Goal: Task Accomplishment & Management: Complete application form

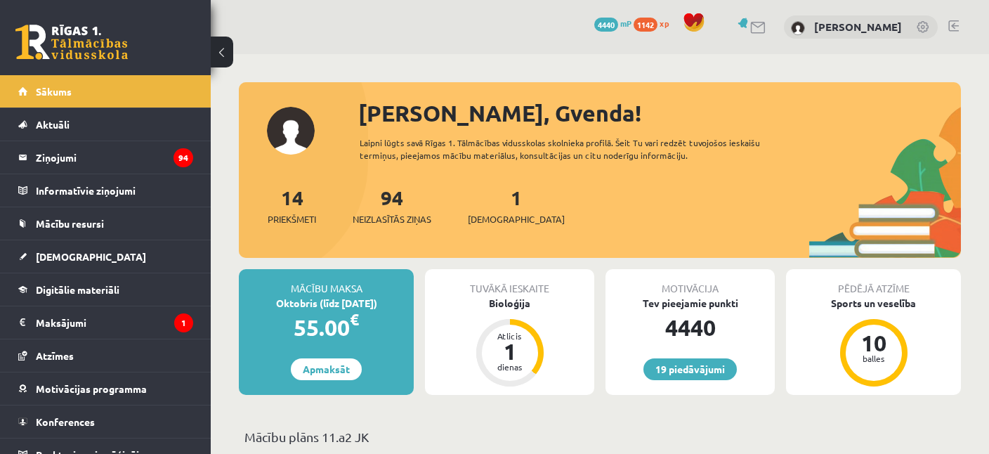
click at [487, 206] on div "1 Ieskaites" at bounding box center [516, 205] width 97 height 44
click at [487, 223] on span "[DEMOGRAPHIC_DATA]" at bounding box center [516, 219] width 97 height 14
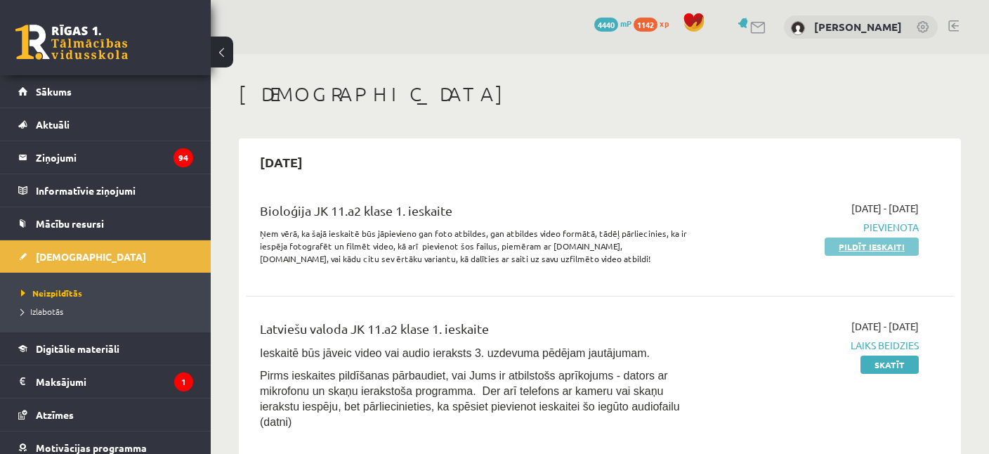
click at [859, 242] on link "Pildīt ieskaiti" at bounding box center [871, 246] width 94 height 18
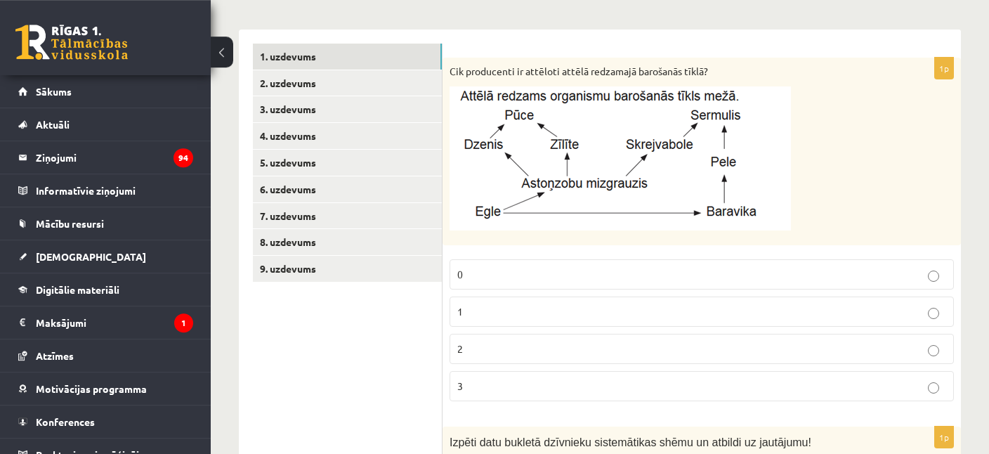
scroll to position [222, 0]
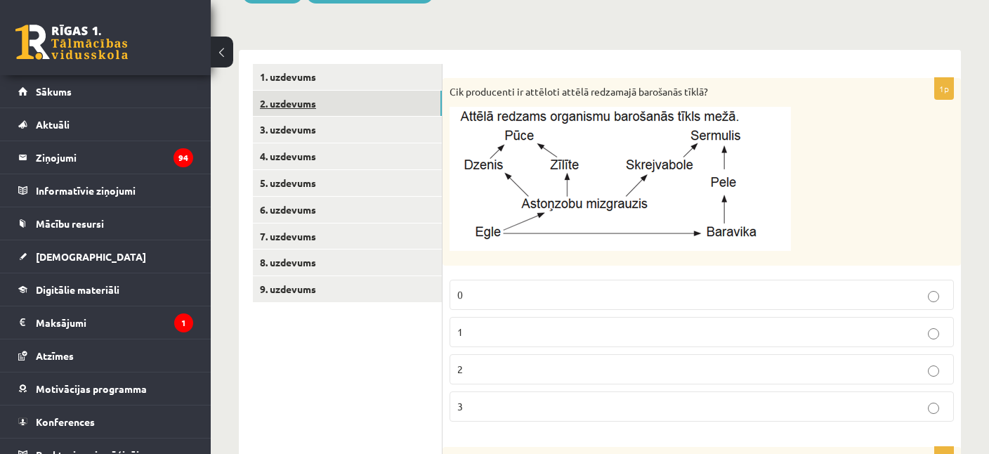
click at [306, 107] on link "2. uzdevums" at bounding box center [347, 104] width 189 height 26
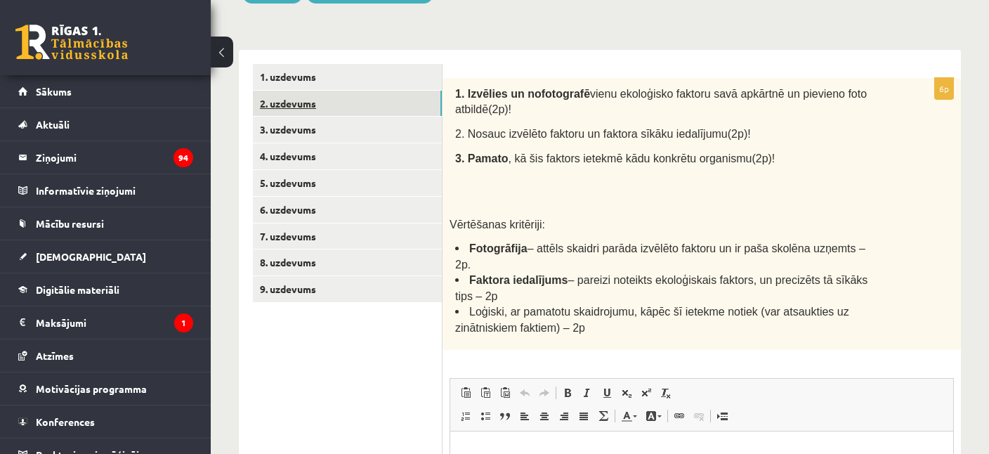
scroll to position [0, 0]
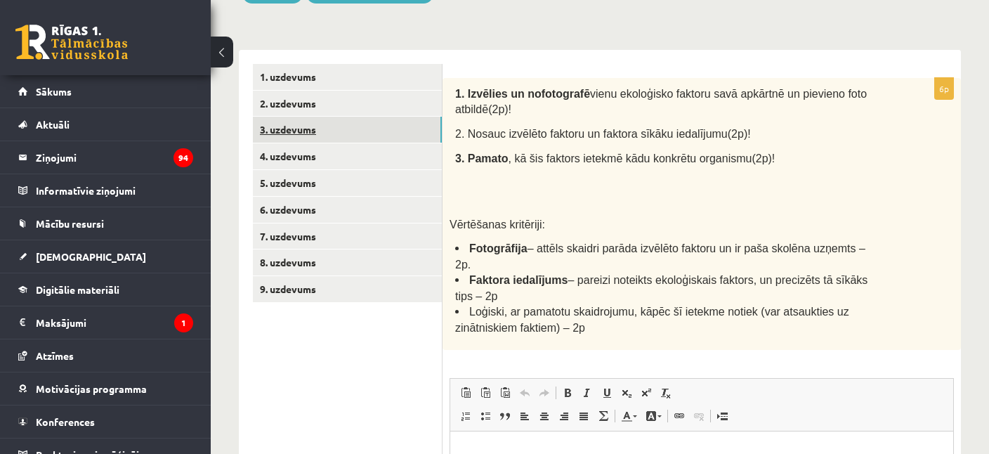
click at [305, 129] on link "3. uzdevums" at bounding box center [347, 130] width 189 height 26
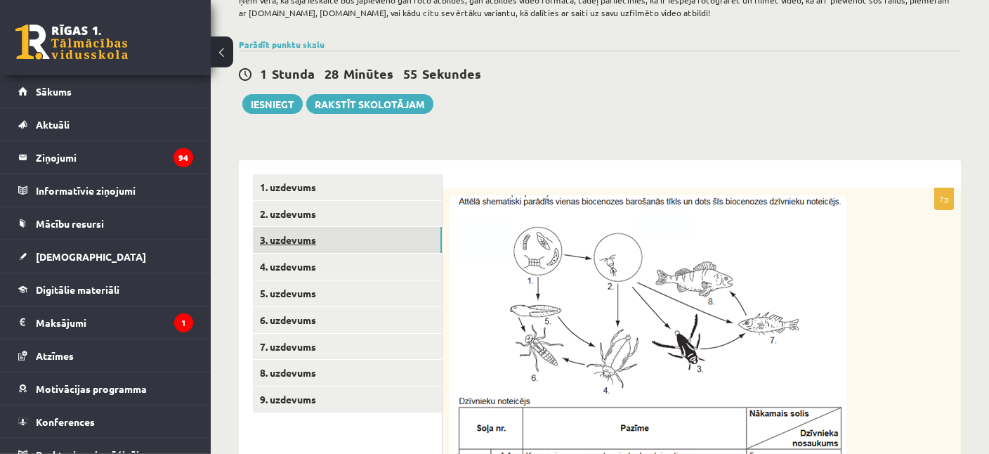
scroll to position [111, 0]
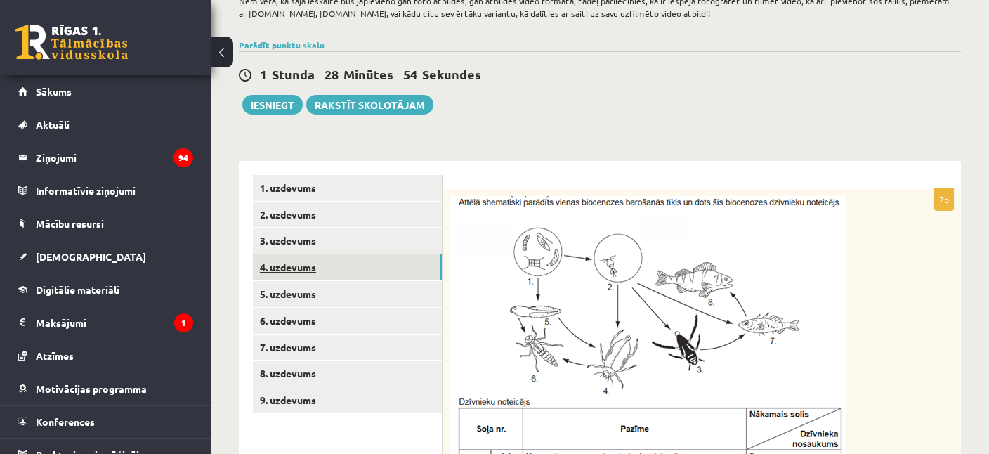
click at [308, 262] on link "4. uzdevums" at bounding box center [347, 267] width 189 height 26
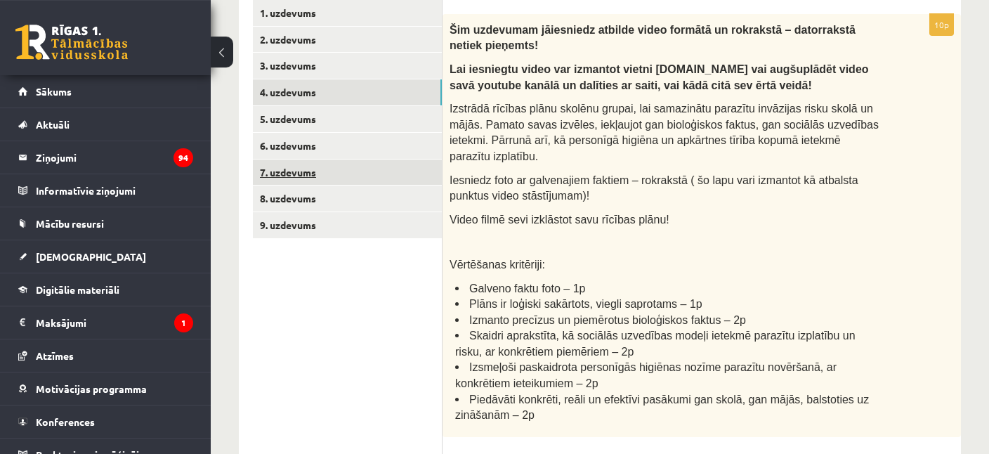
scroll to position [259, 0]
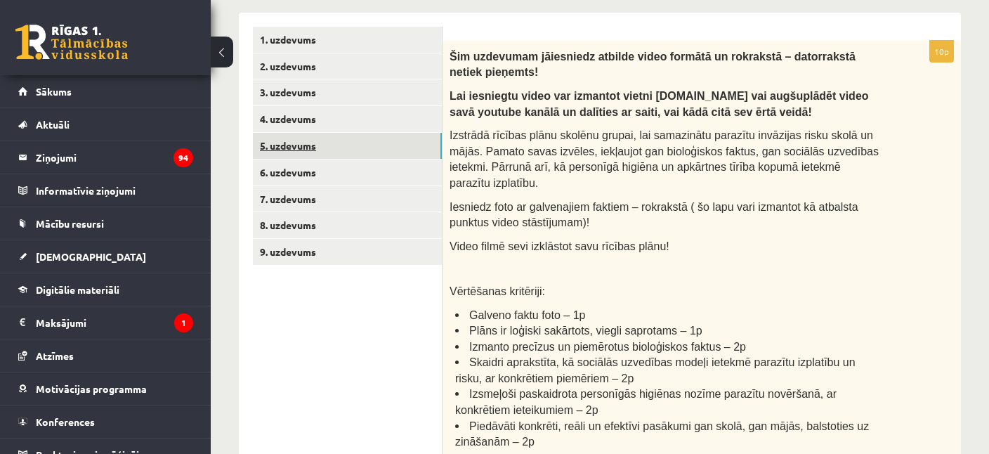
click at [293, 143] on link "5. uzdevums" at bounding box center [347, 146] width 189 height 26
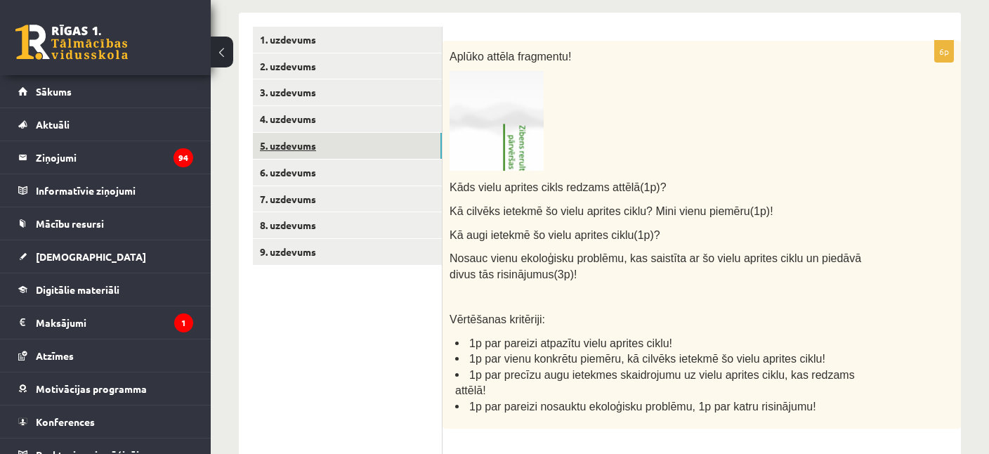
scroll to position [0, 0]
click at [507, 150] on img at bounding box center [496, 121] width 94 height 100
click at [504, 106] on img at bounding box center [496, 121] width 94 height 100
click at [482, 117] on img at bounding box center [496, 121] width 94 height 100
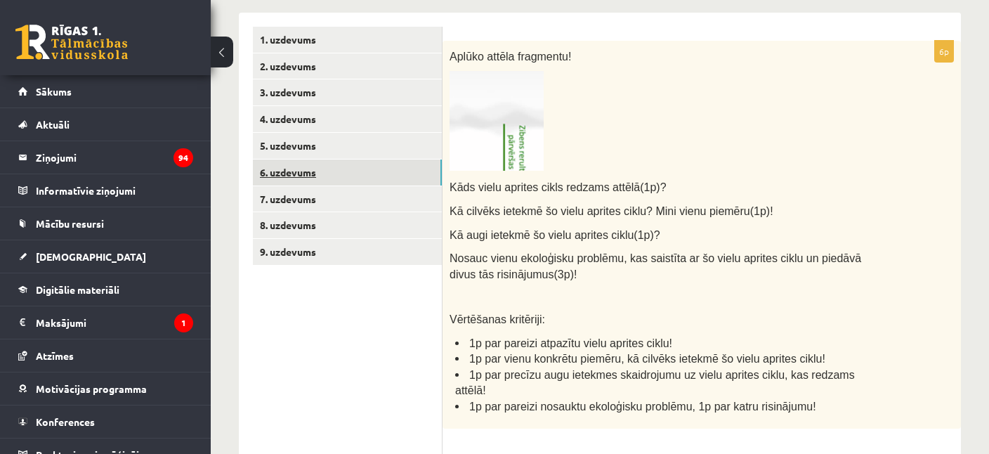
click at [296, 171] on link "6. uzdevums" at bounding box center [347, 172] width 189 height 26
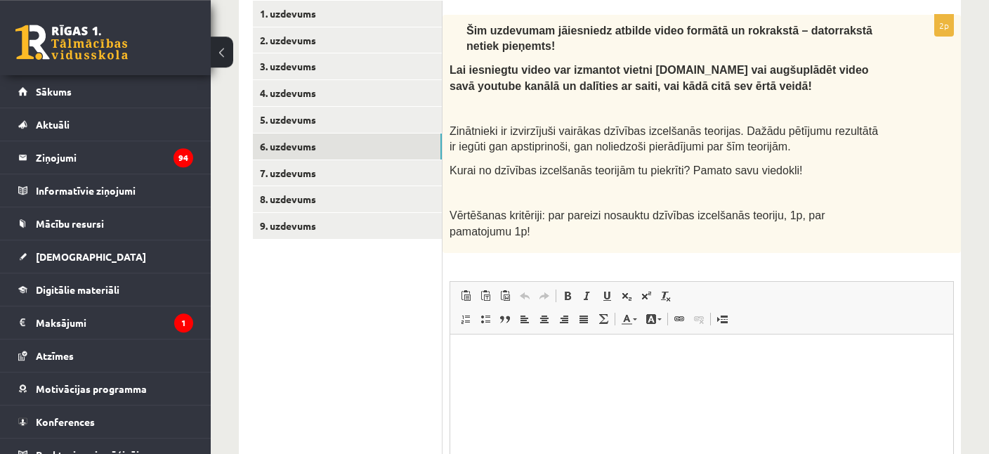
scroll to position [278, 0]
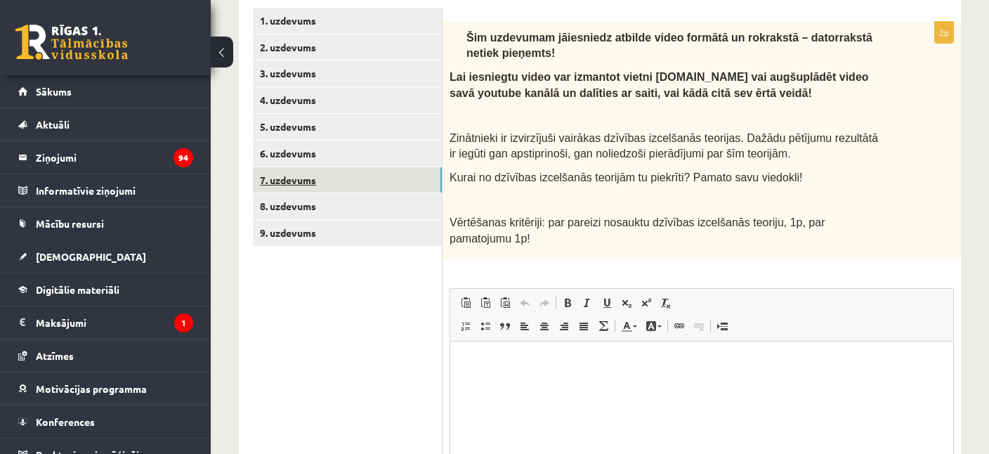
click at [283, 183] on link "7. uzdevums" at bounding box center [347, 180] width 189 height 26
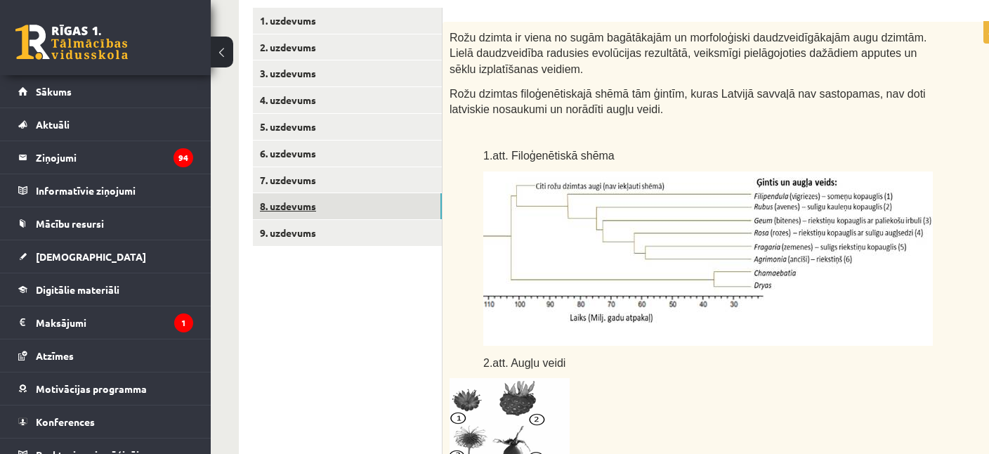
click at [289, 207] on link "8. uzdevums" at bounding box center [347, 206] width 189 height 26
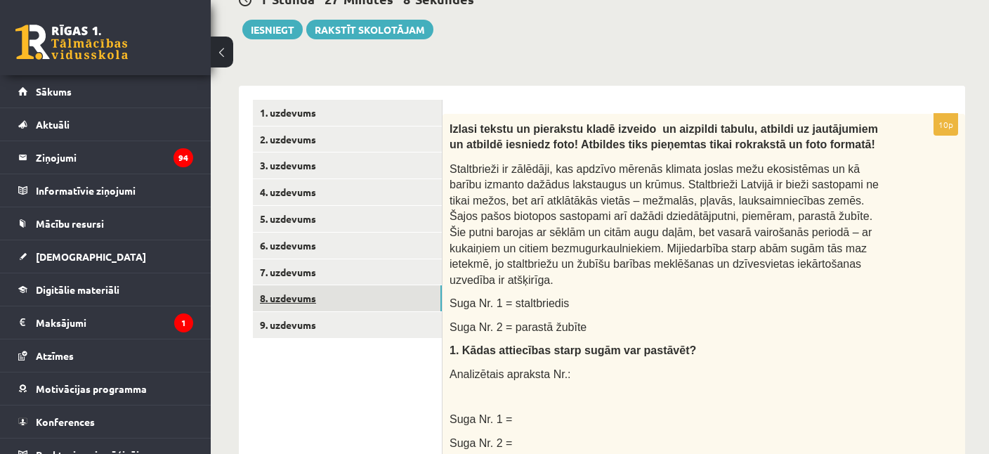
scroll to position [223, 0]
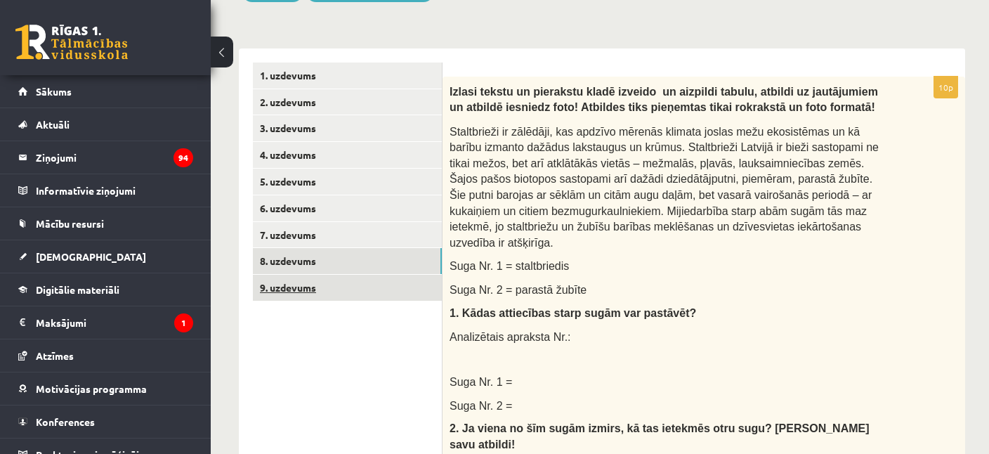
click at [310, 293] on link "9. uzdevums" at bounding box center [347, 288] width 189 height 26
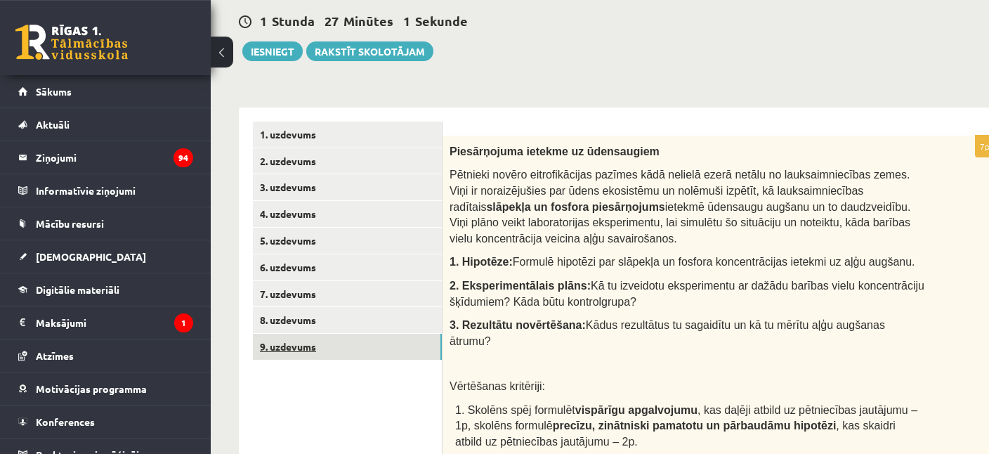
scroll to position [149, 0]
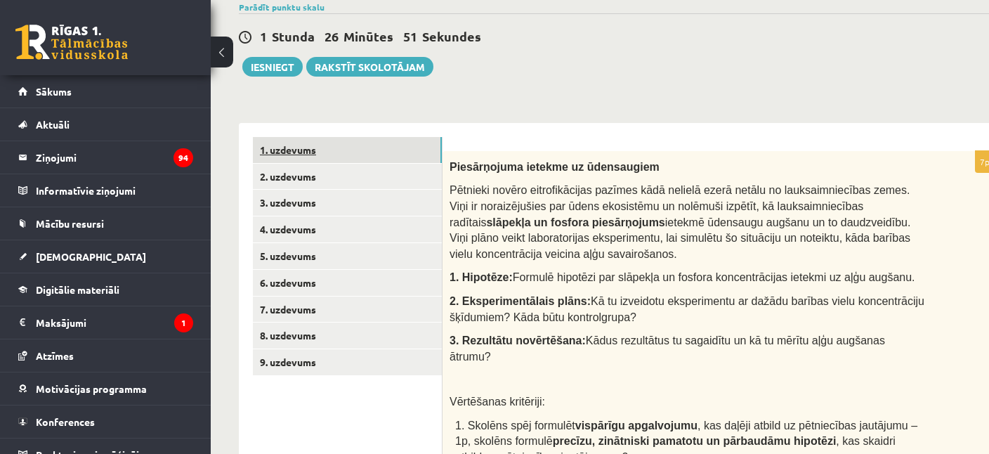
click at [285, 154] on link "1. uzdevums" at bounding box center [347, 150] width 189 height 26
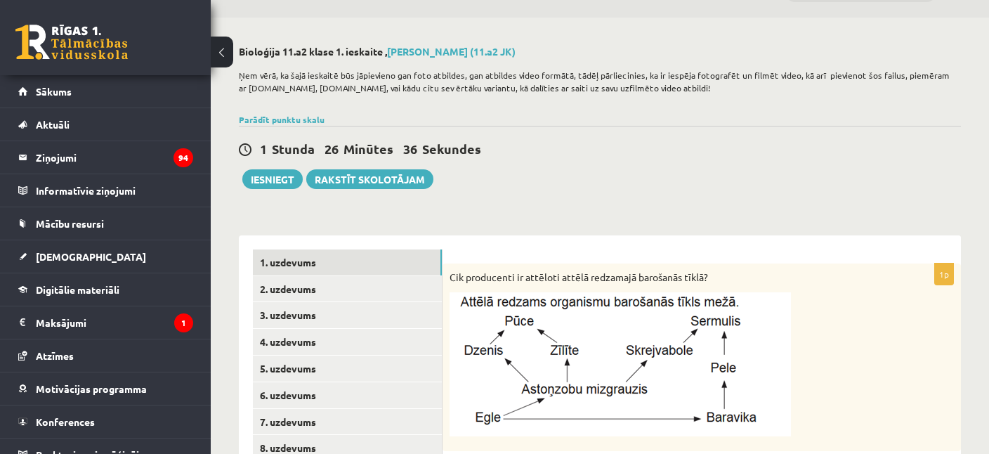
scroll to position [74, 0]
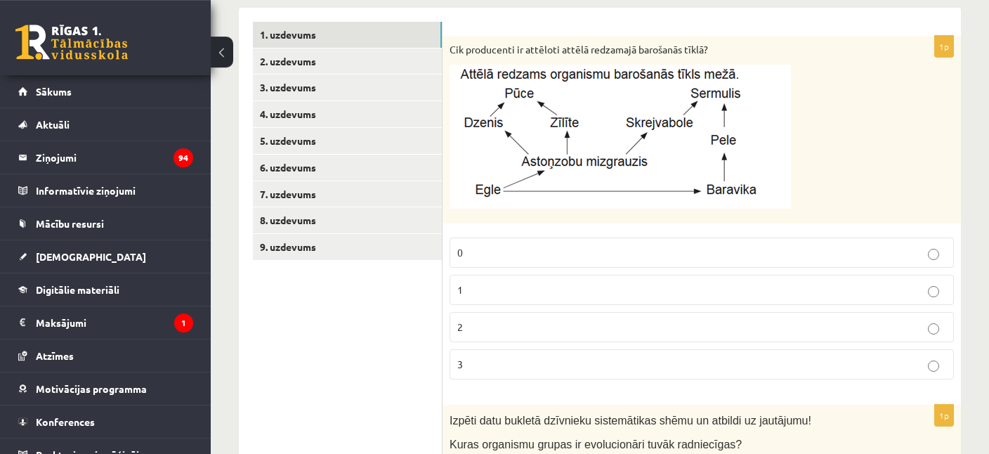
scroll to position [258, 0]
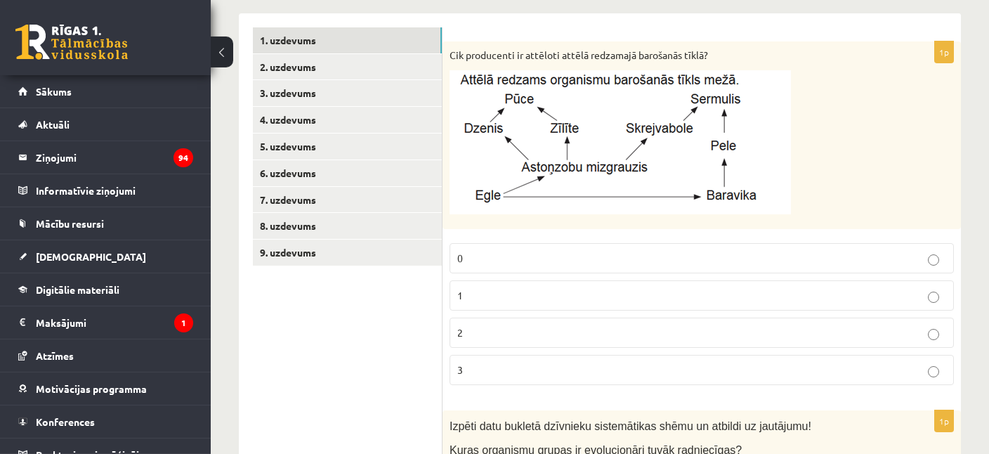
click at [494, 325] on p "2" at bounding box center [701, 332] width 489 height 15
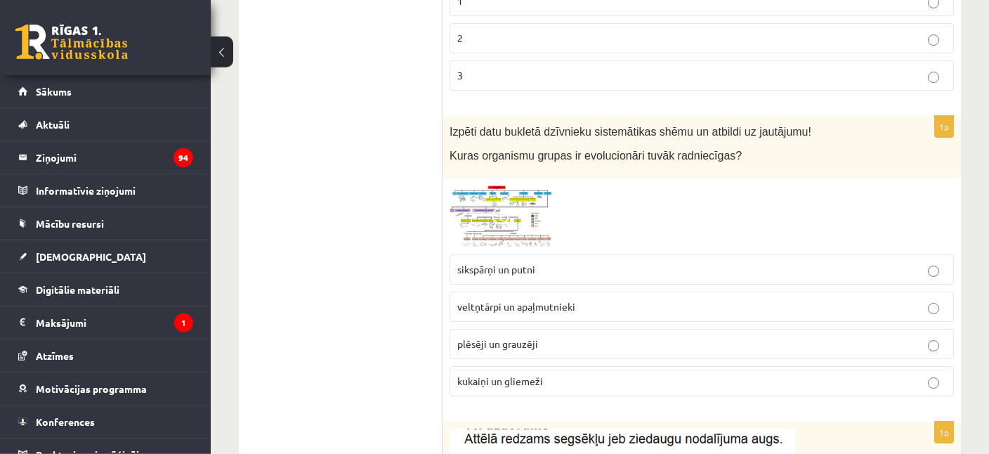
scroll to position [567, 0]
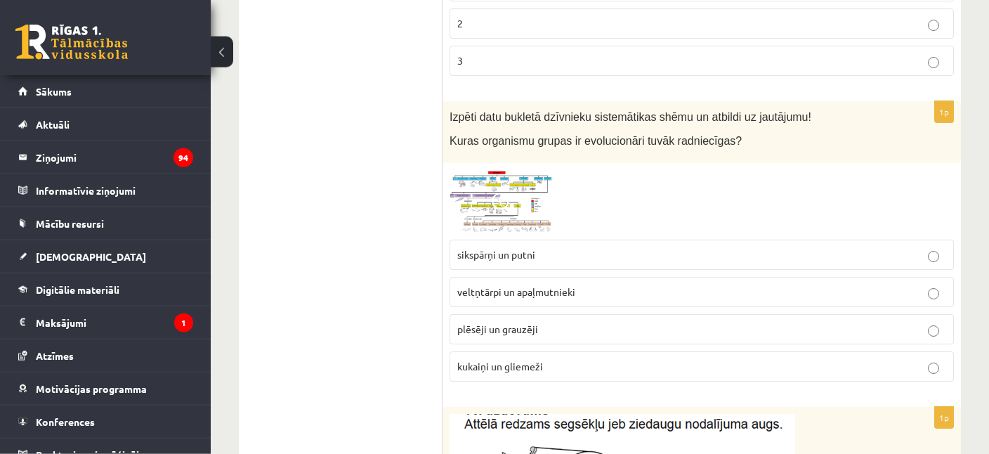
click at [465, 180] on img at bounding box center [501, 201] width 105 height 63
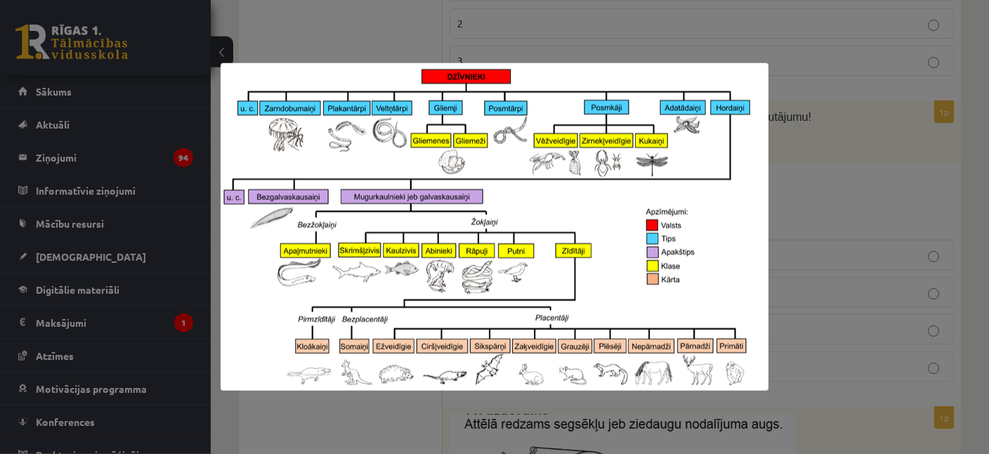
click at [841, 185] on div at bounding box center [494, 227] width 989 height 454
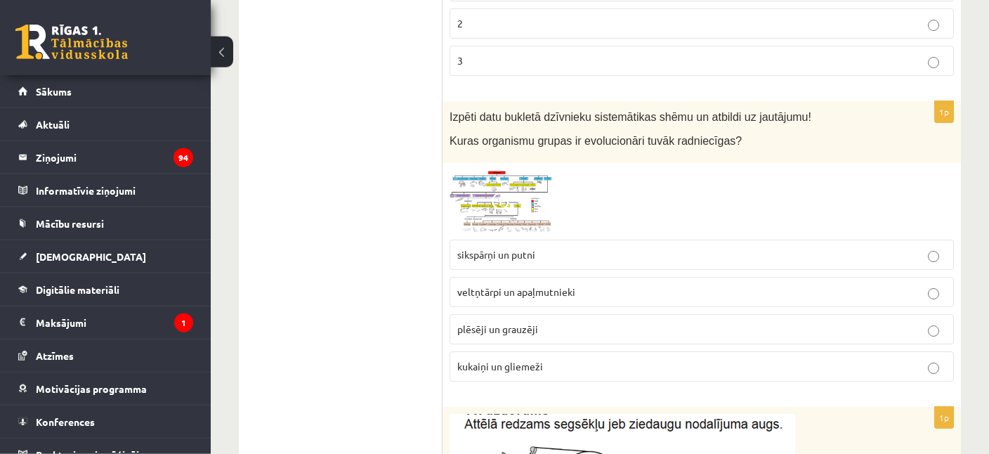
click at [495, 180] on img at bounding box center [501, 201] width 105 height 63
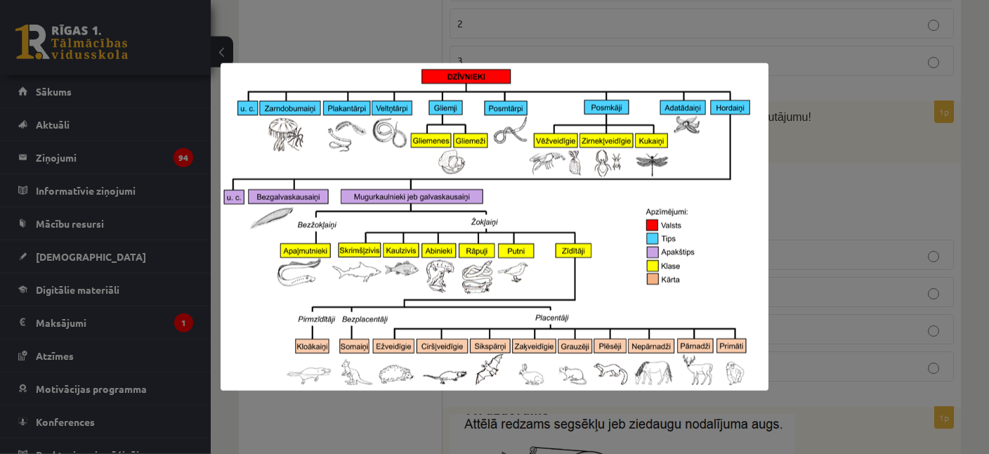
click at [914, 213] on div at bounding box center [494, 227] width 989 height 454
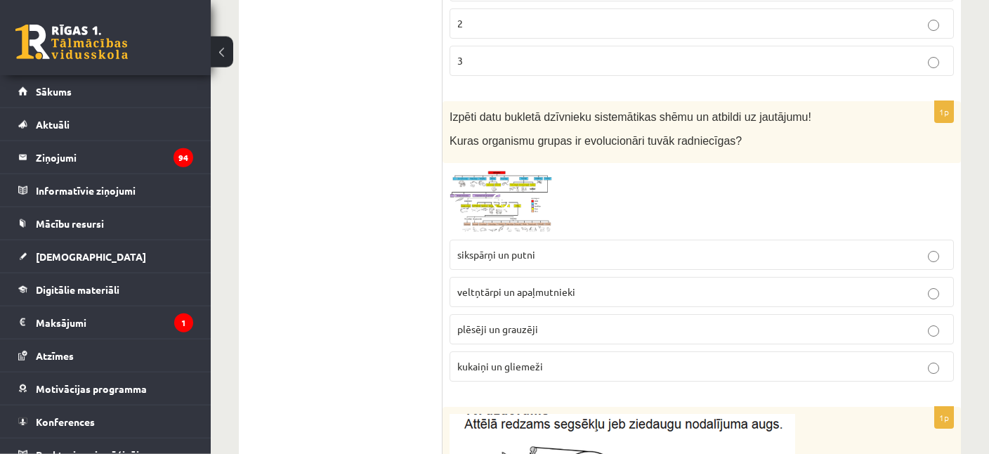
click at [558, 215] on div at bounding box center [701, 201] width 504 height 63
click at [532, 211] on img at bounding box center [501, 201] width 105 height 63
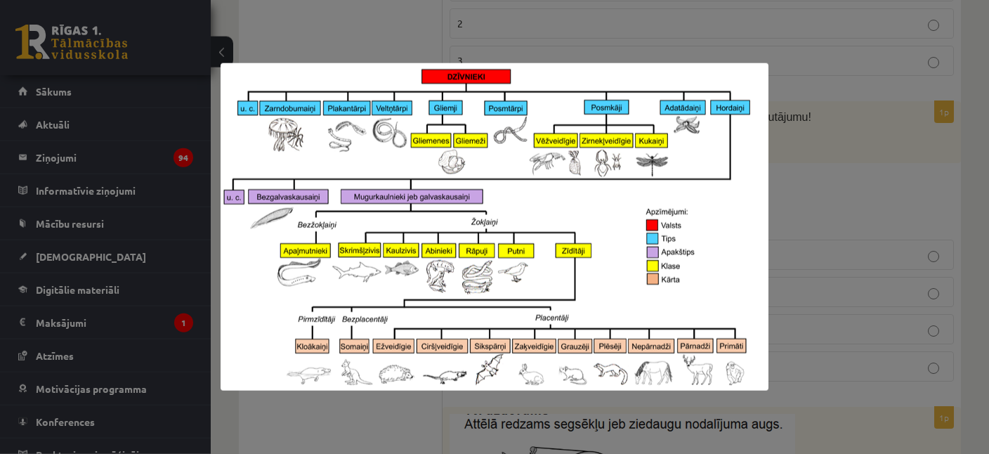
click at [879, 161] on div at bounding box center [494, 227] width 989 height 454
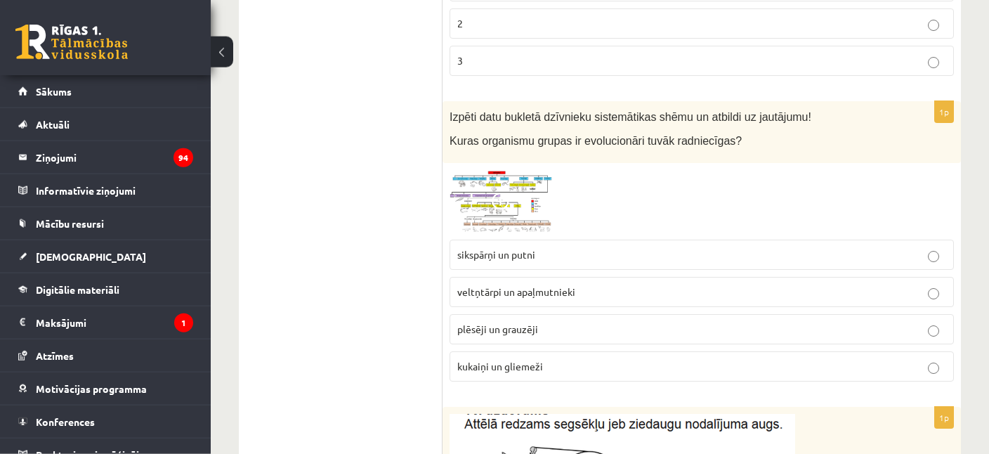
click at [455, 188] on img at bounding box center [501, 201] width 105 height 63
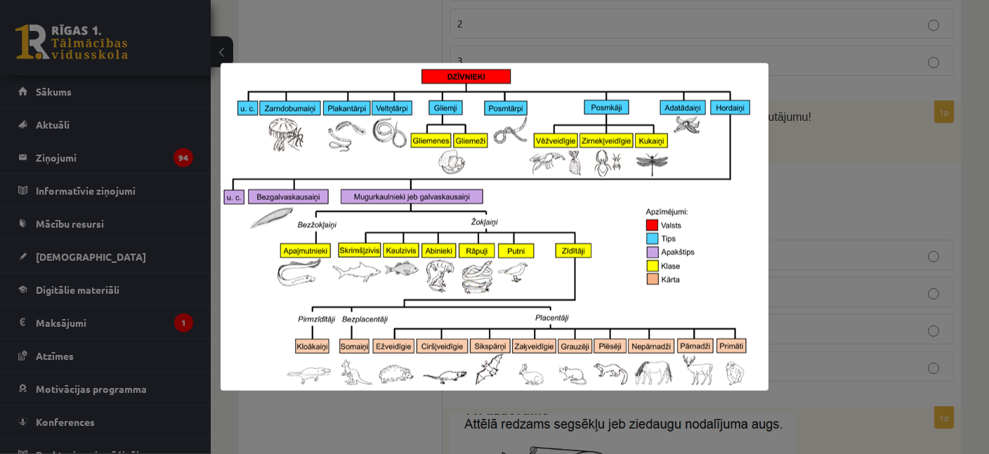
click at [859, 56] on div at bounding box center [494, 227] width 989 height 454
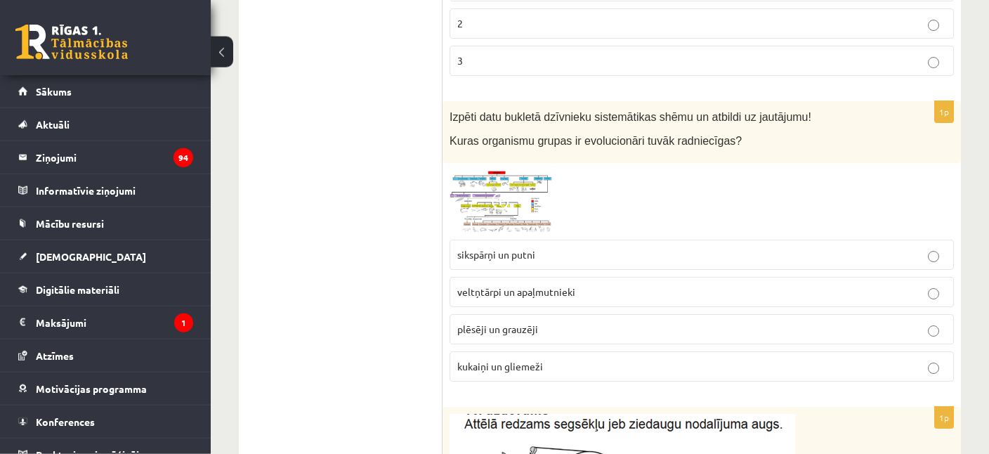
click at [511, 204] on span at bounding box center [503, 203] width 22 height 22
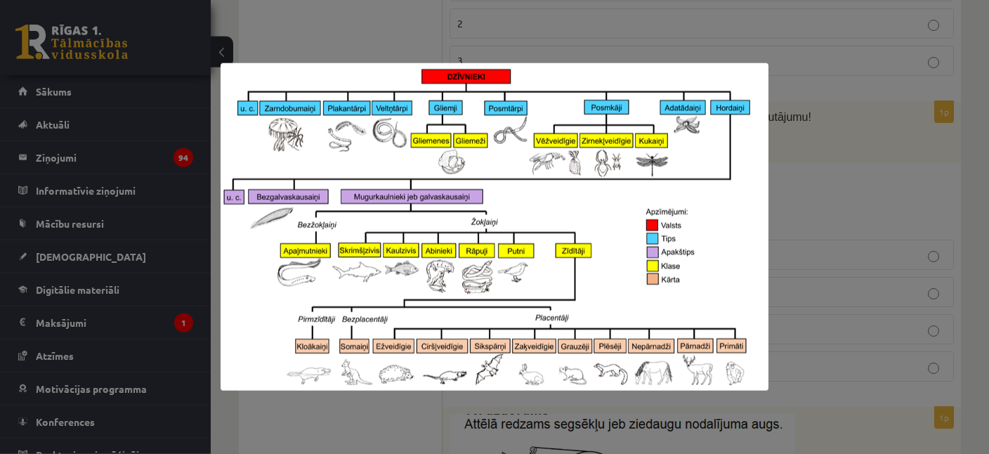
click at [330, 29] on div at bounding box center [494, 227] width 989 height 454
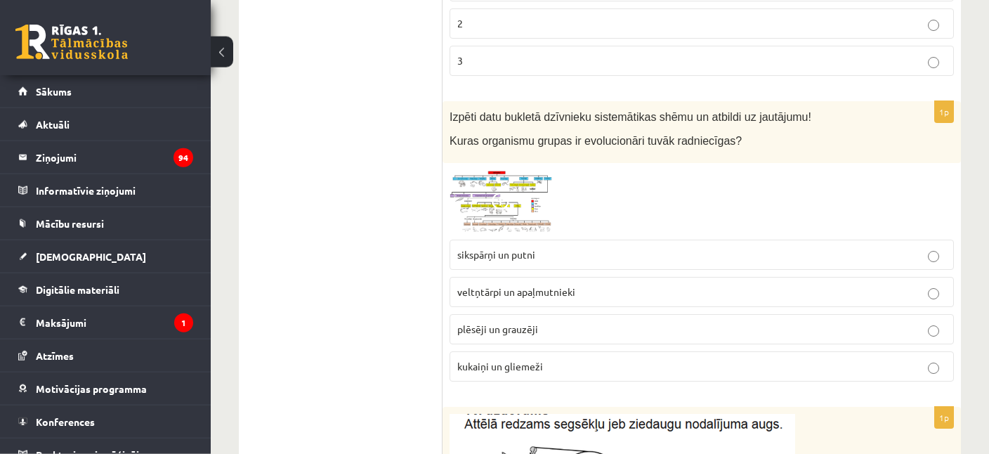
click at [515, 204] on img at bounding box center [501, 201] width 105 height 63
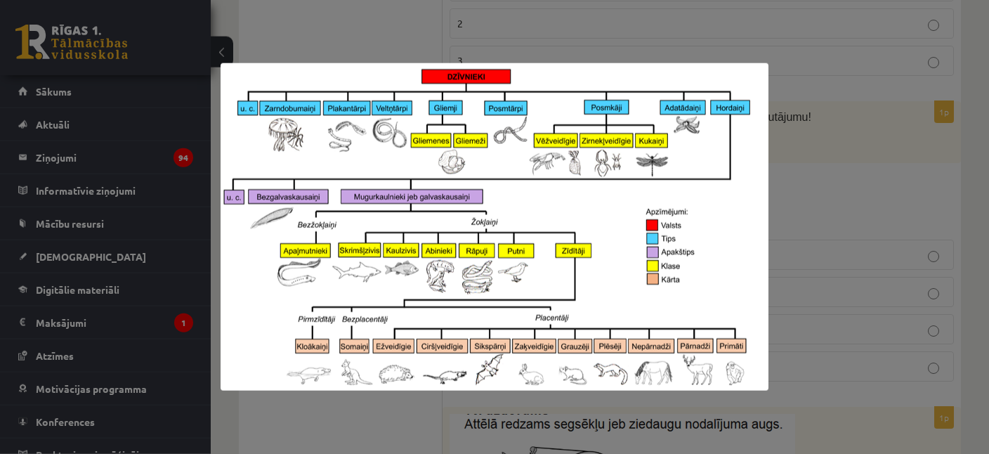
click at [381, 43] on div at bounding box center [494, 227] width 989 height 454
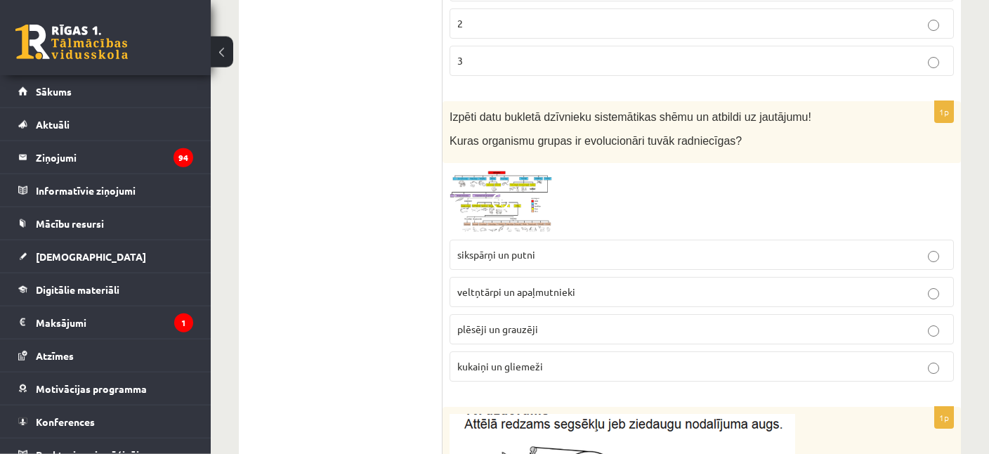
click at [510, 173] on img at bounding box center [501, 201] width 105 height 63
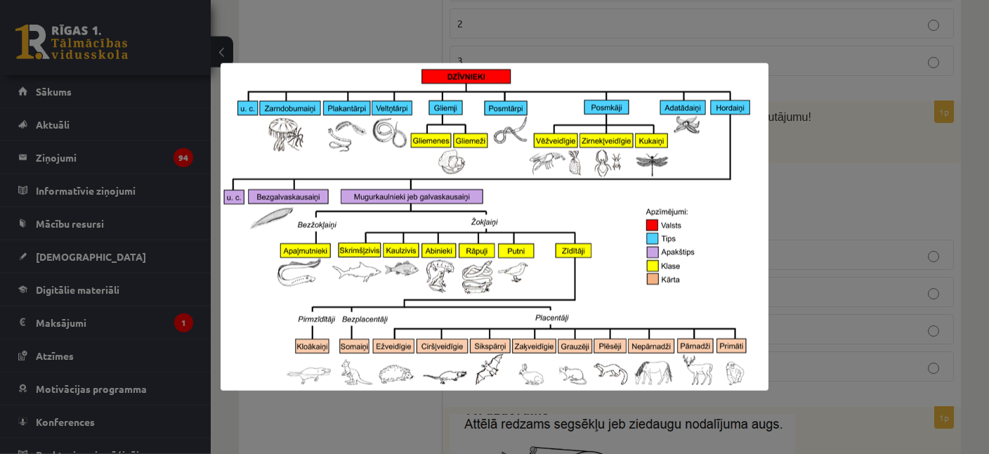
click at [355, 21] on div at bounding box center [494, 227] width 989 height 454
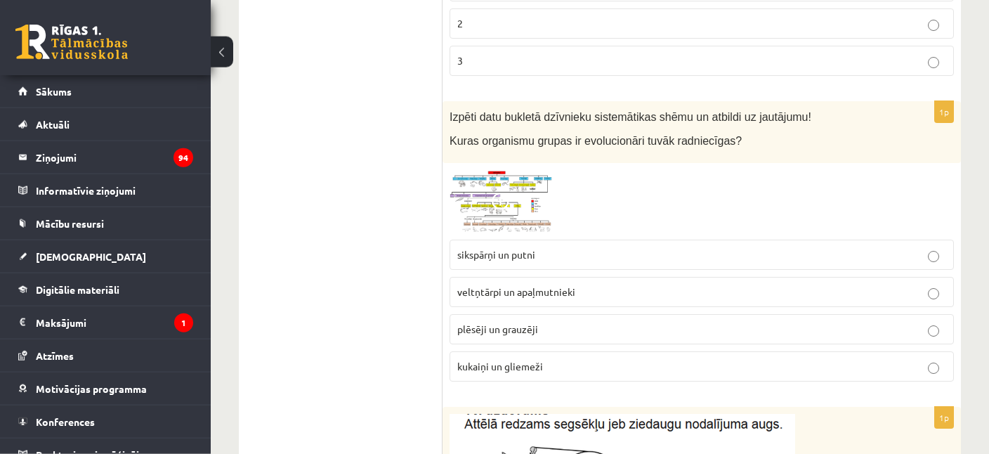
click at [501, 185] on img at bounding box center [501, 201] width 105 height 63
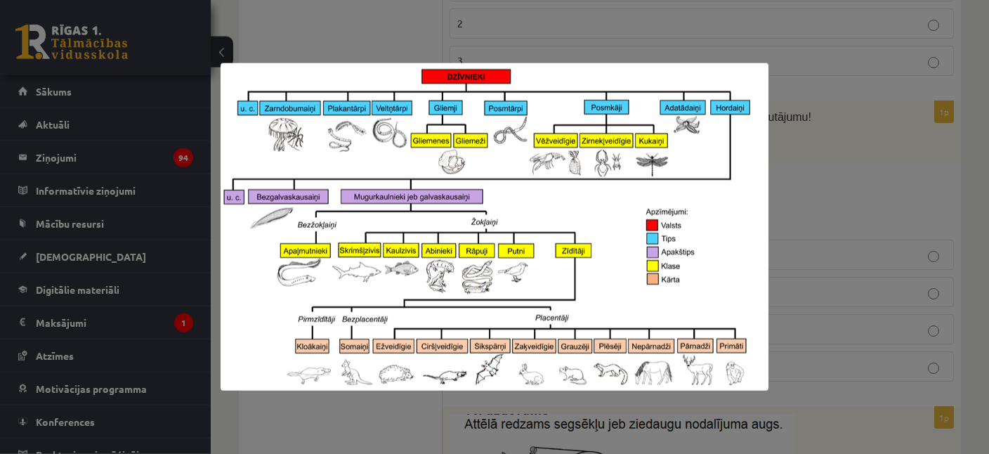
click at [843, 193] on div at bounding box center [494, 227] width 989 height 454
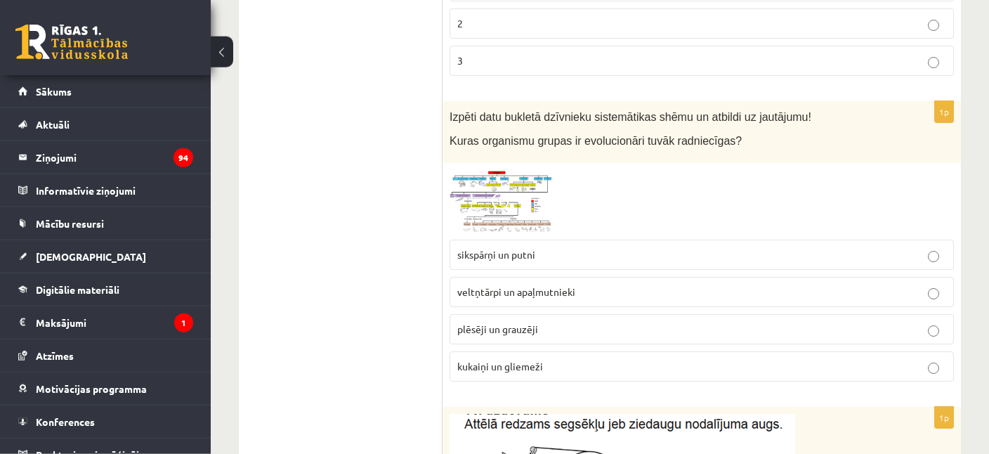
click at [634, 323] on p "plēsēji un grauzēji" at bounding box center [701, 329] width 489 height 15
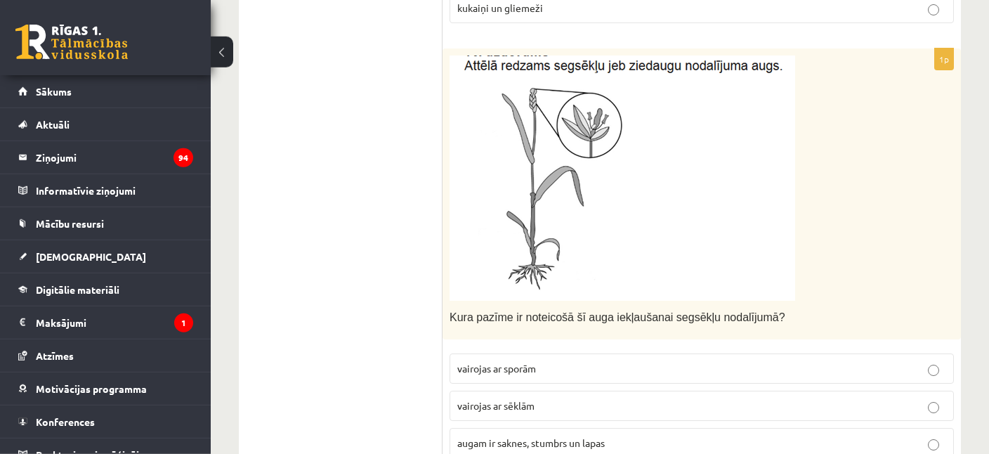
scroll to position [935, 0]
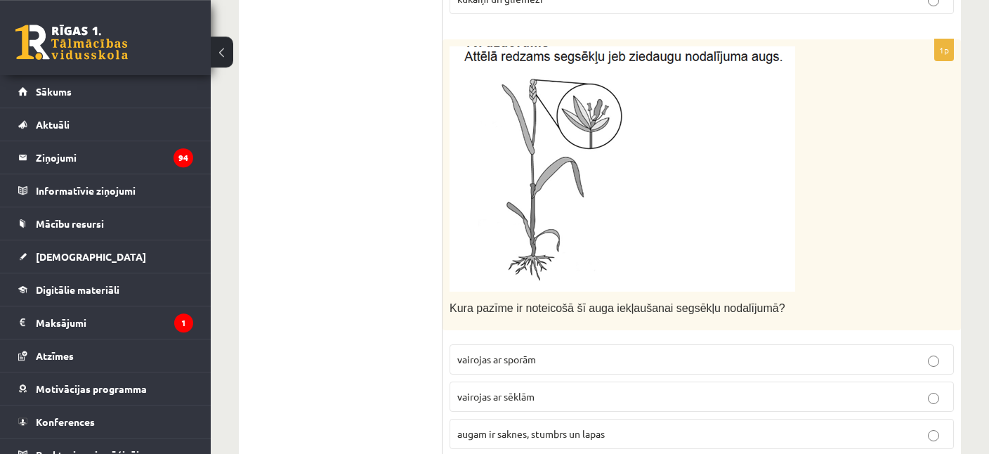
click at [683, 192] on img at bounding box center [622, 168] width 346 height 245
click at [607, 159] on img at bounding box center [622, 168] width 346 height 245
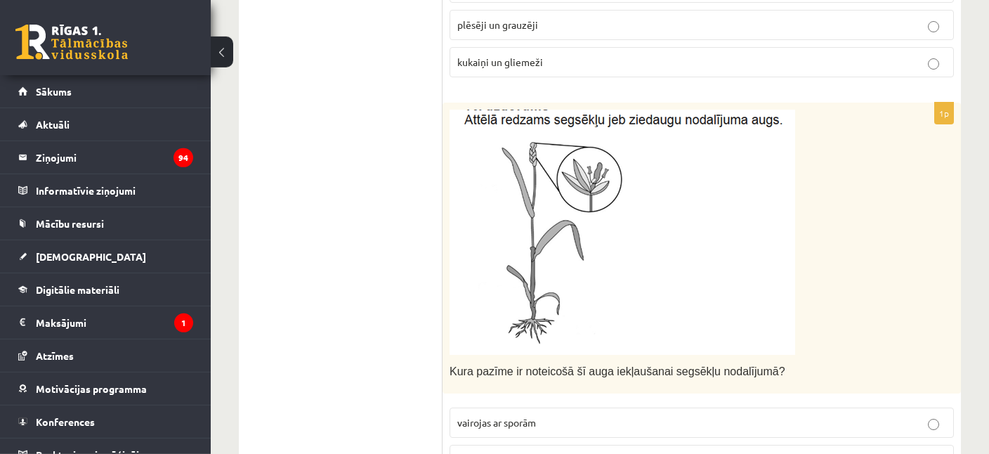
scroll to position [869, 0]
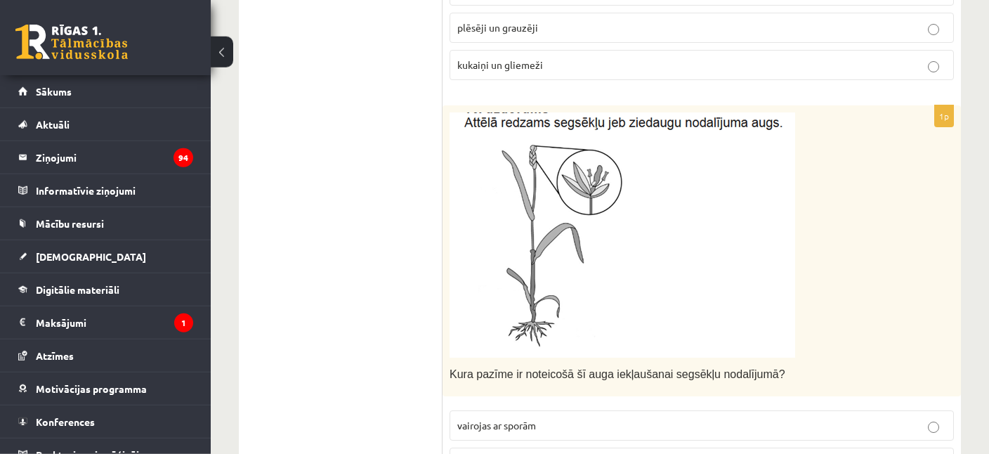
click at [652, 206] on img at bounding box center [622, 234] width 346 height 245
click at [961, 209] on div "**********" at bounding box center [600, 452] width 778 height 2535
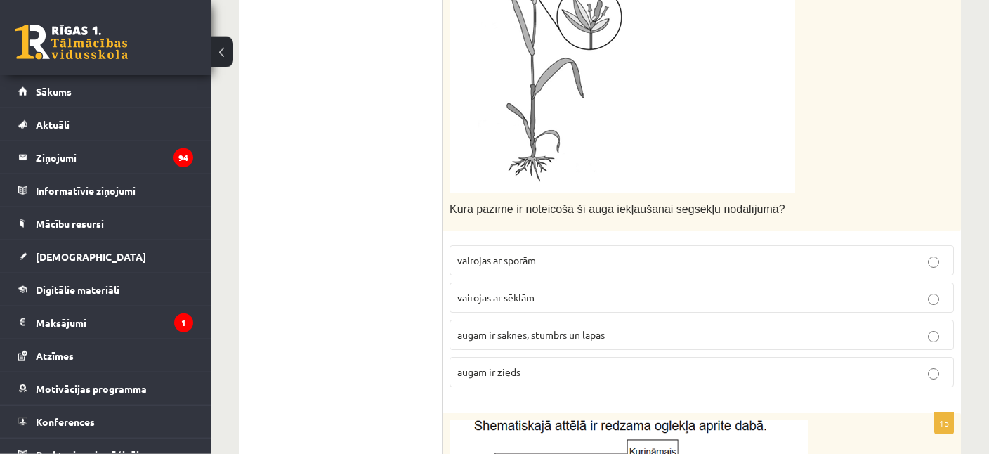
scroll to position [1055, 0]
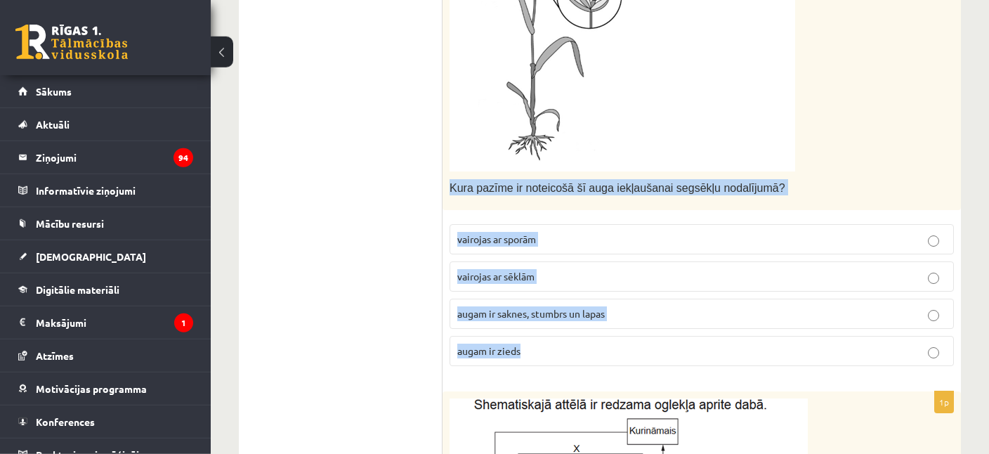
drag, startPoint x: 451, startPoint y: 180, endPoint x: 602, endPoint y: 330, distance: 212.5
click at [602, 210] on div "Kura pazīme ir noteicošā šī auga iekļaušanai segsēkļu nodalījumā?" at bounding box center [701, 64] width 518 height 291
copy div "Kura pazīme ir noteicošā šī auga iekļaušanai segsēkļu nodalījumā? vairojas ar s…"
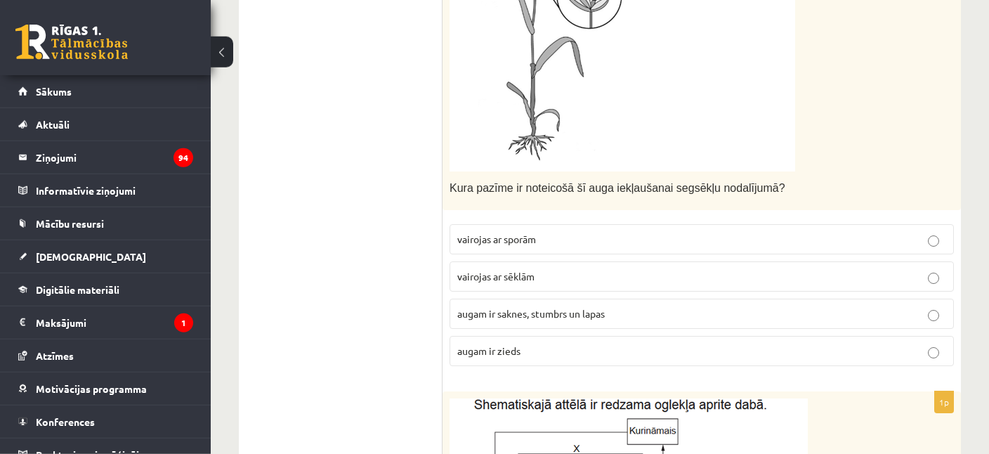
click at [368, 162] on ul "1. uzdevums 2. uzdevums 3. uzdevums 4. uzdevums 5. uzdevums 6. uzdevums 7. uzde…" at bounding box center [348, 361] width 190 height 2261
click at [507, 274] on span "vairojas ar sēklām" at bounding box center [495, 276] width 77 height 13
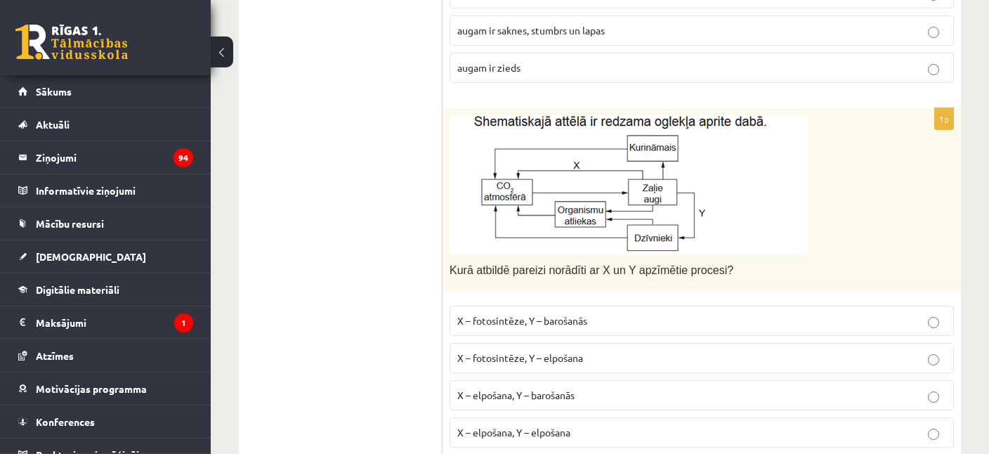
scroll to position [1341, 0]
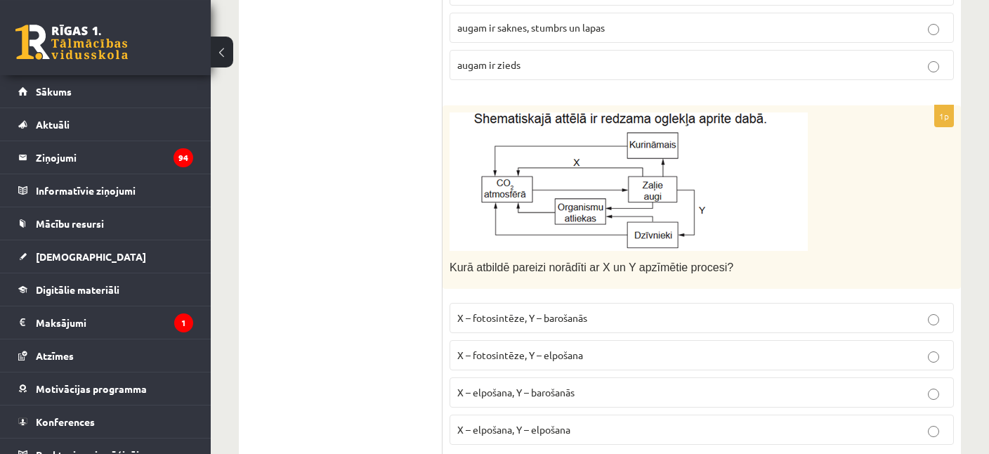
click at [947, 383] on label "X – elpošana, Y – barošanās" at bounding box center [701, 392] width 504 height 30
click at [520, 199] on img at bounding box center [628, 181] width 358 height 138
click at [500, 172] on img at bounding box center [628, 181] width 358 height 138
click at [416, 250] on ul "1. uzdevums 2. uzdevums 3. uzdevums 4. uzdevums 5. uzdevums 6. uzdevums 7. uzde…" at bounding box center [348, 75] width 190 height 2261
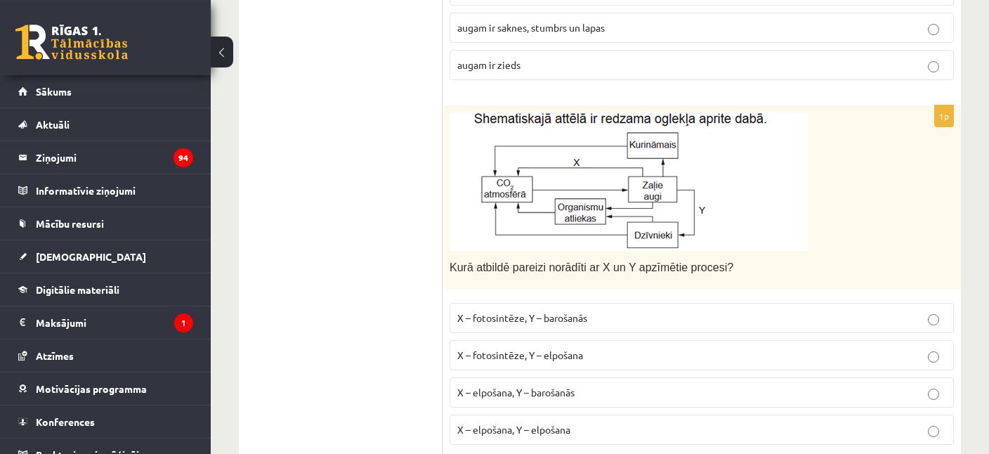
click at [572, 195] on img at bounding box center [628, 181] width 358 height 138
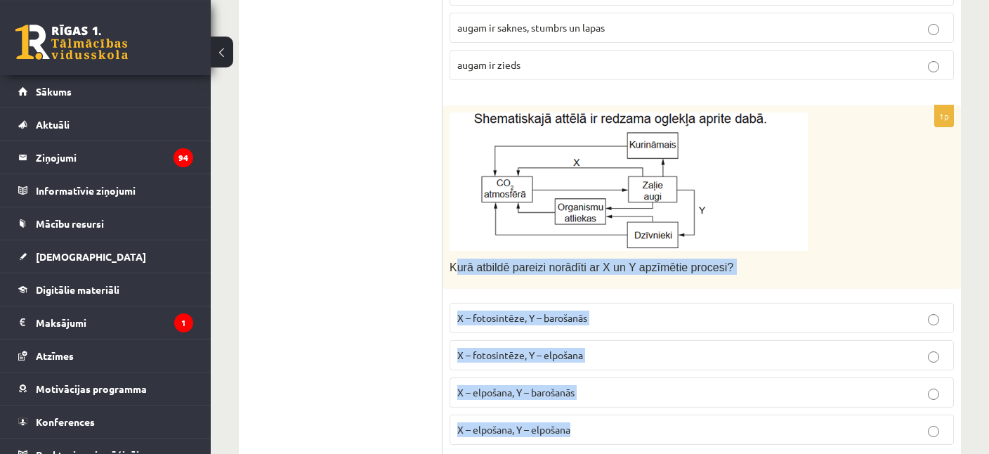
drag, startPoint x: 453, startPoint y: 264, endPoint x: 574, endPoint y: 414, distance: 193.3
click at [574, 289] on div "Kurā atbildē pareizi norādīti ar X un Y apzīmētie procesi?" at bounding box center [701, 197] width 518 height 184
copy div "urā atbildē pareizi norādīti ar X un Y apzīmētie procesi? X – fotosintēze, Y – …"
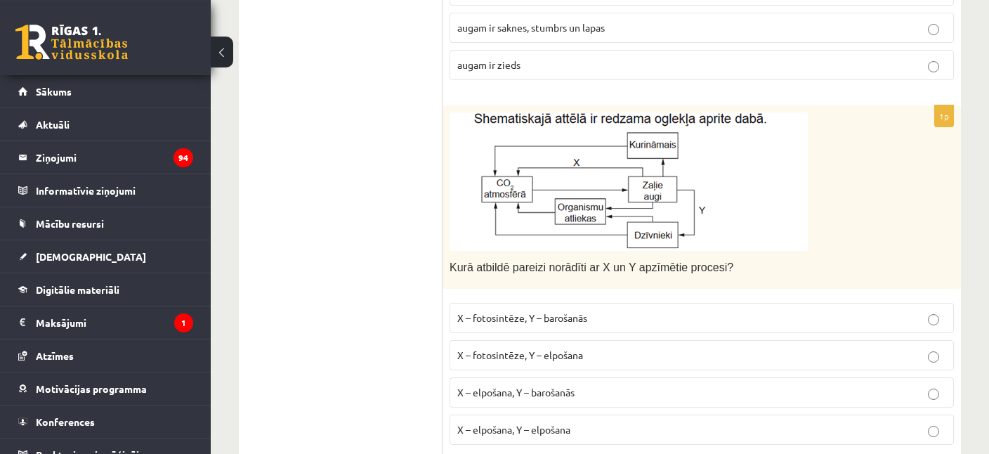
click at [329, 353] on ul "1. uzdevums 2. uzdevums 3. uzdevums 4. uzdevums 5. uzdevums 6. uzdevums 7. uzde…" at bounding box center [348, 75] width 190 height 2261
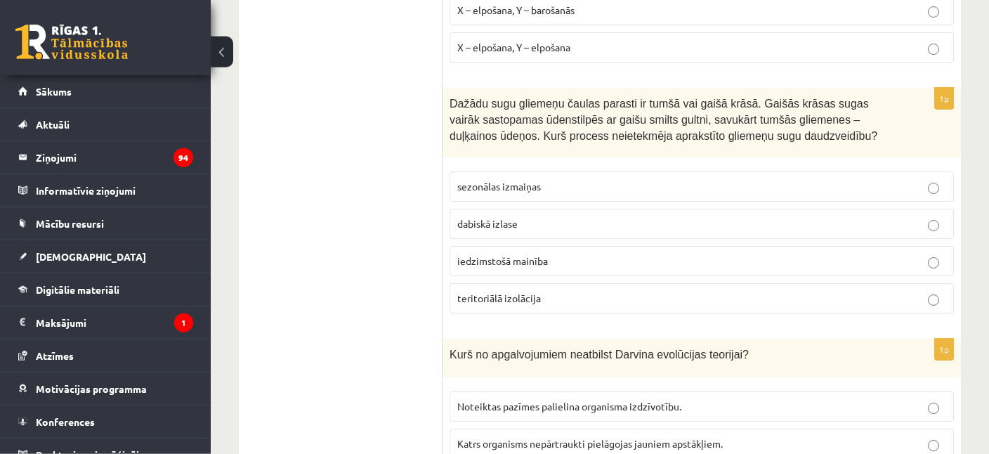
scroll to position [1726, 0]
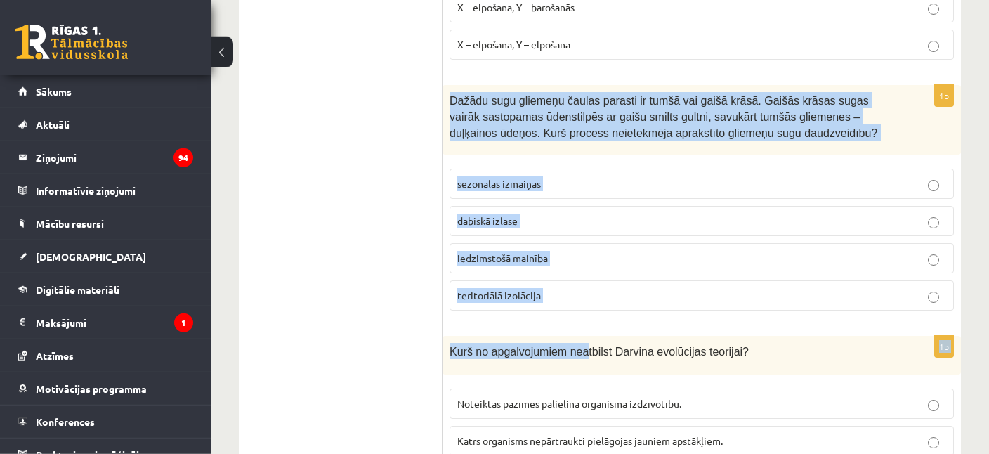
drag, startPoint x: 443, startPoint y: 86, endPoint x: 575, endPoint y: 328, distance: 275.3
click at [575, 155] on div "Dažādu sugu gliemeņu čaulas parasti ir tumšā vai gaišā krāsā. Gaišās krāsas sug…" at bounding box center [701, 120] width 518 height 70
copy form "Dažādu sugu gliemeņu čaulas parasti ir tumšā vai gaišā krāsā. Gaišās krāsas sug…"
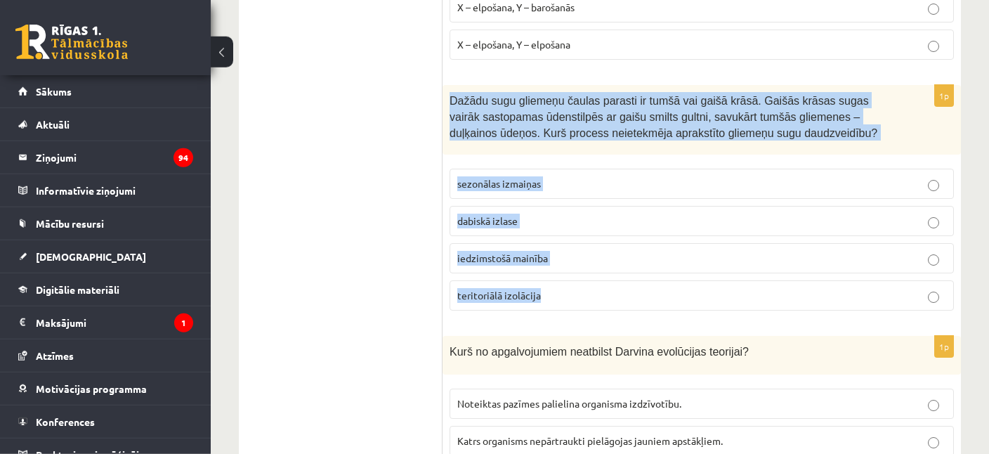
drag, startPoint x: 447, startPoint y: 86, endPoint x: 574, endPoint y: 278, distance: 230.0
click at [574, 155] on div "Dažādu sugu gliemeņu čaulas parasti ir tumšā vai gaišā krāsā. Gaišās krāsas sug…" at bounding box center [701, 120] width 518 height 70
copy div "Dažādu sugu gliemeņu čaulas parasti ir tumšā vai gaišā krāsā. Gaišās krāsas sug…"
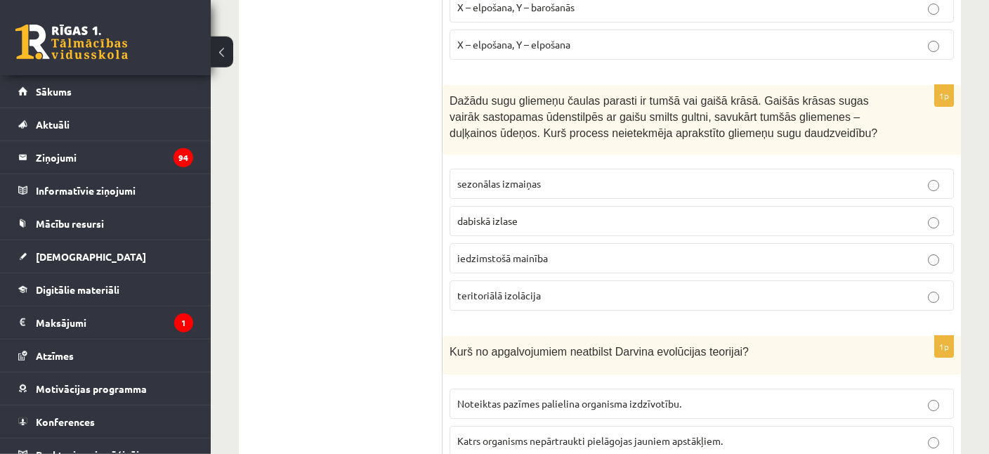
click at [482, 179] on span "sezonālas izmaiņas" at bounding box center [499, 183] width 84 height 13
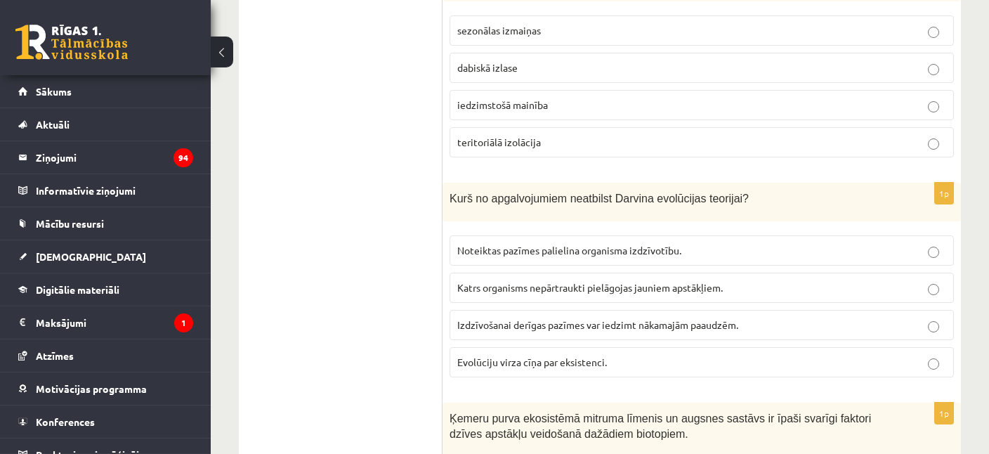
scroll to position [1882, 0]
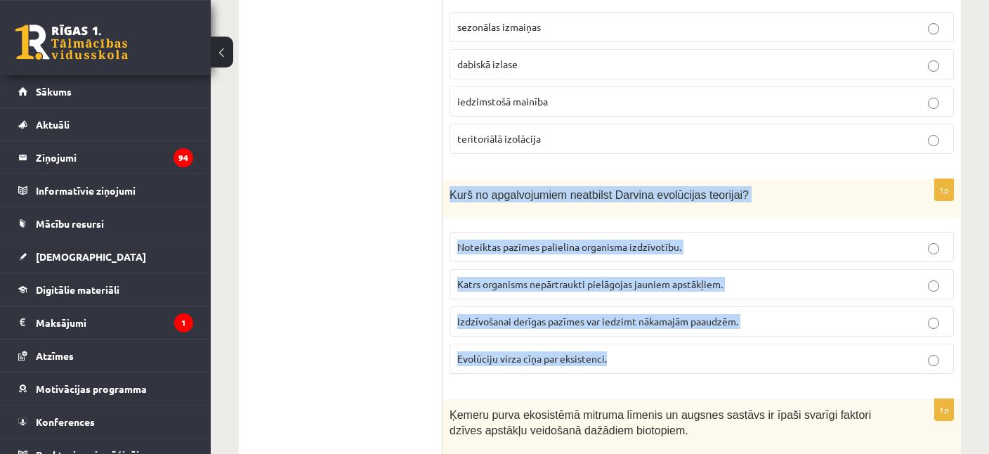
drag, startPoint x: 449, startPoint y: 183, endPoint x: 640, endPoint y: 350, distance: 254.8
click at [640, 218] on div "Kurš no apgalvojumiem neatbilst Darvina evolūcijas teorijai?" at bounding box center [701, 198] width 518 height 39
copy div "Kurš no apgalvojumiem neatbilst Darvina evolūcijas teorijai? Noteiktas pazīmes …"
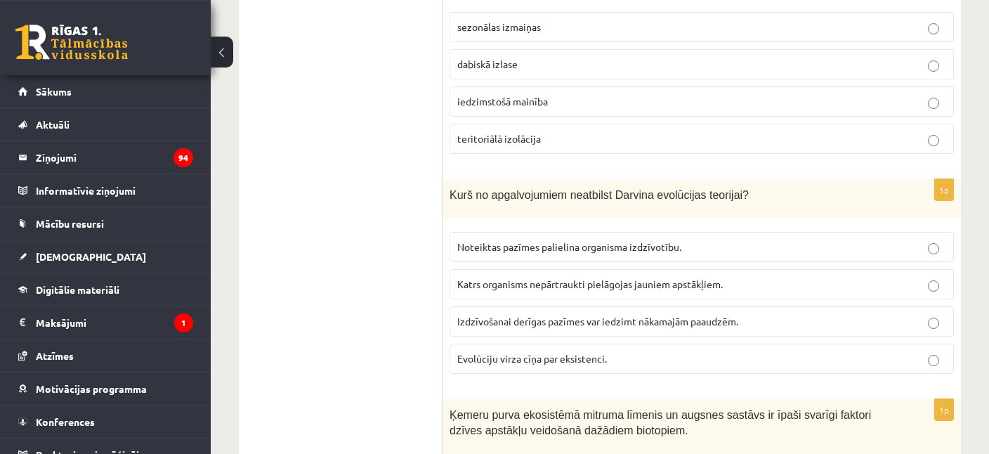
click at [638, 277] on span "Katrs organisms nepārtraukti pielāgojas jauniem apstākļiem." at bounding box center [589, 283] width 265 height 13
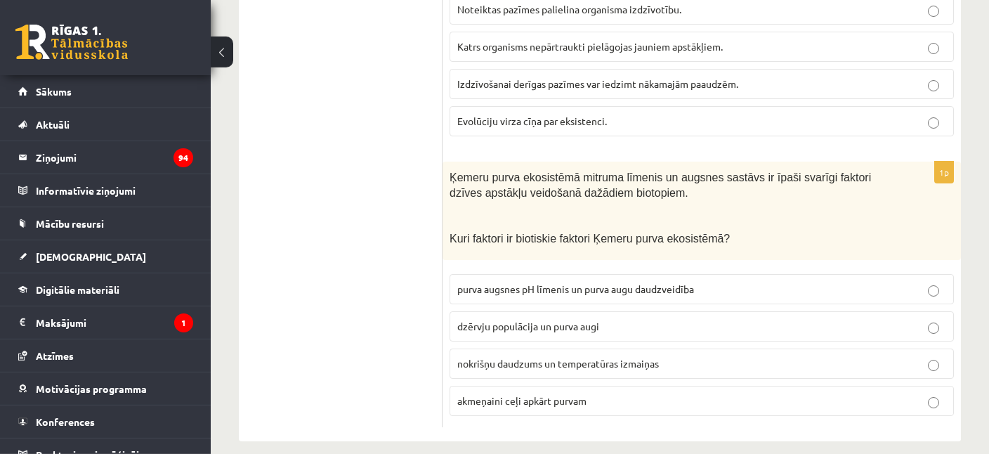
scroll to position [2122, 0]
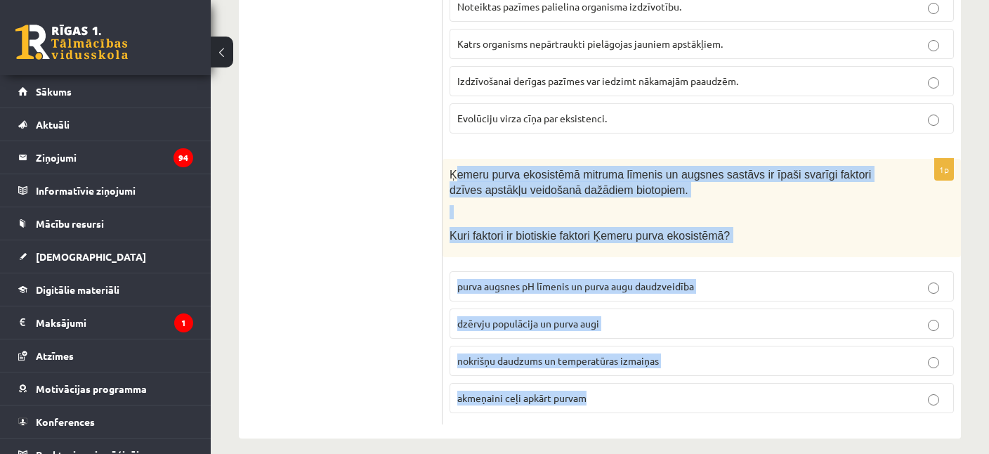
drag, startPoint x: 453, startPoint y: 161, endPoint x: 641, endPoint y: 409, distance: 311.3
click at [641, 257] on div "Ķemeru purva ekosistēmā mitruma līmenis un augsnes sastāvs ir īpaši svarīgi fak…" at bounding box center [701, 208] width 518 height 98
copy div "emeru purva ekosistēmā mitruma līmenis un augsnes sastāvs ir īpaši svarīgi fakt…"
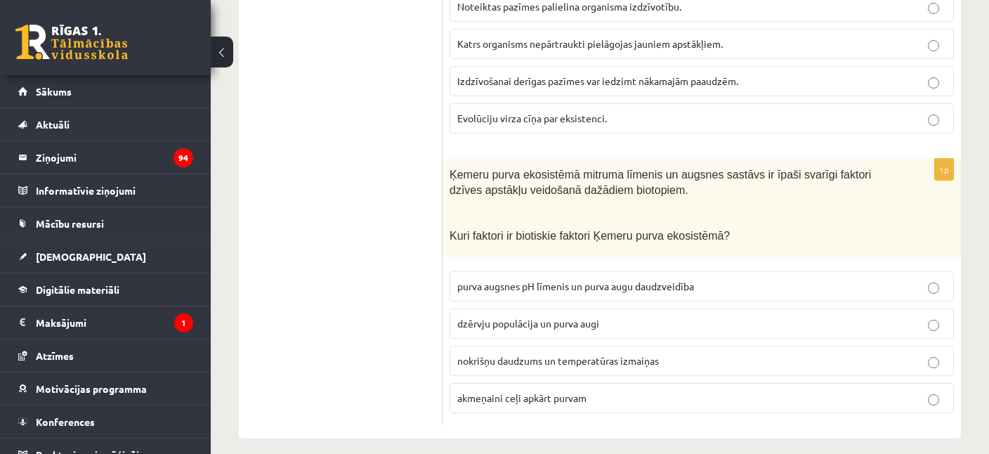
click at [58, 71] on div "0 Dāvanas 4440 mP 1142 xp" at bounding box center [105, 37] width 211 height 75
click at [511, 317] on span "dzērvju populācija un purva augi" at bounding box center [528, 323] width 142 height 13
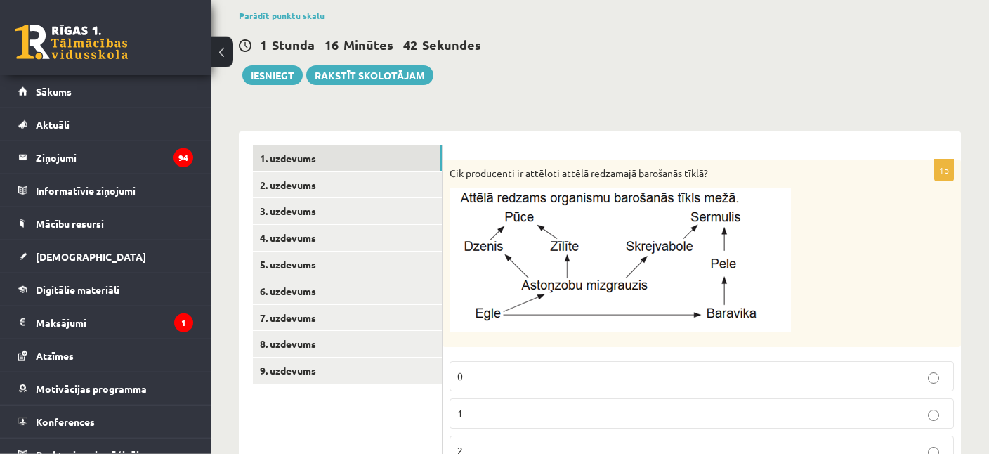
scroll to position [132, 0]
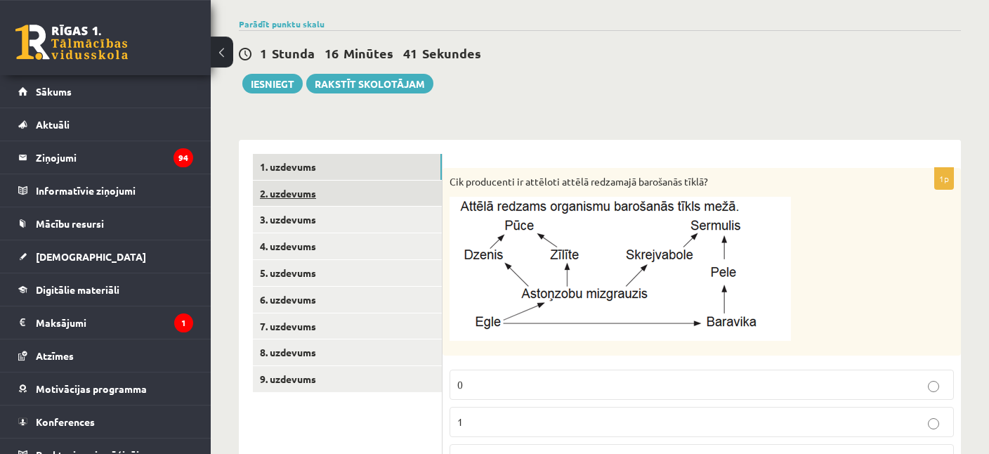
click at [285, 196] on link "2. uzdevums" at bounding box center [347, 193] width 189 height 26
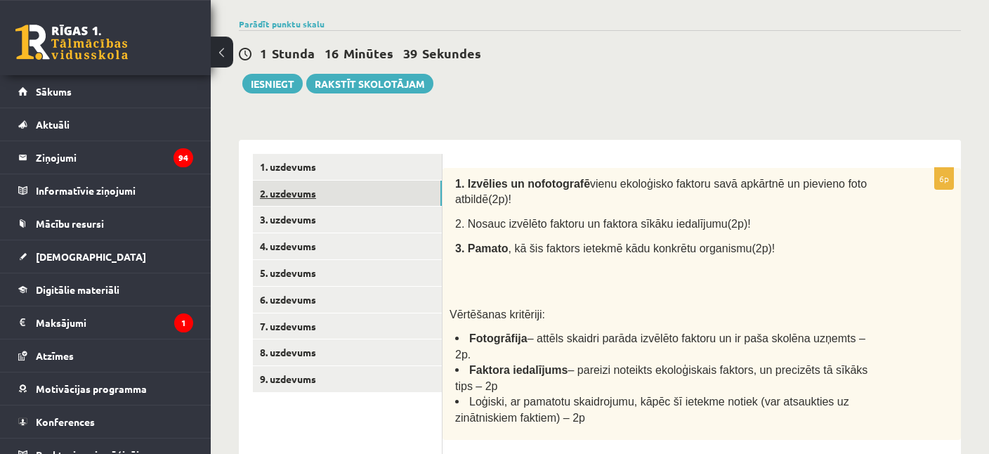
scroll to position [0, 0]
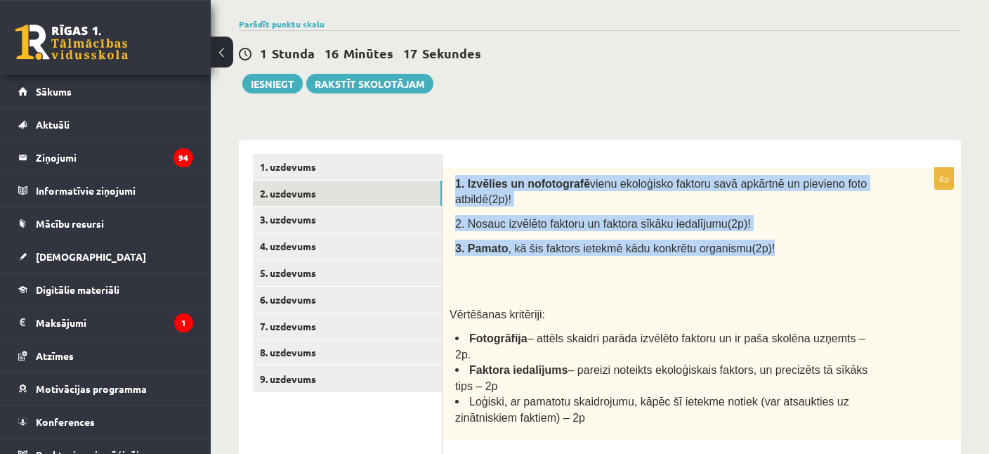
drag, startPoint x: 458, startPoint y: 180, endPoint x: 775, endPoint y: 248, distance: 324.7
click at [775, 248] on div "1. Izvēlies un nofotografē vienu ekoloģisko faktoru savā apkārtnē un pievieno f…" at bounding box center [701, 304] width 518 height 272
copy div "1. Izvēlies un nofotografē vienu ekoloģisko faktoru savā apkārtnē un pievieno f…"
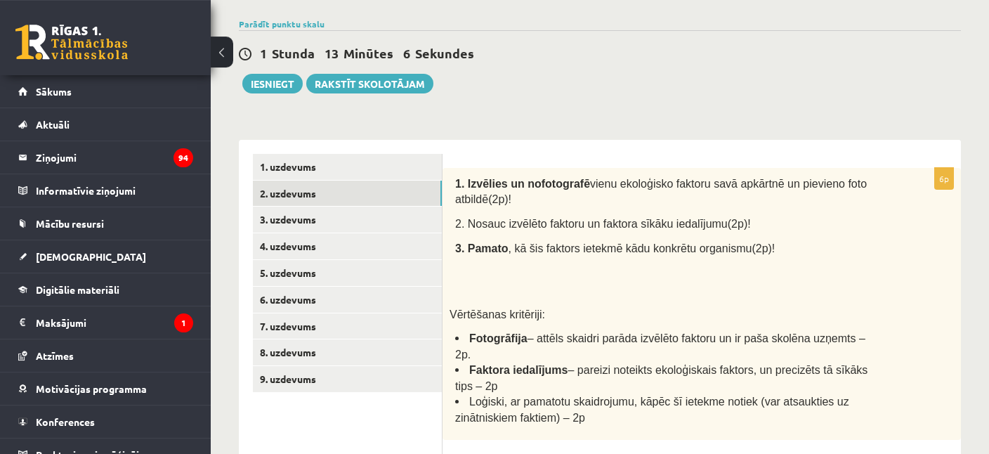
click at [298, 423] on ul "1. uzdevums 2. uzdevums 3. uzdevums 4. uzdevums 5. uzdevums 6. uzdevums 7. uzde…" at bounding box center [348, 457] width 190 height 607
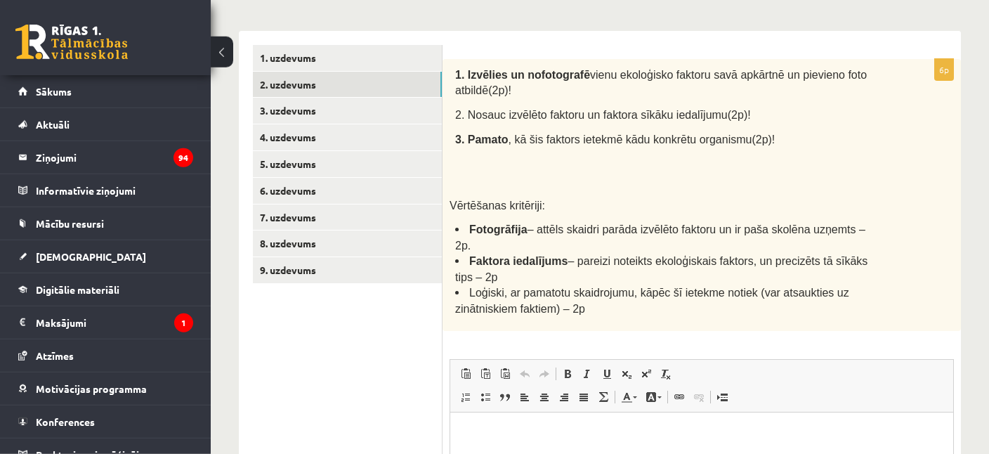
scroll to position [221, 0]
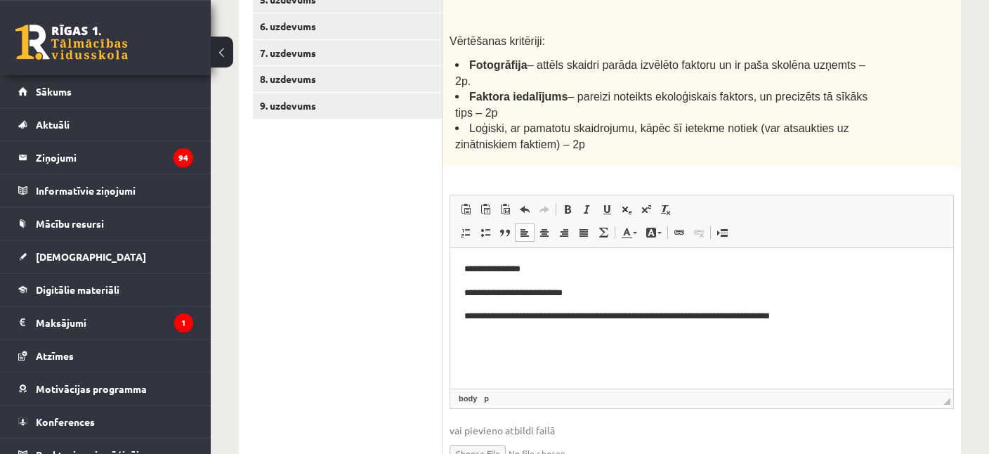
scroll to position [444, 0]
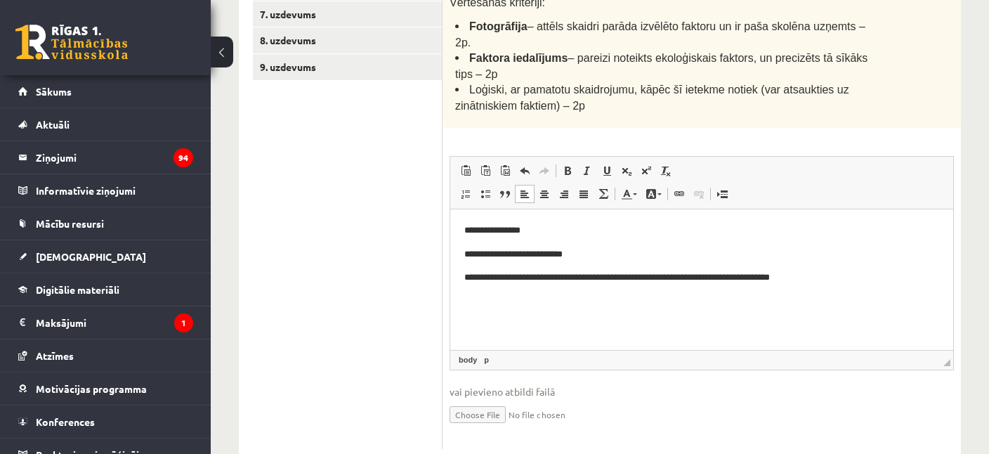
click at [459, 399] on input "file" at bounding box center [701, 413] width 504 height 29
type input "**********"
click at [494, 428] on link "Iesniegtā atbilde" at bounding box center [486, 435] width 75 height 15
click at [331, 314] on ul "1. uzdevums 2. uzdevums 3. uzdevums 4. uzdevums 5. uzdevums 6. uzdevums 7. uzde…" at bounding box center [348, 153] width 190 height 622
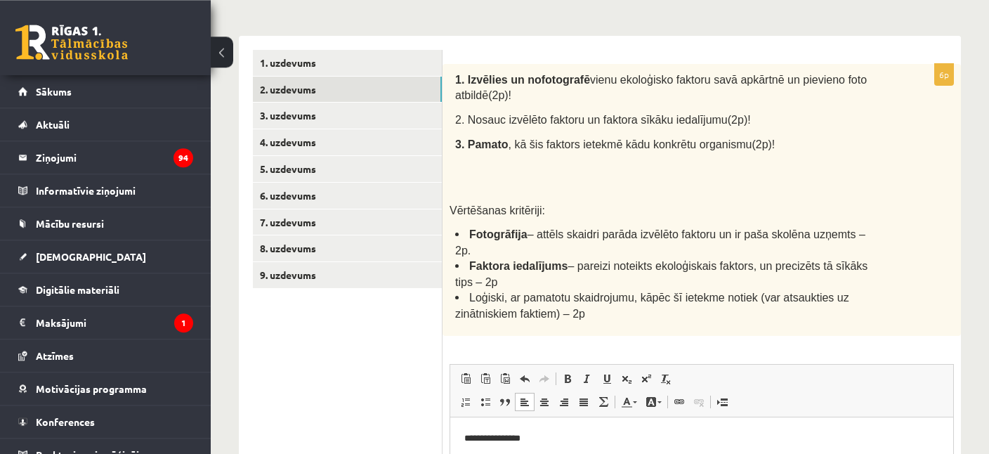
scroll to position [233, 0]
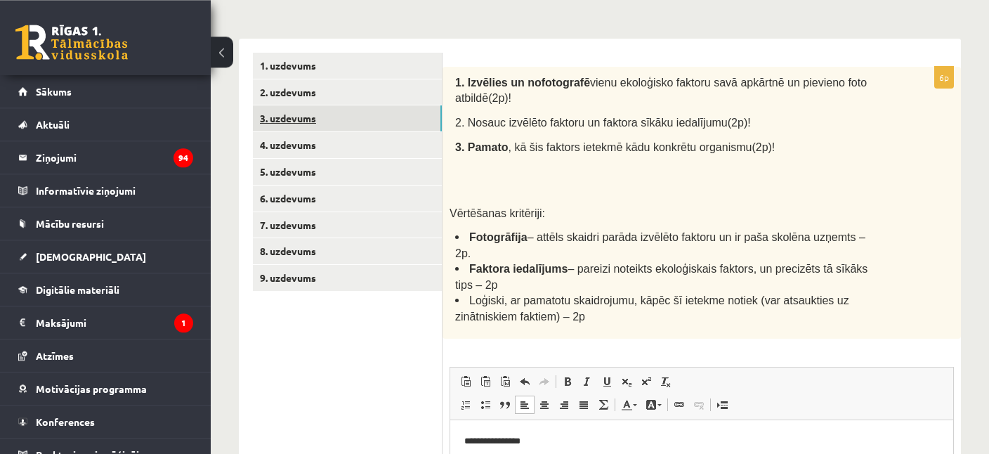
click at [330, 123] on link "3. uzdevums" at bounding box center [347, 118] width 189 height 26
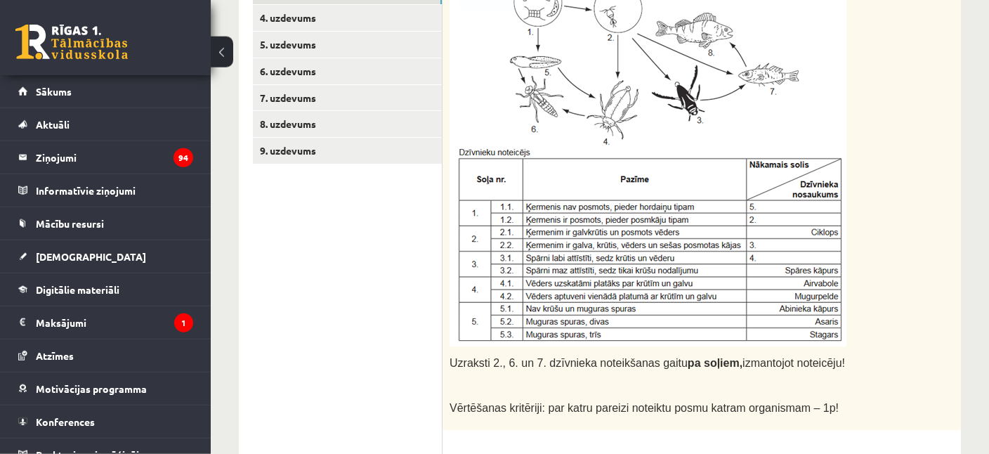
scroll to position [324, 0]
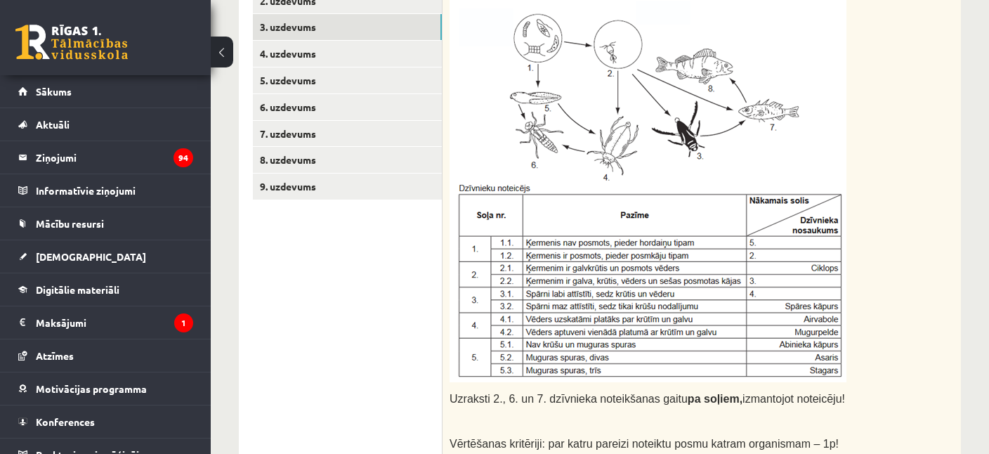
click at [625, 68] on img at bounding box center [647, 182] width 397 height 400
click at [621, 60] on img at bounding box center [647, 182] width 397 height 400
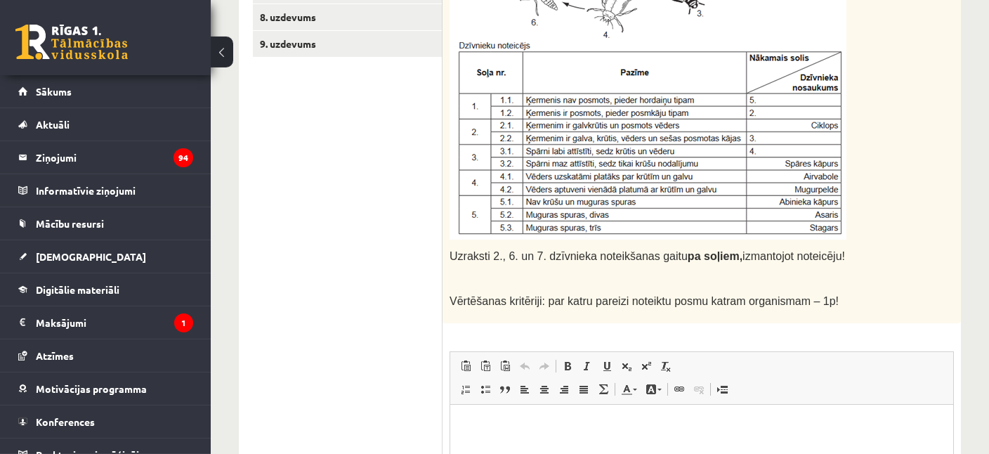
scroll to position [473, 0]
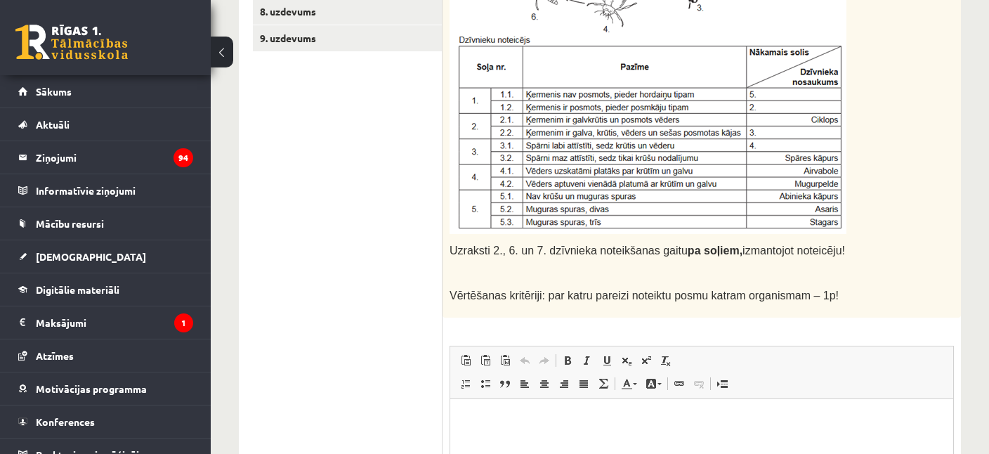
click at [849, 204] on p at bounding box center [666, 34] width 434 height 400
drag, startPoint x: 452, startPoint y: 250, endPoint x: 820, endPoint y: 258, distance: 367.4
click at [820, 258] on div "Uzraksti 2., 6. un 7. dzīvnieka noteikšanas gaitu pa soļiem, izmantojot noteicē…" at bounding box center [701, 72] width 518 height 490
copy span "Uzraksti 2., 6. un 7. dzīvnieka noteikšanas gaitu pa soļiem, izmantojot noteicē…"
click at [565, 93] on img at bounding box center [647, 34] width 397 height 400
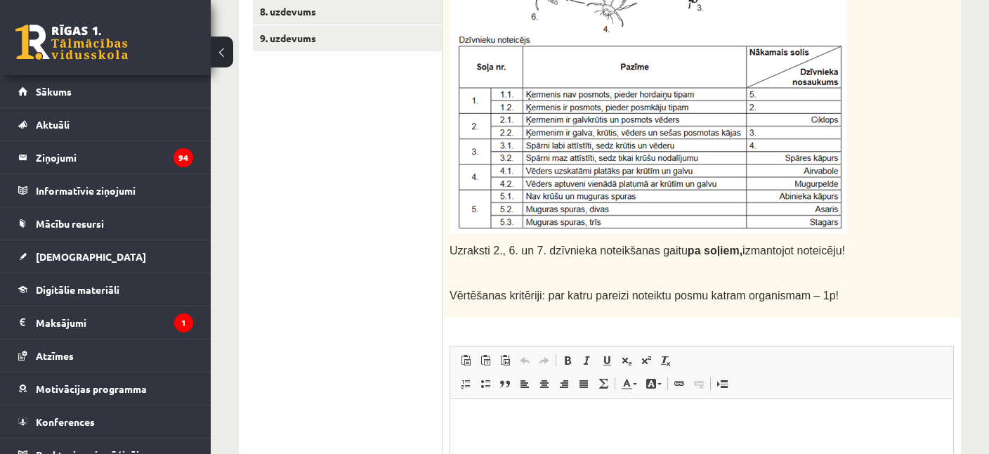
copy span "Uzraksti 2., 6. un 7. dzīvnieka noteikšanas gaitu pa soļiem, izmantojot noteicē…"
click at [693, 139] on img at bounding box center [647, 34] width 397 height 400
click at [592, 121] on img at bounding box center [647, 34] width 397 height 400
click at [369, 173] on ul "1. uzdevums 2. uzdevums 3. uzdevums 4. uzdevums 5. uzdevums 6. uzdevums 7. uzde…" at bounding box center [348, 225] width 190 height 825
click at [560, 98] on img at bounding box center [647, 34] width 397 height 400
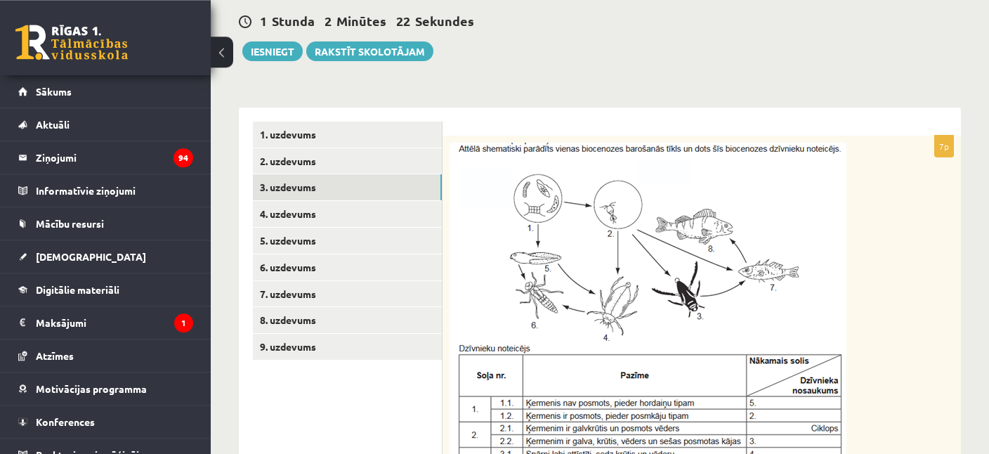
scroll to position [142, 0]
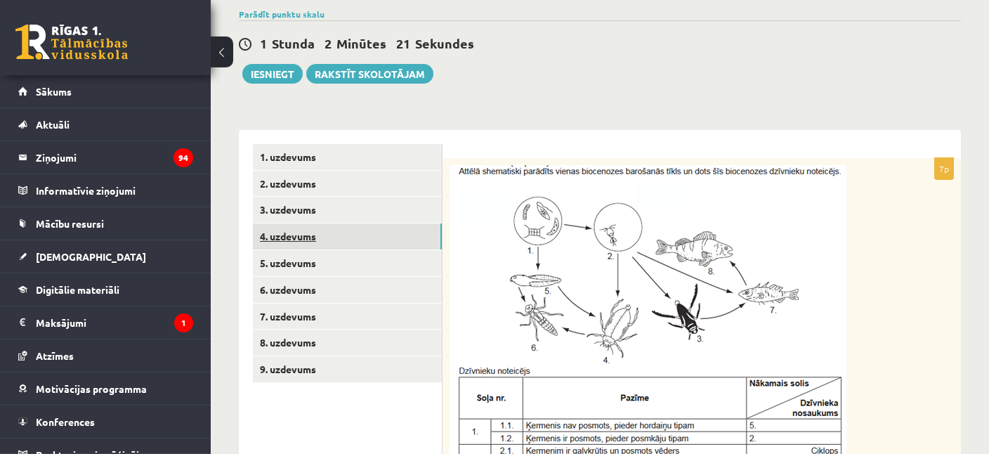
click at [381, 242] on link "4. uzdevums" at bounding box center [347, 236] width 189 height 26
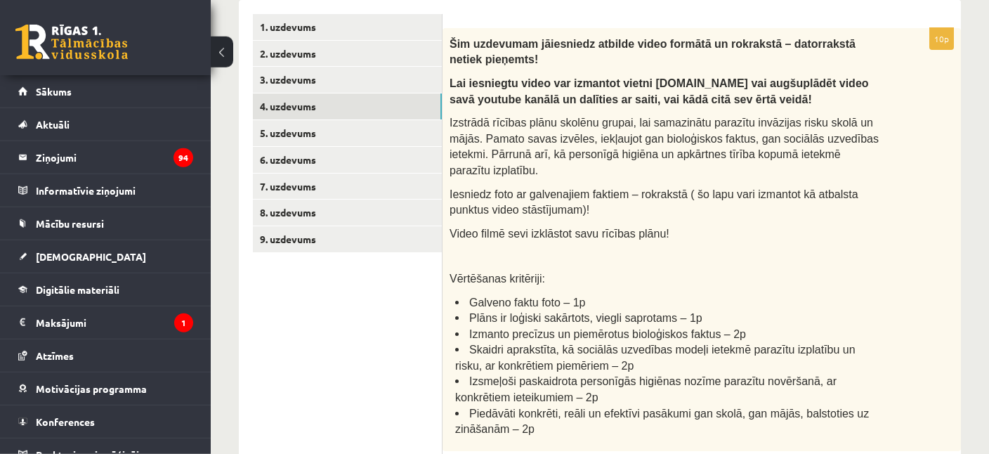
scroll to position [273, 0]
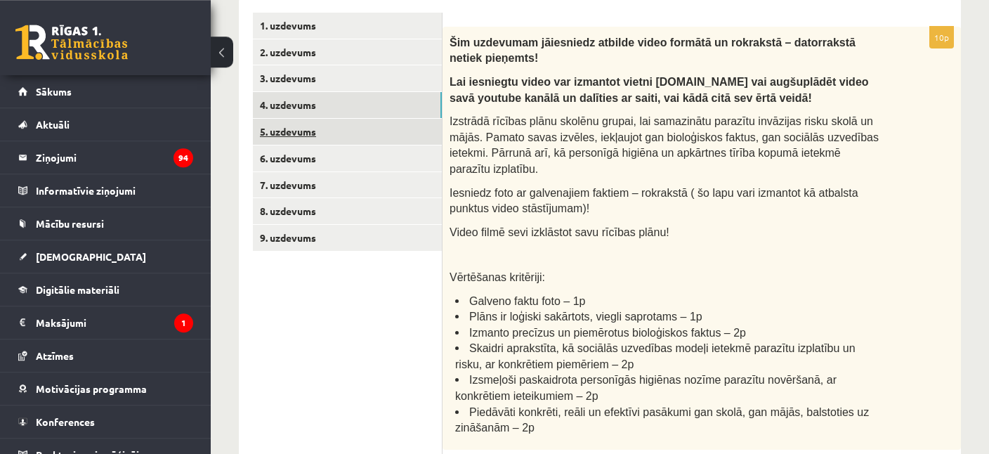
click at [383, 133] on link "5. uzdevums" at bounding box center [347, 132] width 189 height 26
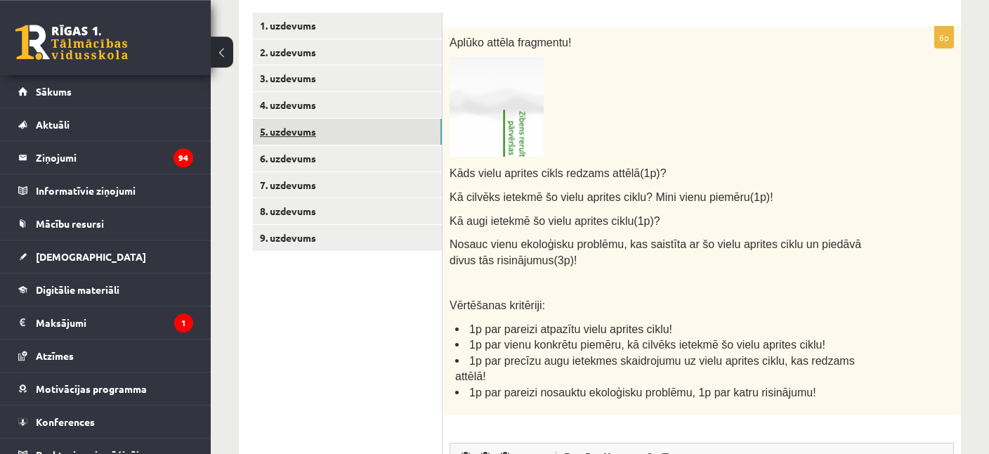
scroll to position [0, 0]
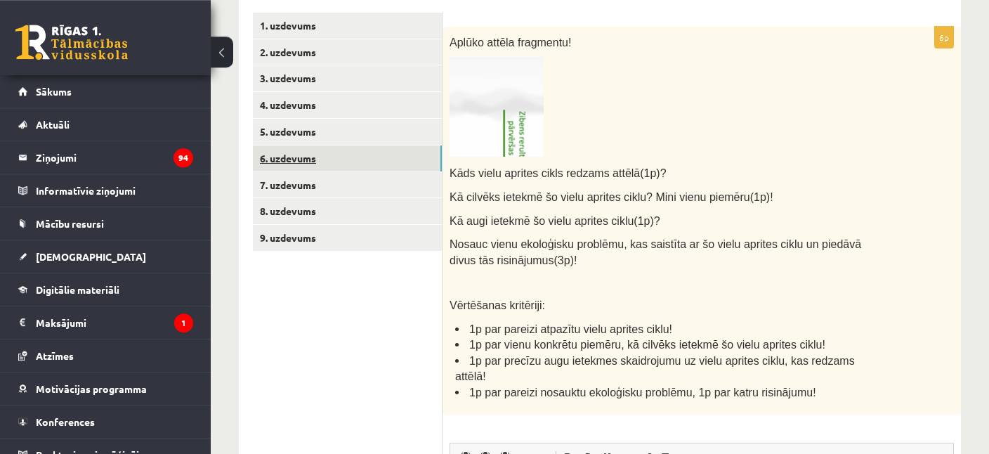
click at [370, 156] on link "6. uzdevums" at bounding box center [347, 158] width 189 height 26
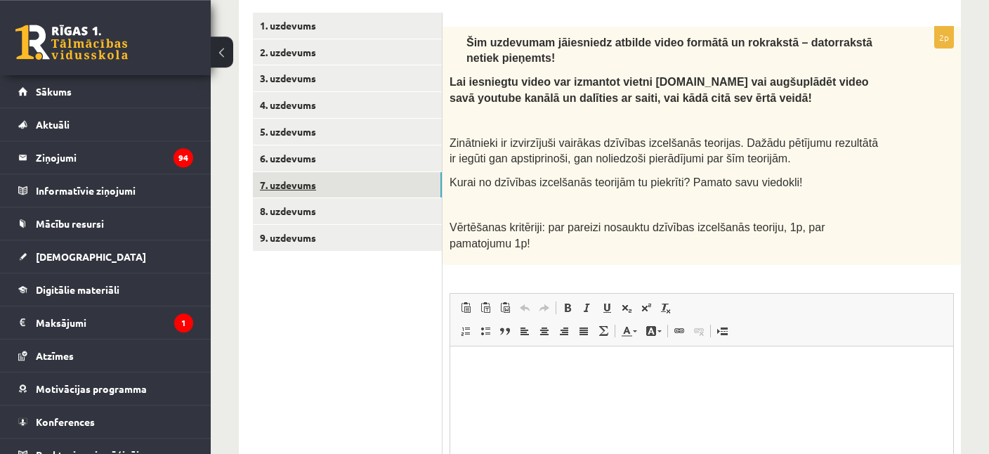
click at [369, 185] on link "7. uzdevums" at bounding box center [347, 185] width 189 height 26
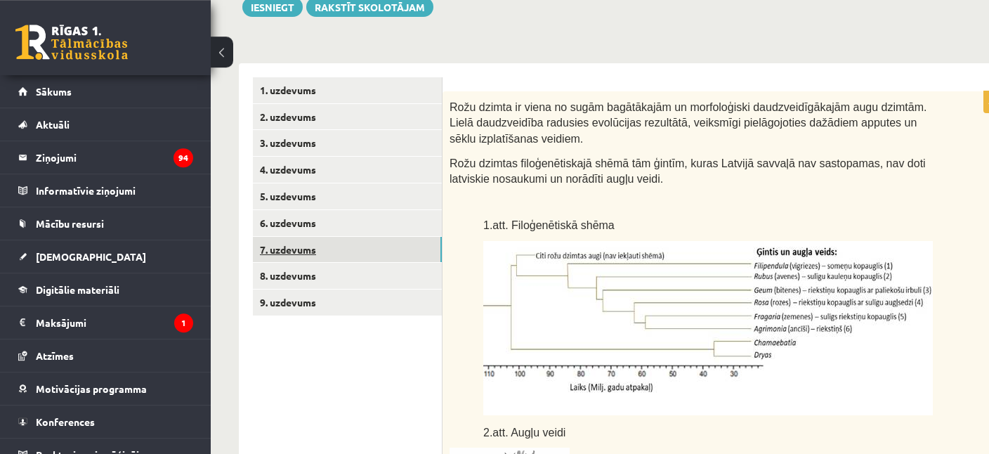
scroll to position [236, 0]
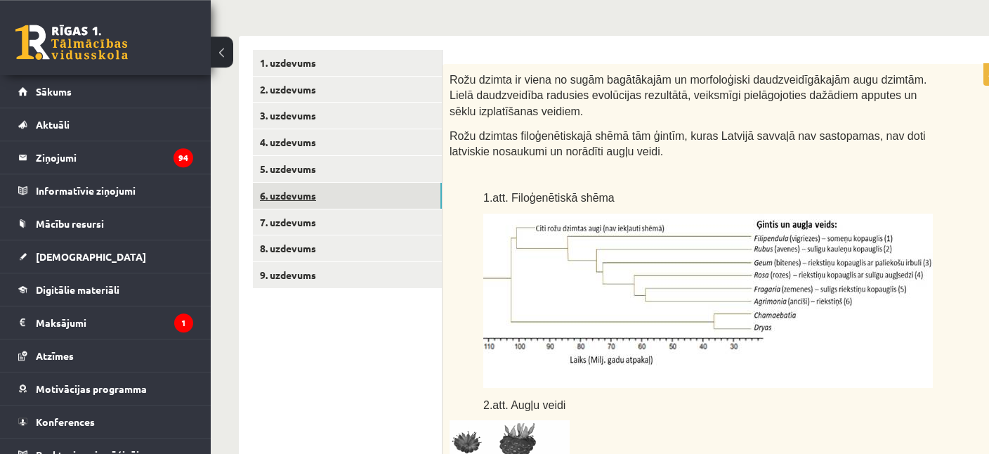
click at [289, 196] on link "6. uzdevums" at bounding box center [347, 196] width 189 height 26
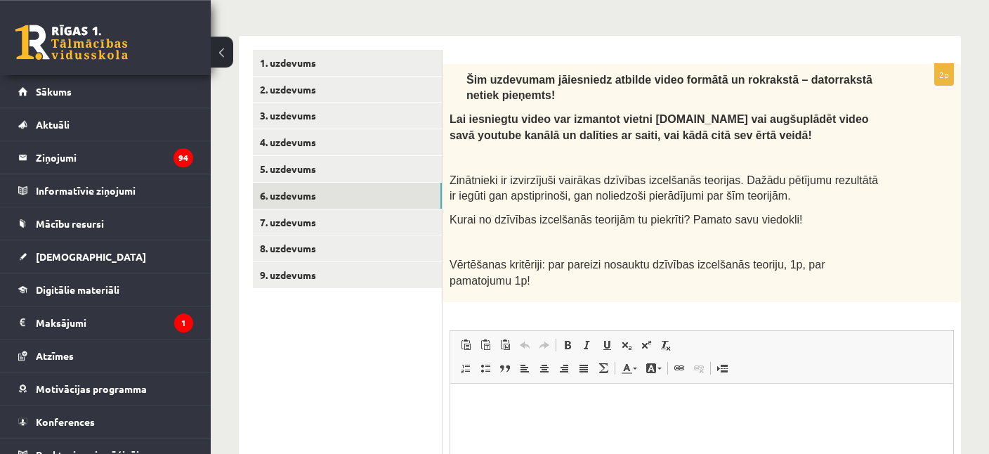
scroll to position [0, 0]
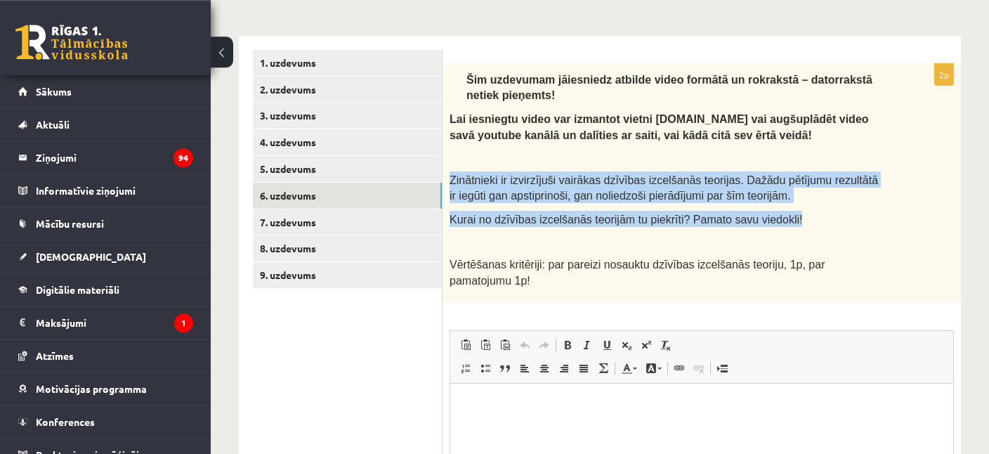
drag, startPoint x: 447, startPoint y: 172, endPoint x: 819, endPoint y: 223, distance: 375.6
click at [819, 223] on div "Šim uzdevumam jāiesniedz atbilde video formātā un rokrakstā – datorrakstā netie…" at bounding box center [701, 183] width 518 height 239
copy div "Zinātnieki ir izvirzījuši vairākas dzīvības izcelšanās teorijas. Dažādu pētījum…"
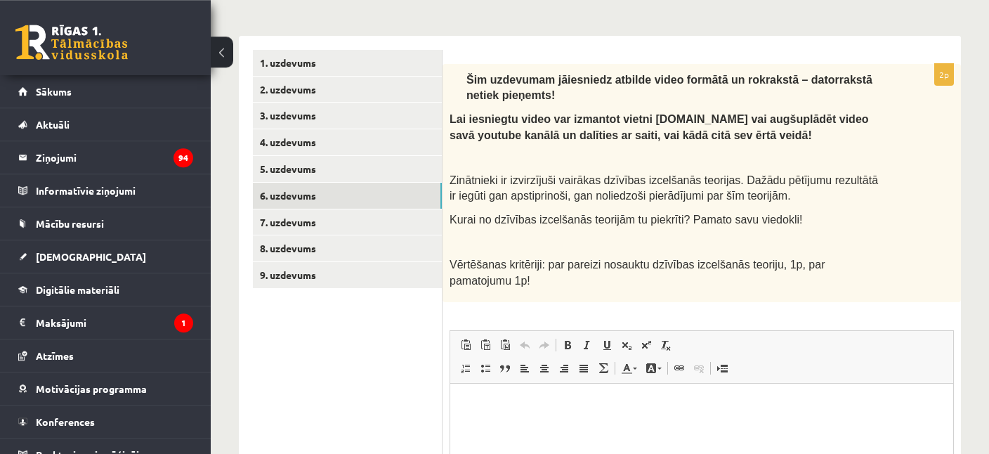
click at [295, 429] on ul "1. uzdevums 2. uzdevums 3. uzdevums 4. uzdevums 5. uzdevums 6. uzdevums 7. uzde…" at bounding box center [348, 337] width 190 height 574
click at [341, 221] on link "7. uzdevums" at bounding box center [347, 222] width 189 height 26
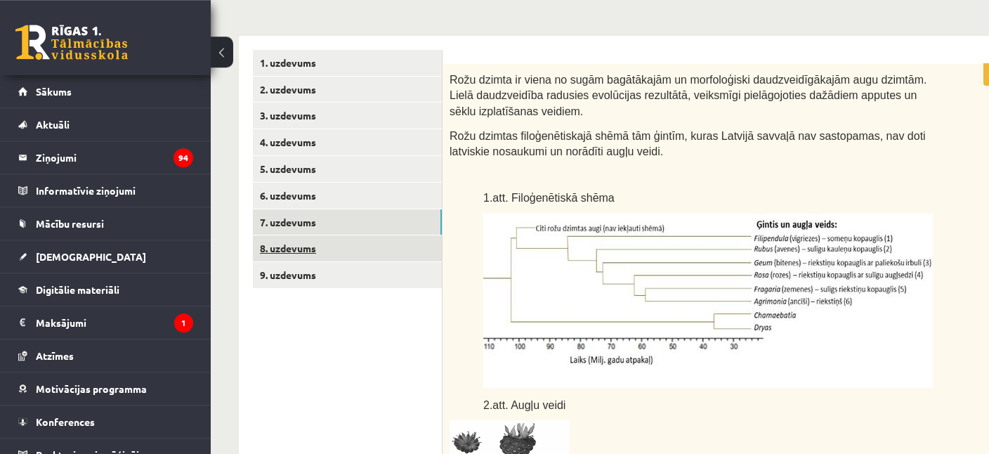
click at [343, 242] on link "8. uzdevums" at bounding box center [347, 248] width 189 height 26
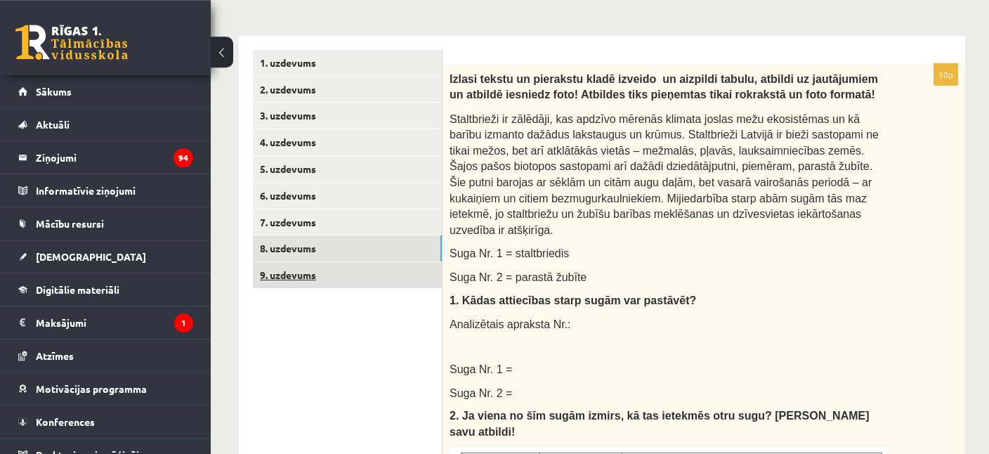
click at [346, 270] on link "9. uzdevums" at bounding box center [347, 275] width 189 height 26
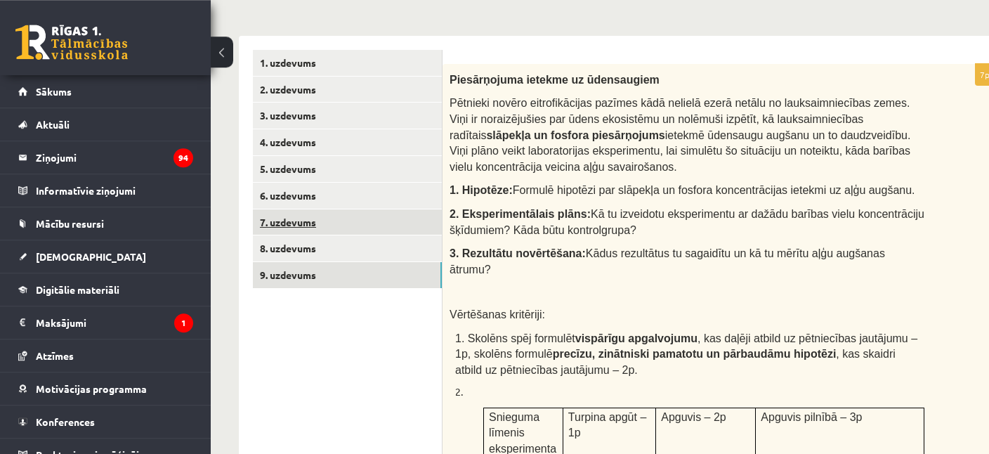
click at [350, 227] on link "7. uzdevums" at bounding box center [347, 222] width 189 height 26
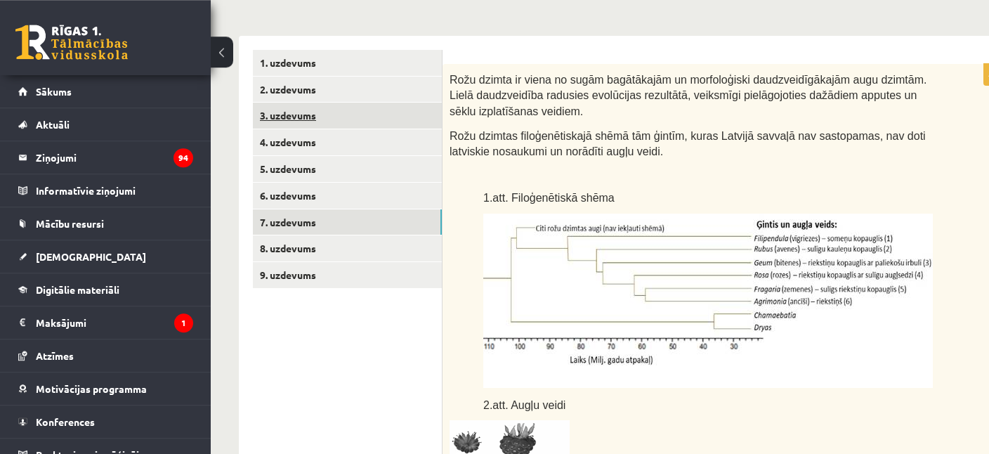
click at [279, 110] on link "3. uzdevums" at bounding box center [347, 116] width 189 height 26
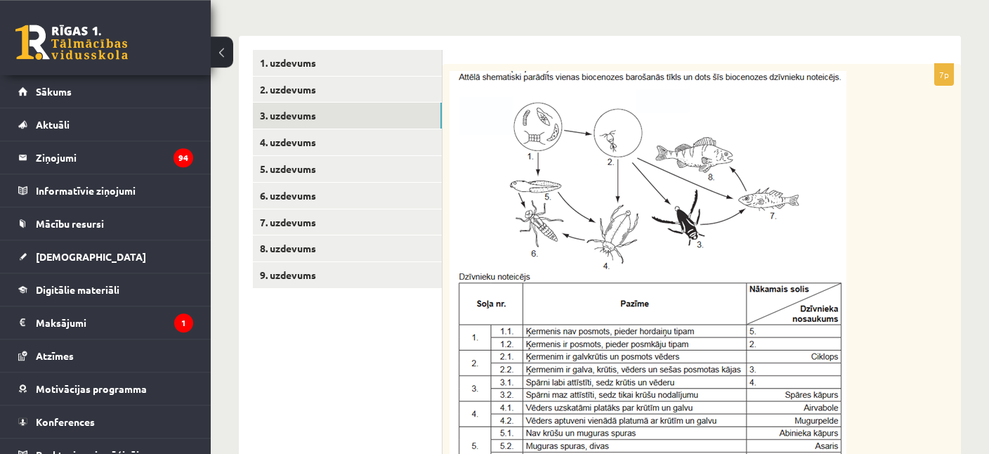
click at [911, 195] on div "Uzraksti 2., 6. un 7. dzīvnieka noteikšanas gaitu pa soļiem, izmantojot noteicē…" at bounding box center [701, 309] width 518 height 490
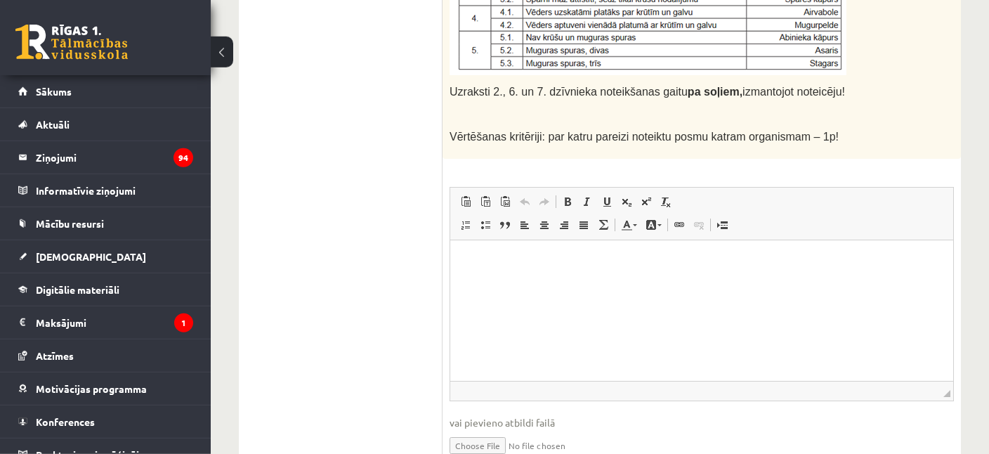
scroll to position [636, 0]
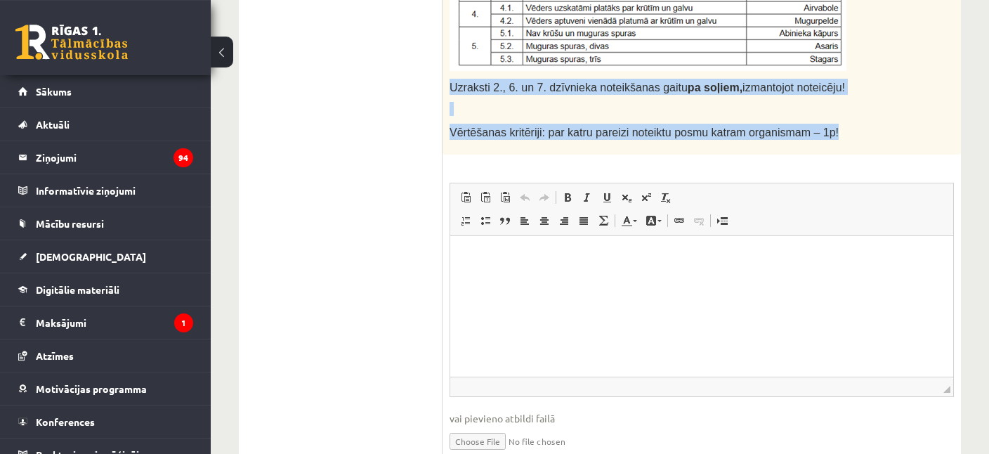
drag, startPoint x: 449, startPoint y: 84, endPoint x: 848, endPoint y: 133, distance: 402.0
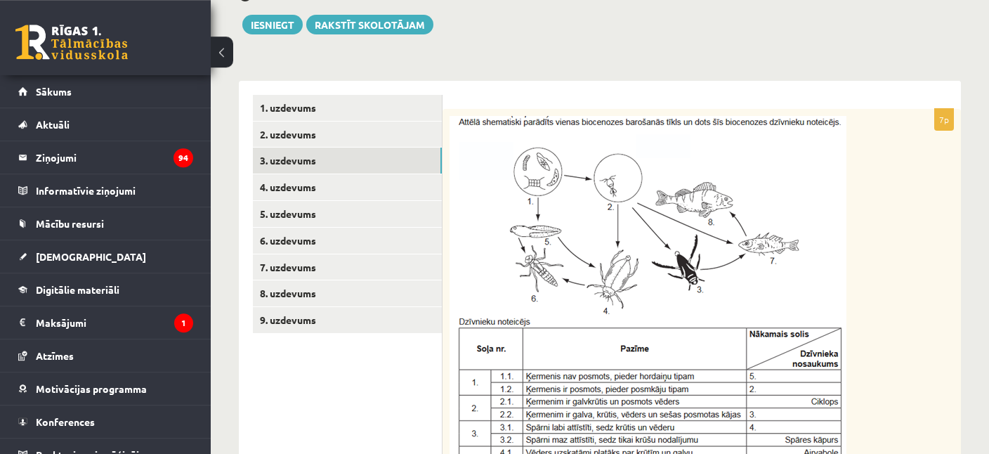
scroll to position [192, 0]
click at [527, 21] on div "0 Stundas 55 Minūtes 52 Sekundes Ieskaite saglabāta! Iesniegt Rakstīt skolotājam" at bounding box center [600, 2] width 722 height 63
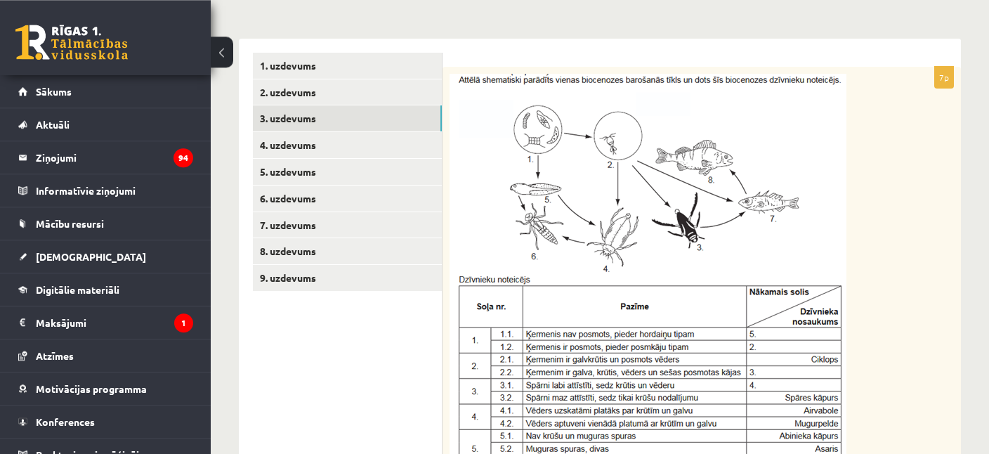
scroll to position [232, 0]
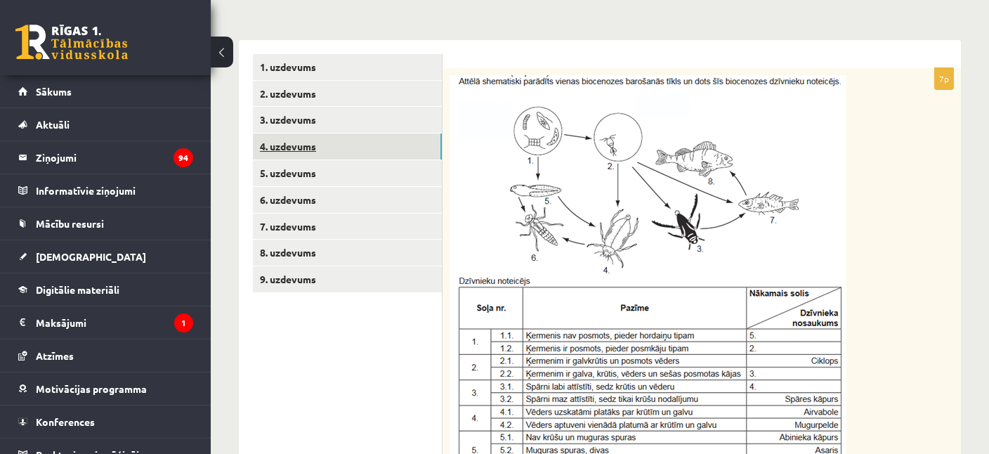
click at [293, 144] on link "4. uzdevums" at bounding box center [347, 146] width 189 height 26
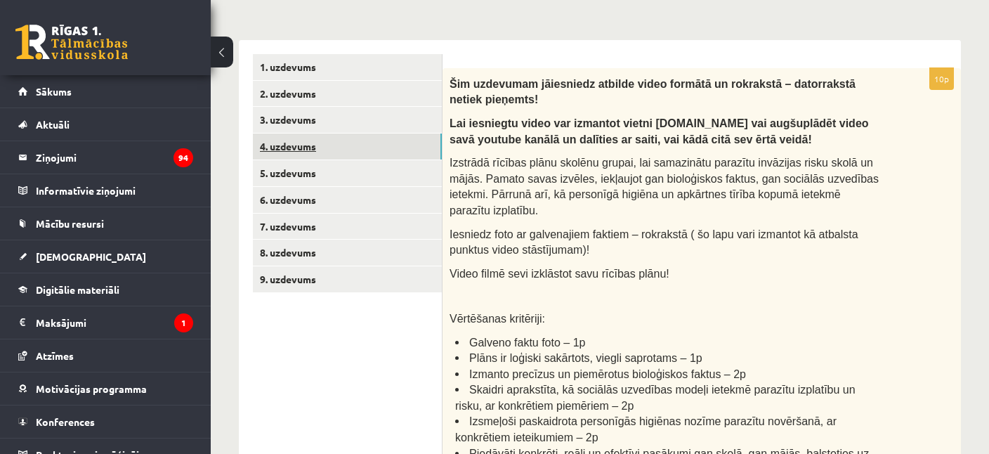
scroll to position [0, 0]
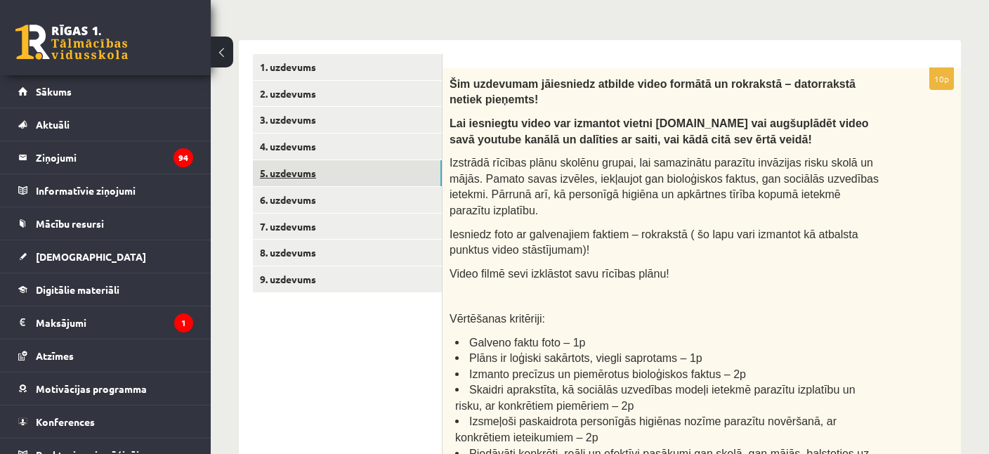
click at [329, 161] on link "5. uzdevums" at bounding box center [347, 173] width 189 height 26
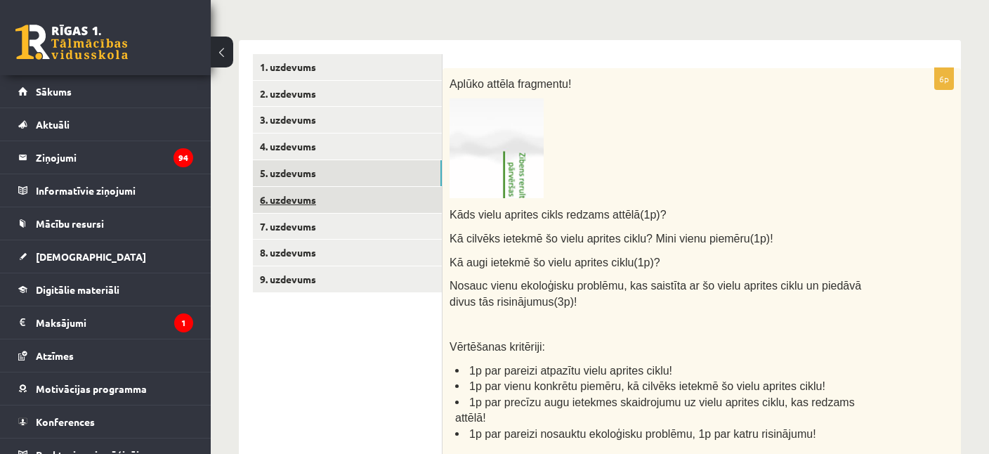
click at [289, 202] on link "6. uzdevums" at bounding box center [347, 200] width 189 height 26
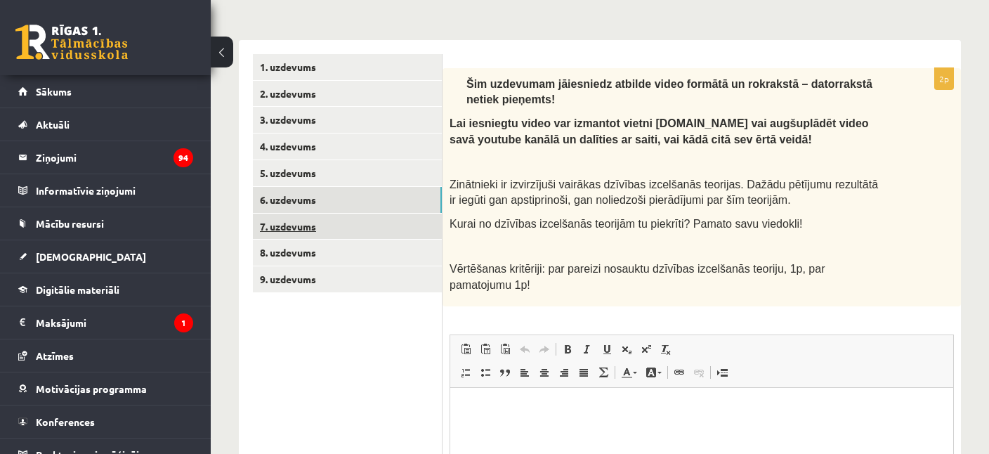
click at [303, 229] on link "7. uzdevums" at bounding box center [347, 226] width 189 height 26
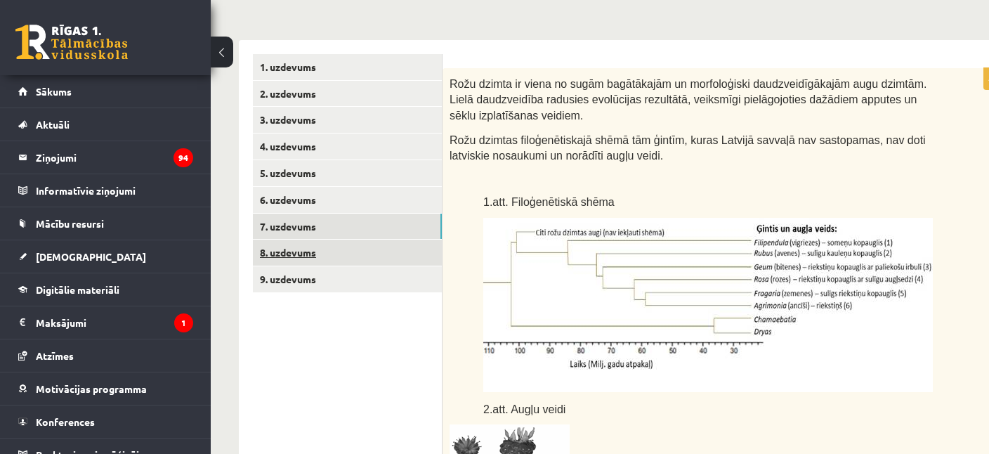
click at [308, 248] on link "8. uzdevums" at bounding box center [347, 252] width 189 height 26
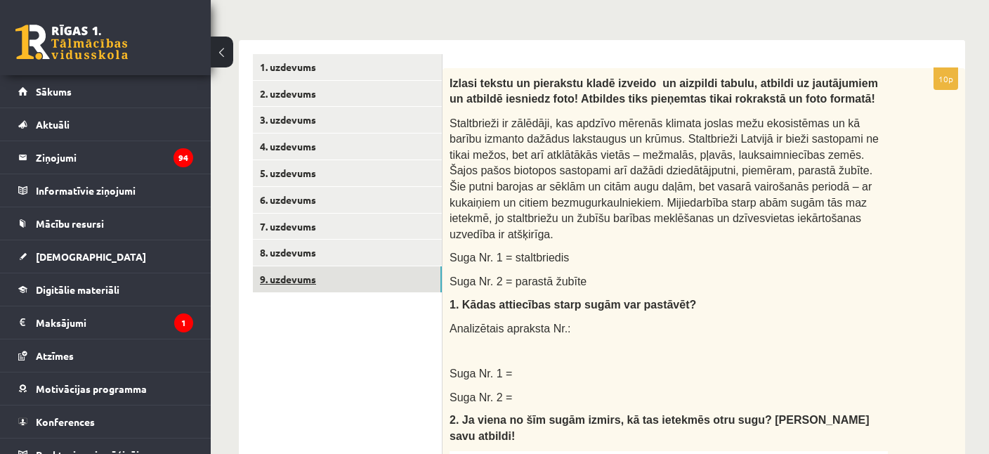
click at [310, 277] on link "9. uzdevums" at bounding box center [347, 279] width 189 height 26
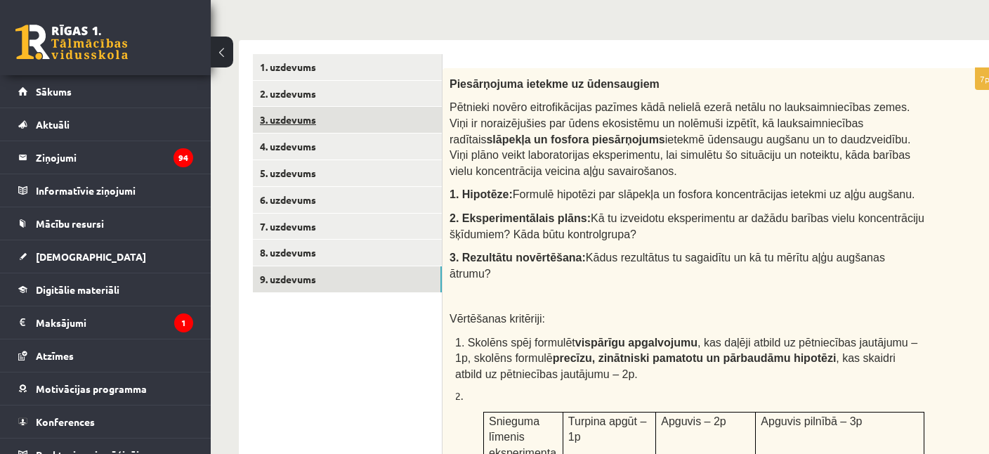
click at [319, 119] on link "3. uzdevums" at bounding box center [347, 120] width 189 height 26
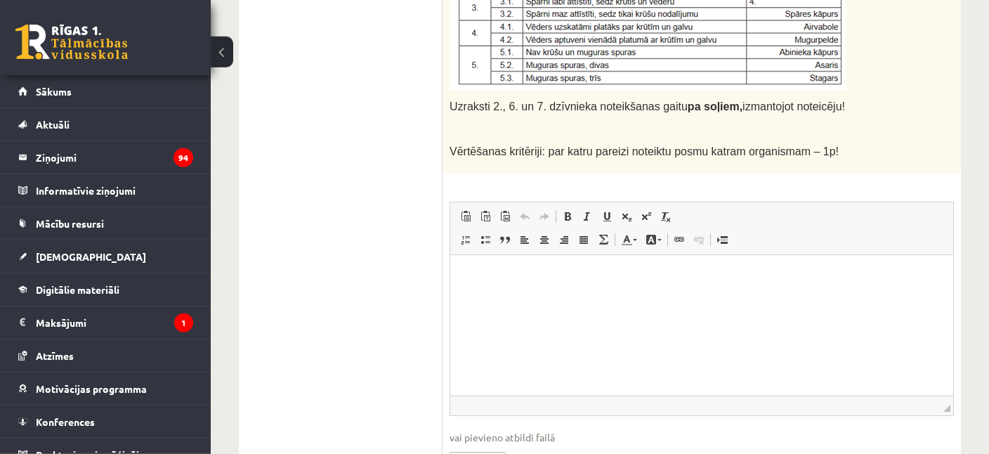
scroll to position [639, 0]
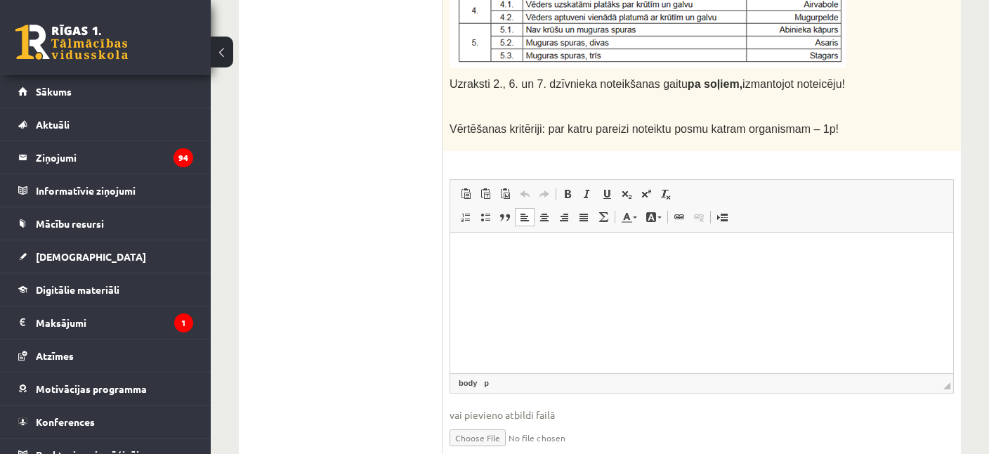
click at [472, 238] on html at bounding box center [701, 302] width 503 height 140
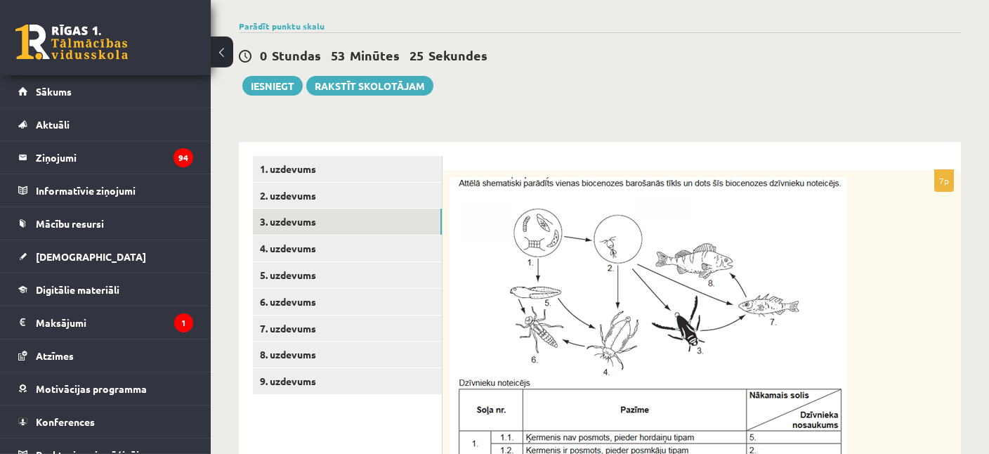
scroll to position [133, 0]
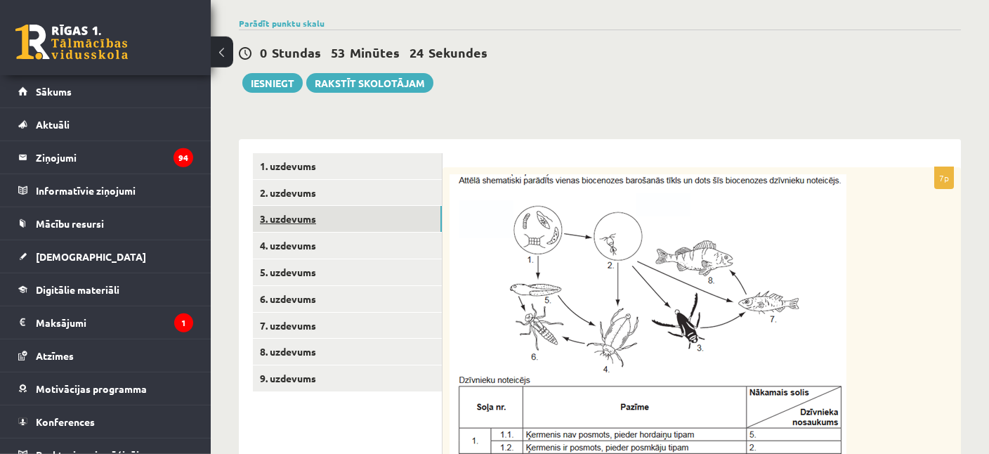
click at [312, 226] on link "3. uzdevums" at bounding box center [347, 219] width 189 height 26
click at [317, 243] on link "4. uzdevums" at bounding box center [347, 245] width 189 height 26
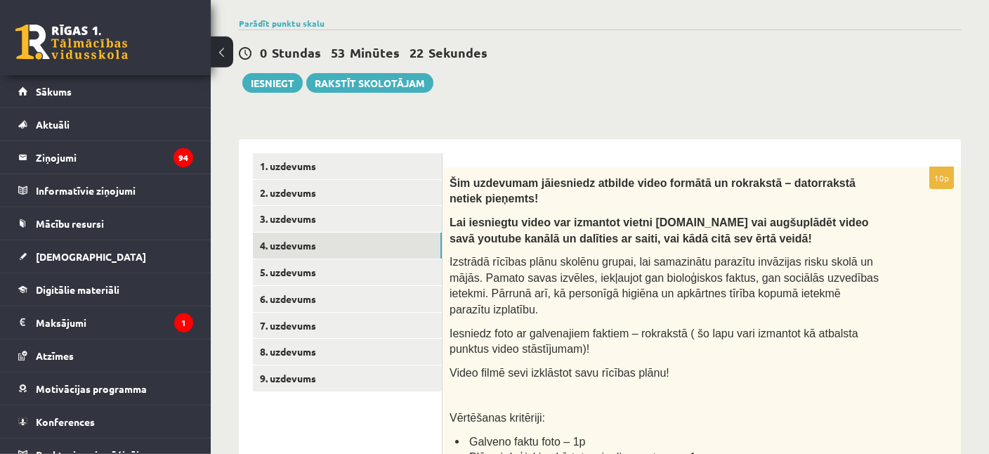
scroll to position [0, 0]
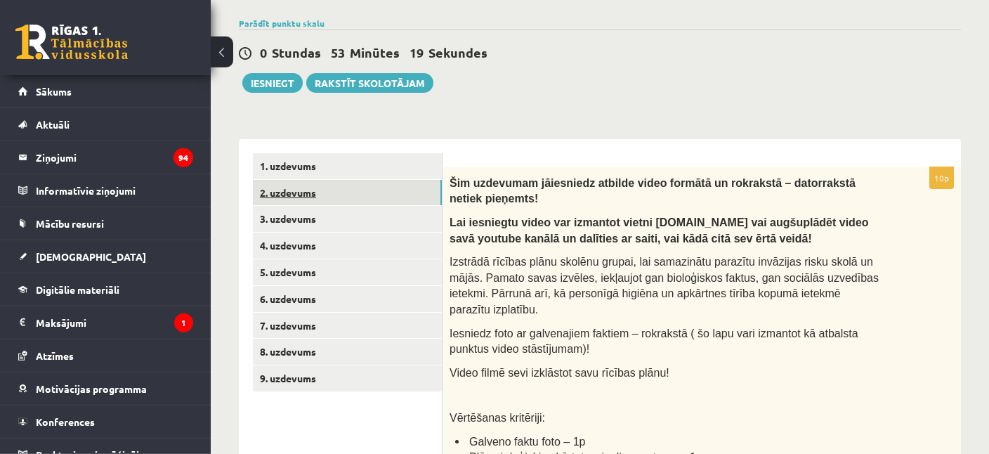
click at [401, 195] on link "2. uzdevums" at bounding box center [347, 193] width 189 height 26
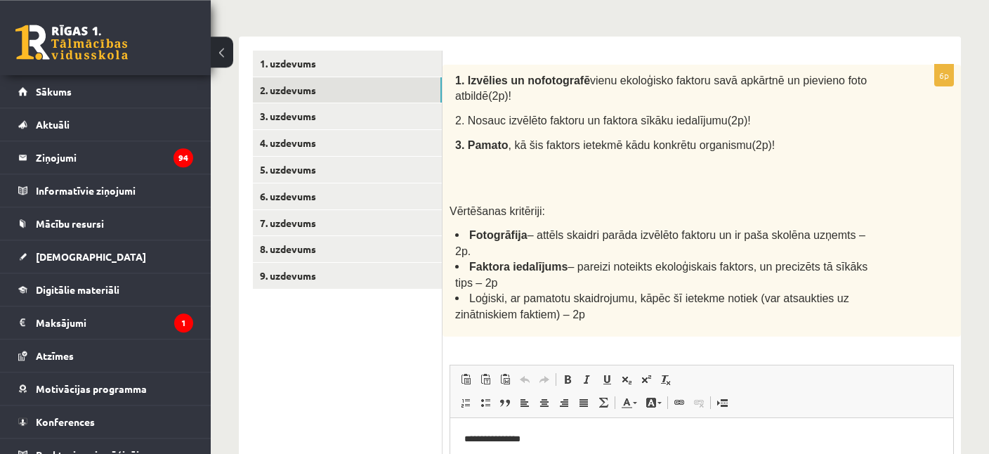
scroll to position [232, 0]
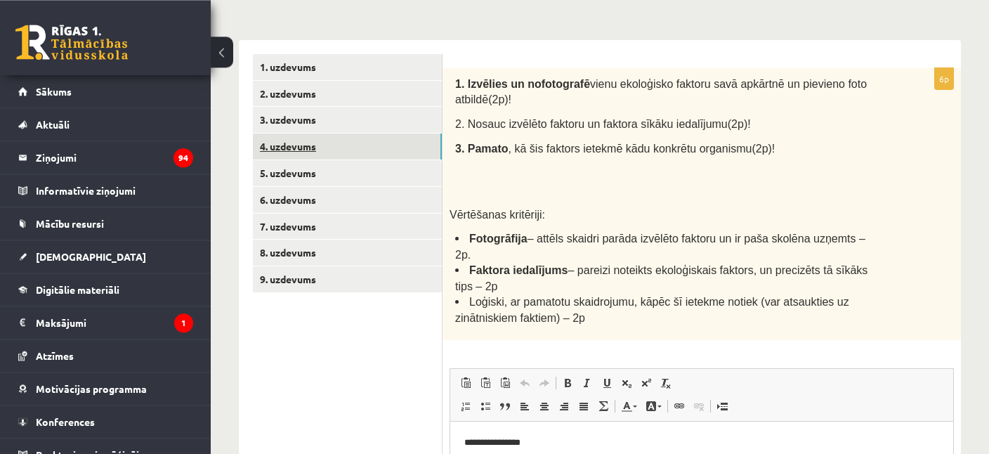
click at [329, 139] on link "4. uzdevums" at bounding box center [347, 146] width 189 height 26
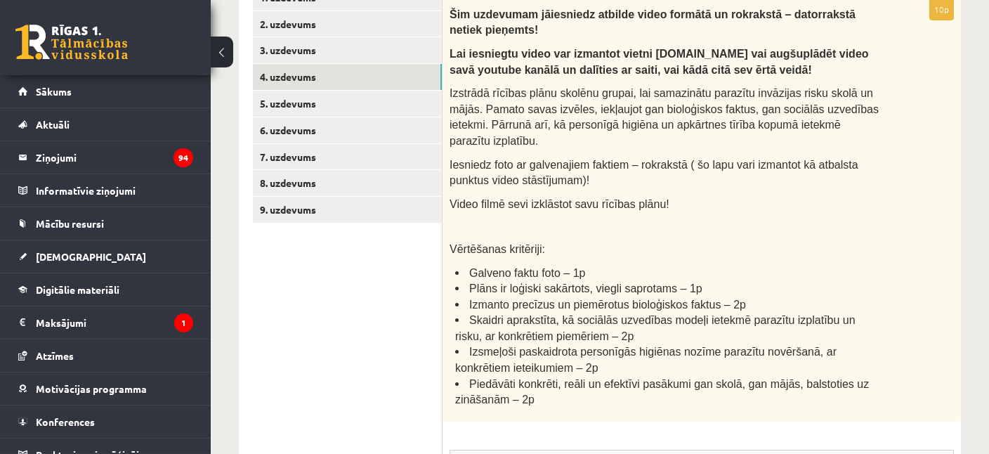
scroll to position [303, 0]
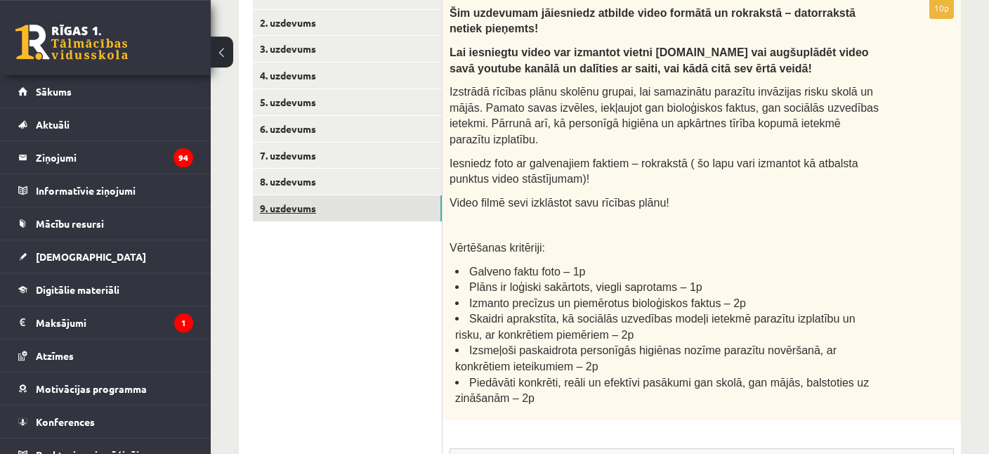
click at [409, 206] on link "9. uzdevums" at bounding box center [347, 208] width 189 height 26
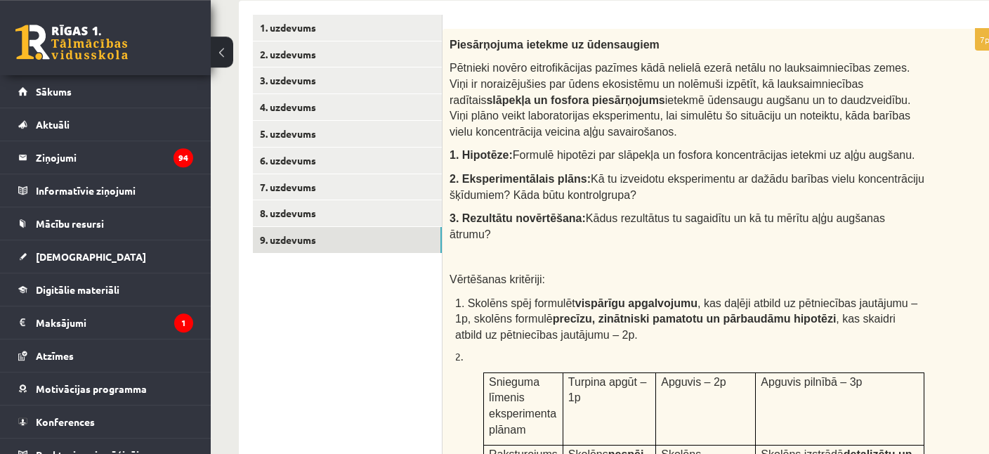
scroll to position [239, 0]
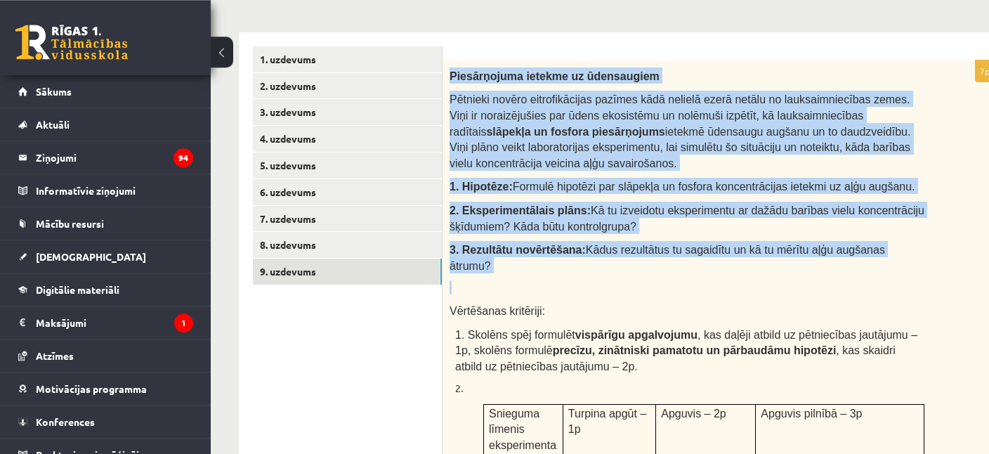
drag, startPoint x: 448, startPoint y: 74, endPoint x: 898, endPoint y: 264, distance: 488.1
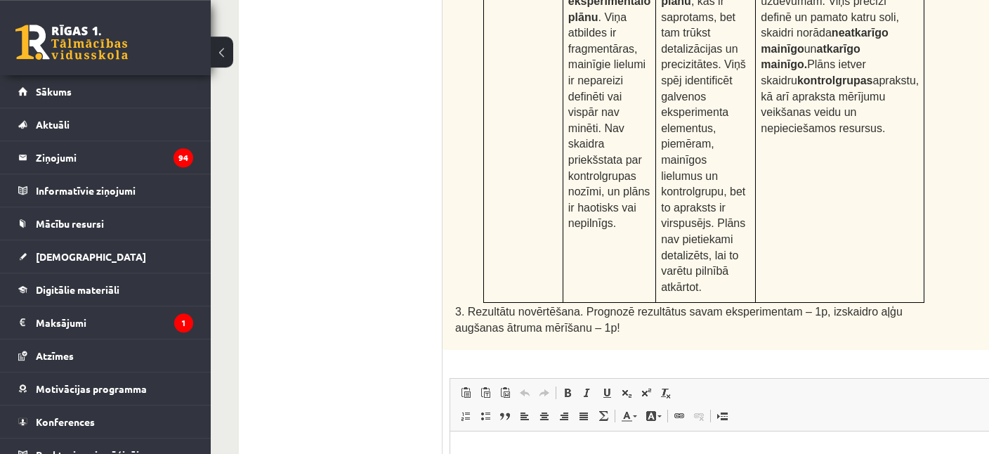
scroll to position [815, 0]
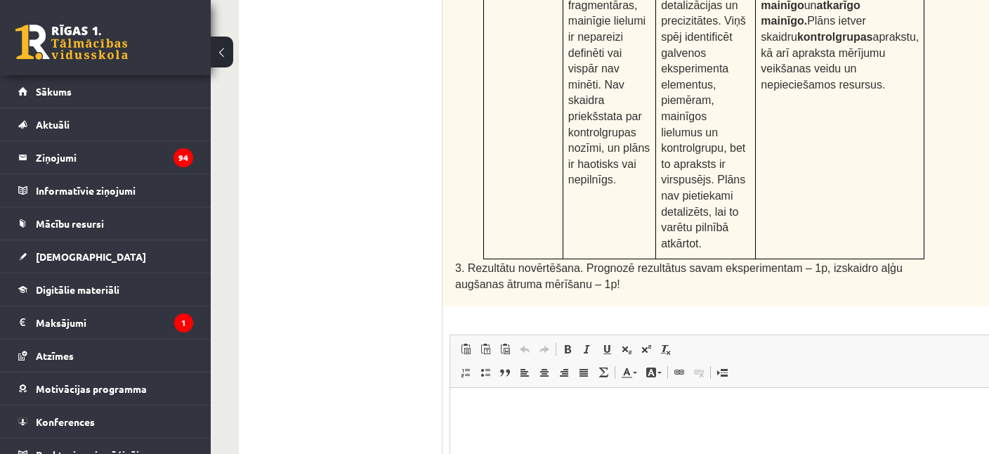
click at [304, 371] on ul "1. uzdevums 2. uzdevums 3. uzdevums 4. uzdevums 5. uzdevums 6. uzdevums 7. uzde…" at bounding box center [348, 48] width 190 height 1157
click at [473, 416] on html at bounding box center [722, 457] width 544 height 140
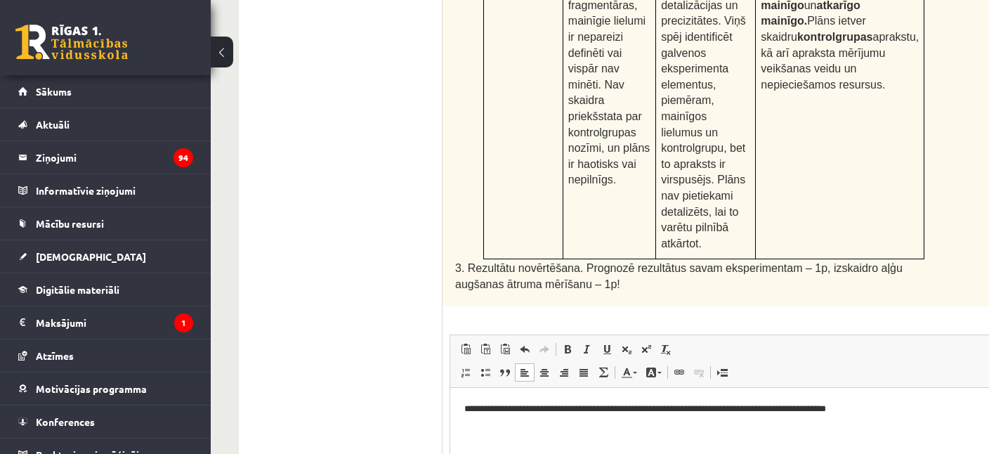
click at [813, 406] on p "**********" at bounding box center [701, 408] width 475 height 15
click at [909, 404] on p "**********" at bounding box center [701, 408] width 475 height 15
drag, startPoint x: 722, startPoint y: 451, endPoint x: 699, endPoint y: 58, distance: 393.9
click at [699, 387] on html "**********" at bounding box center [722, 457] width 544 height 140
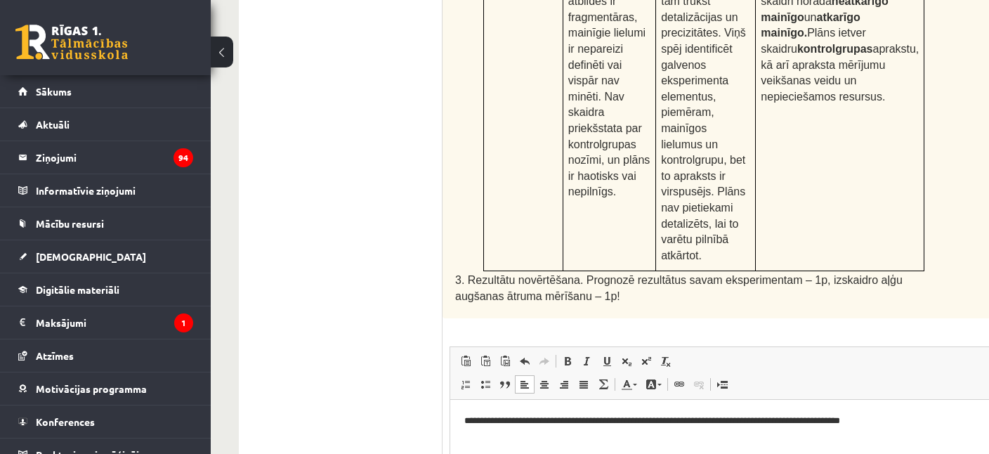
click at [921, 423] on p "**********" at bounding box center [701, 420] width 475 height 15
click at [286, 362] on ul "1. uzdevums 2. uzdevums 3. uzdevums 4. uzdevums 5. uzdevums 6. uzdevums 7. uzde…" at bounding box center [348, 60] width 190 height 1157
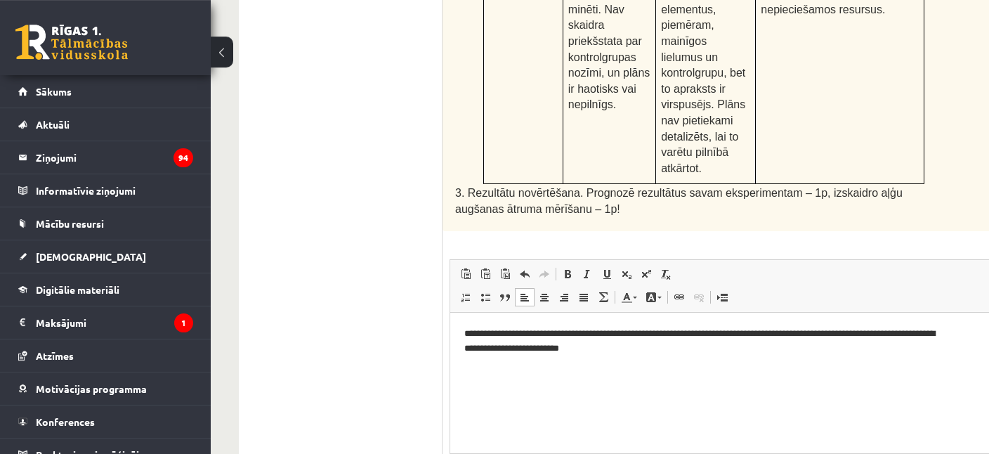
scroll to position [914, 0]
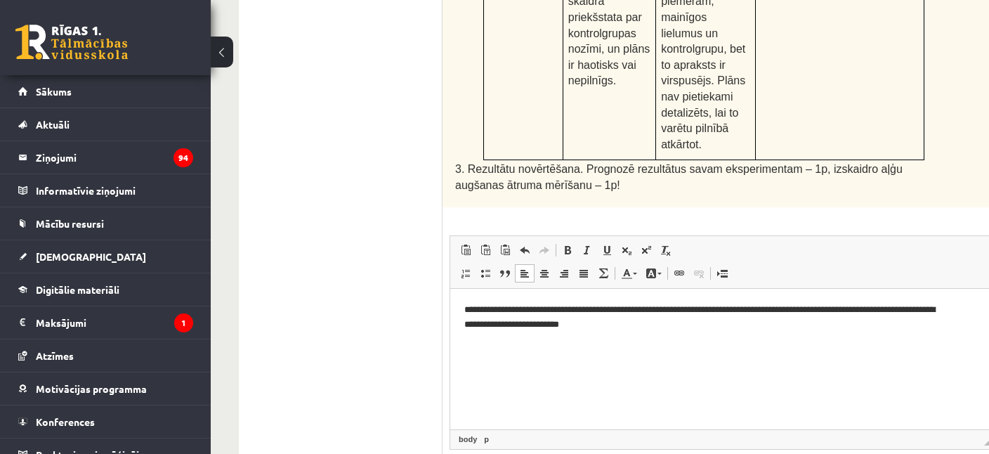
click at [758, 334] on body "**********" at bounding box center [721, 328] width 515 height 53
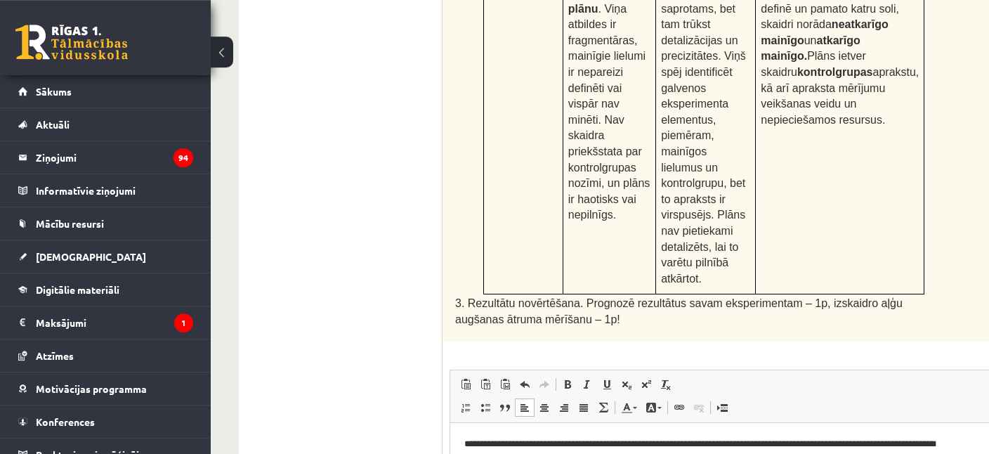
scroll to position [785, 0]
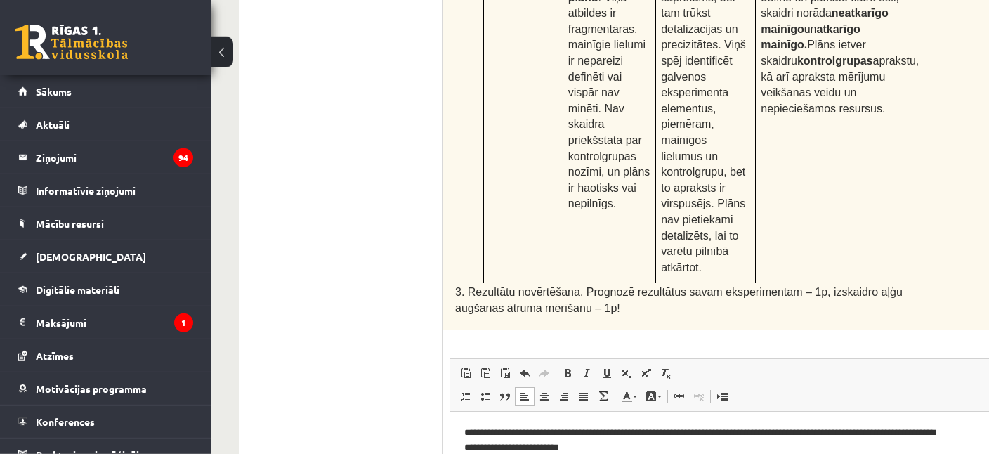
drag, startPoint x: 986, startPoint y: 265, endPoint x: 980, endPoint y: 173, distance: 91.5
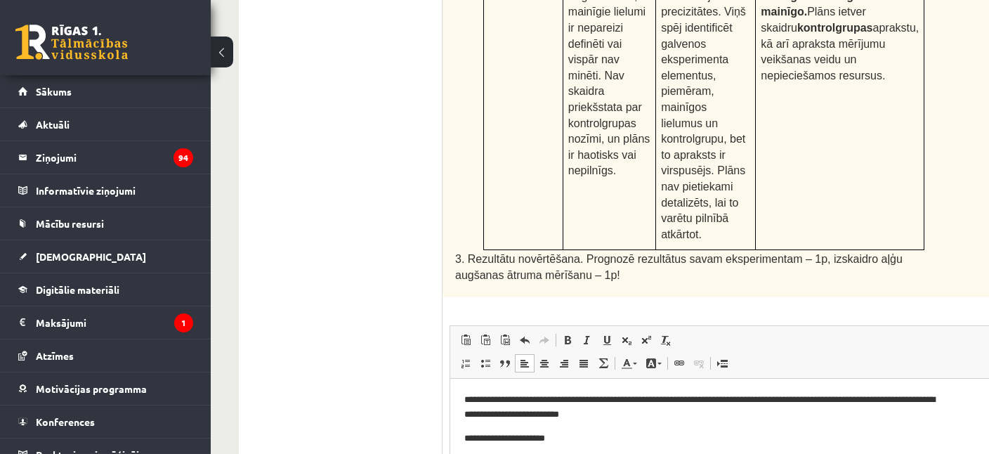
scroll to position [834, 0]
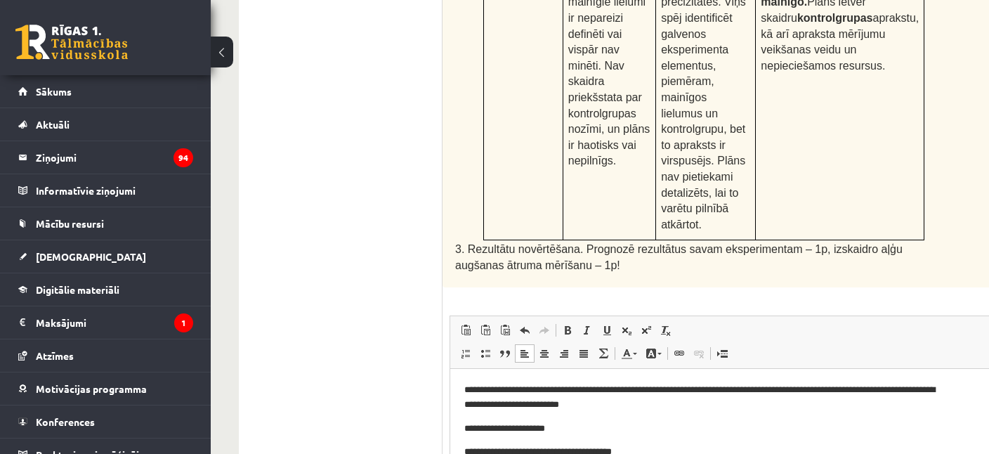
click at [461, 453] on html "**********" at bounding box center [722, 438] width 544 height 140
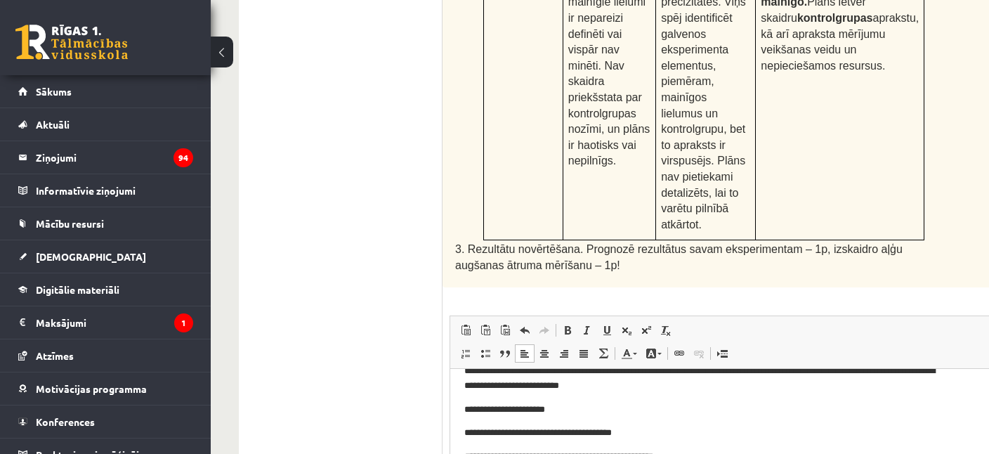
scroll to position [43, 0]
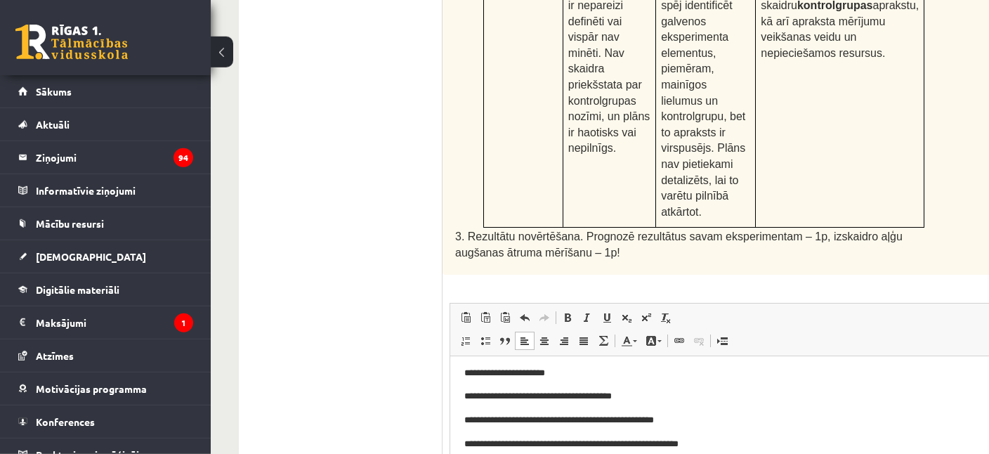
scroll to position [846, 0]
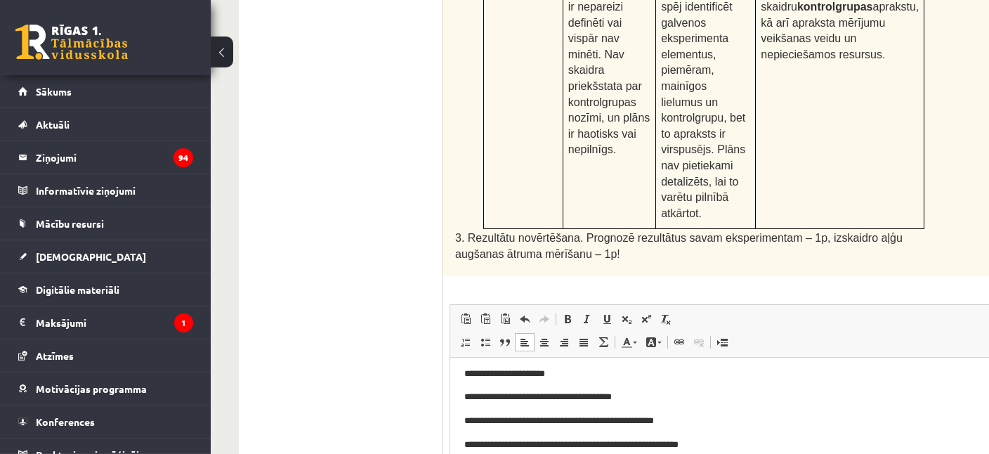
scroll to position [67, 0]
click at [462, 431] on html "**********" at bounding box center [722, 360] width 544 height 140
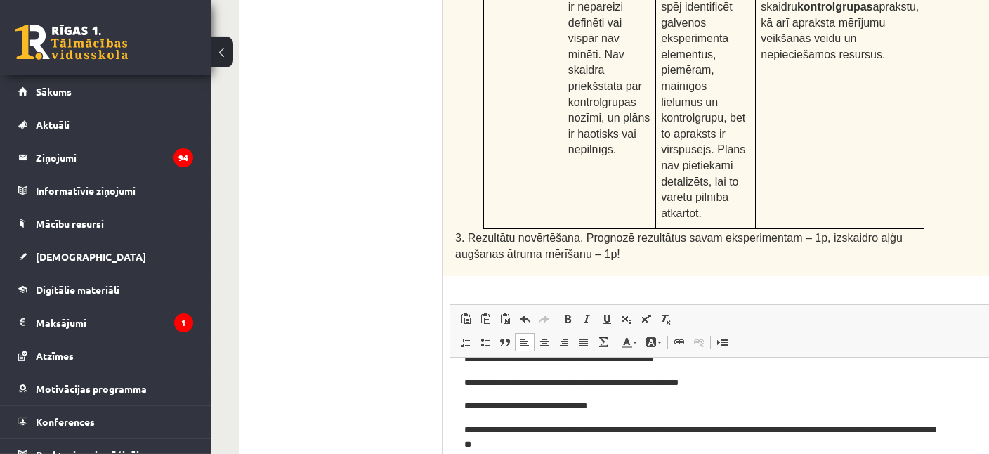
scroll to position [129, 0]
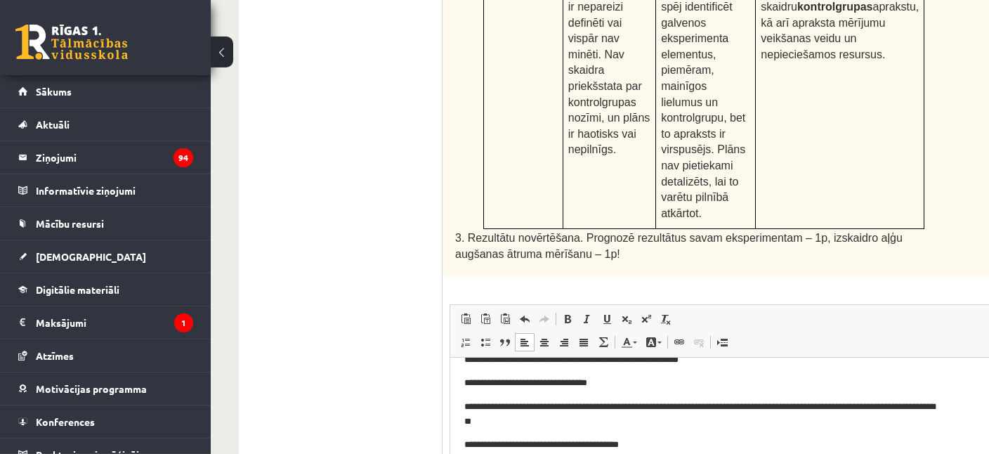
click at [464, 369] on html "**********" at bounding box center [722, 298] width 544 height 140
click at [164, 294] on link "Digitālie materiāli" at bounding box center [105, 289] width 175 height 32
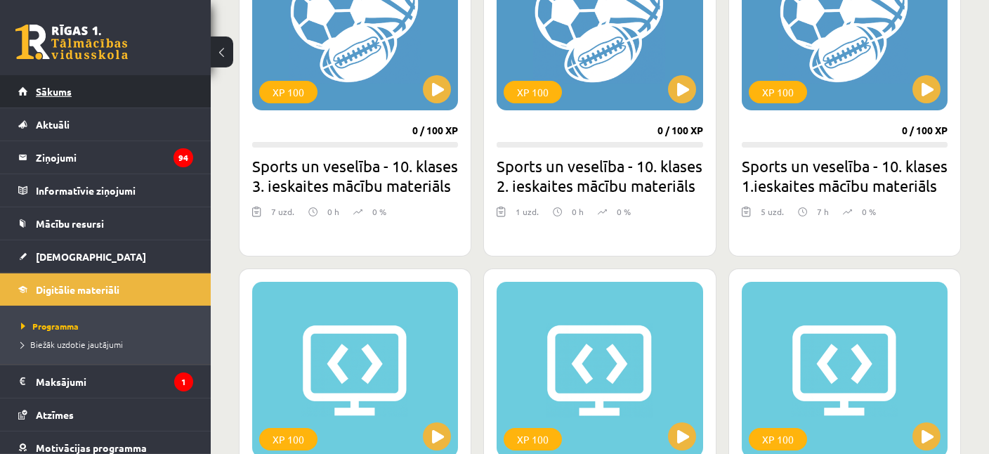
click at [79, 88] on link "Sākums" at bounding box center [105, 91] width 175 height 32
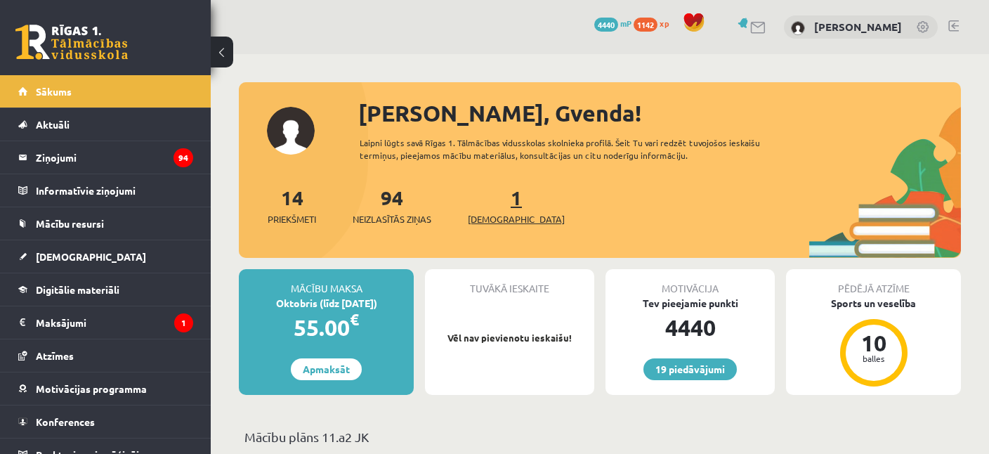
click at [499, 215] on span "[DEMOGRAPHIC_DATA]" at bounding box center [516, 219] width 97 height 14
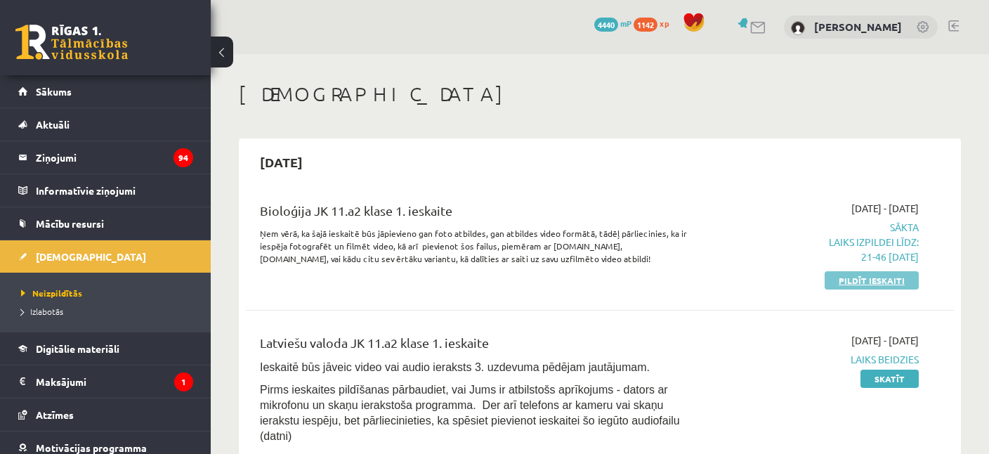
click at [868, 277] on link "Pildīt ieskaiti" at bounding box center [871, 280] width 94 height 18
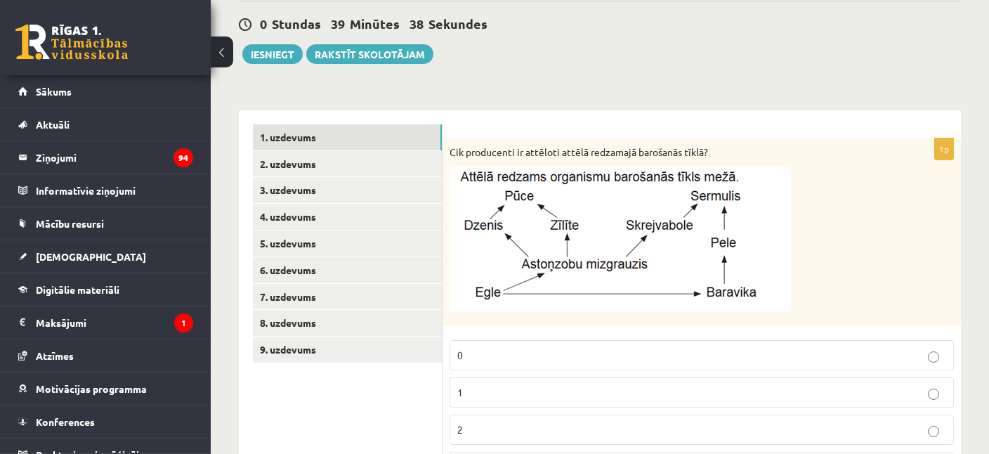
scroll to position [185, 0]
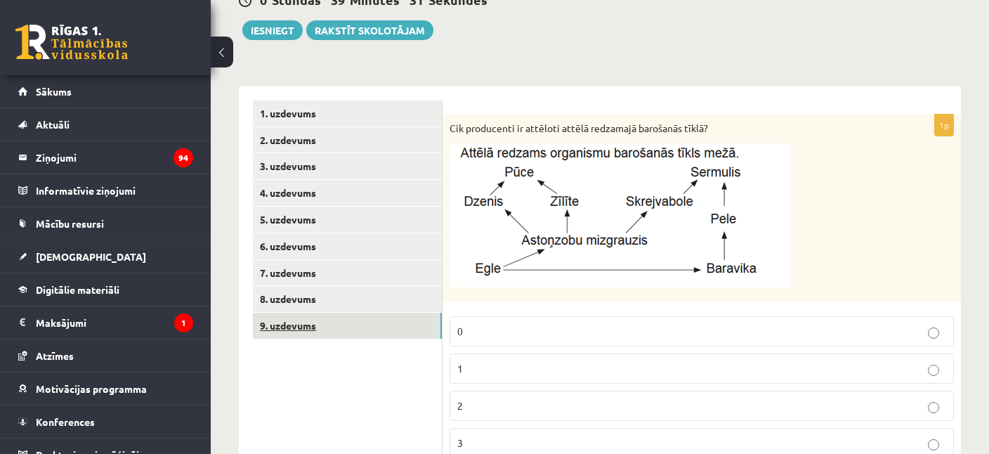
click at [306, 329] on link "9. uzdevums" at bounding box center [347, 326] width 189 height 26
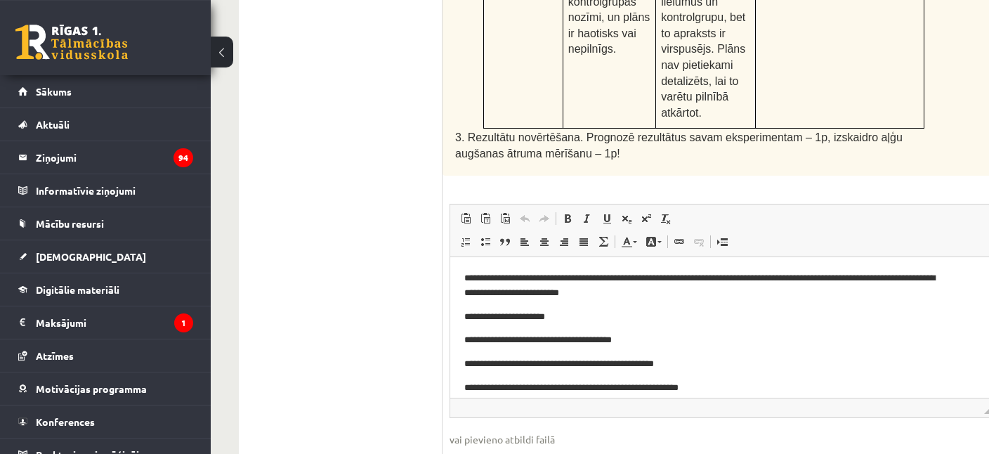
scroll to position [958, 0]
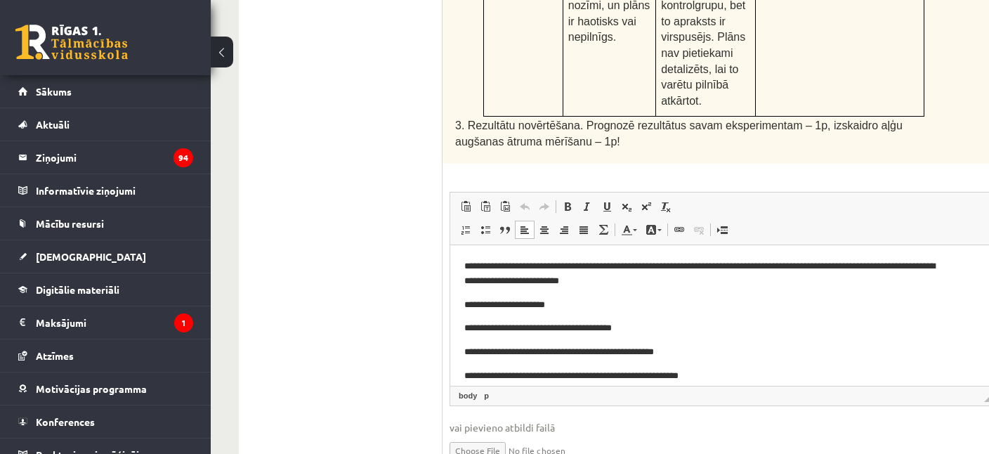
click at [782, 363] on body "**********" at bounding box center [721, 434] width 515 height 352
click at [756, 370] on p "**********" at bounding box center [701, 375] width 475 height 15
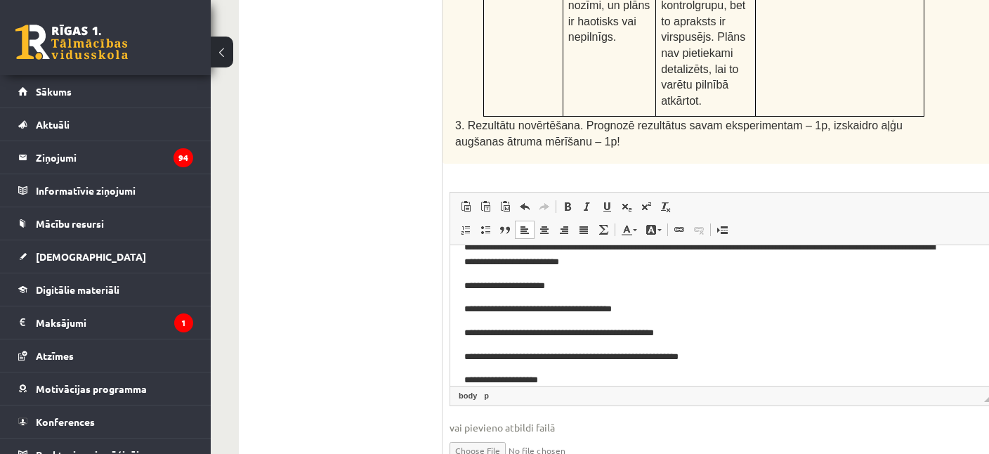
click at [466, 383] on p "**********" at bounding box center [701, 379] width 475 height 15
click at [624, 379] on p "**********" at bounding box center [701, 379] width 475 height 15
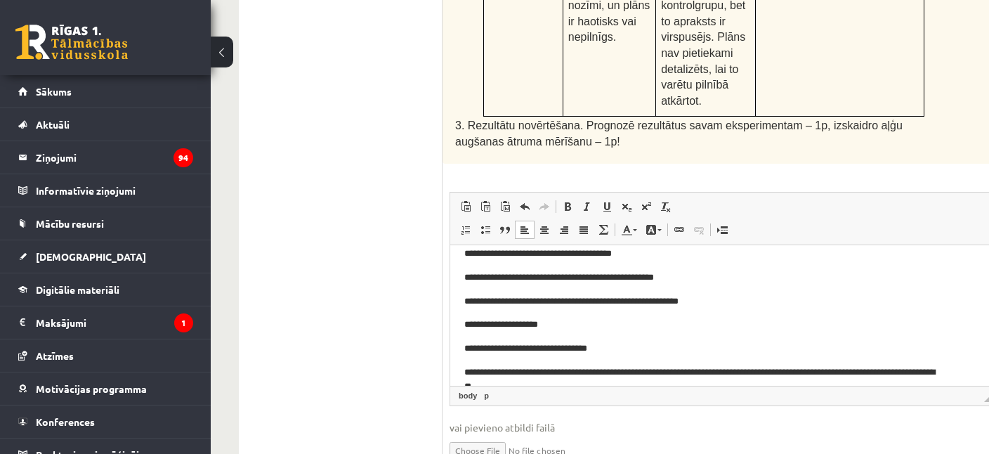
scroll to position [56, 0]
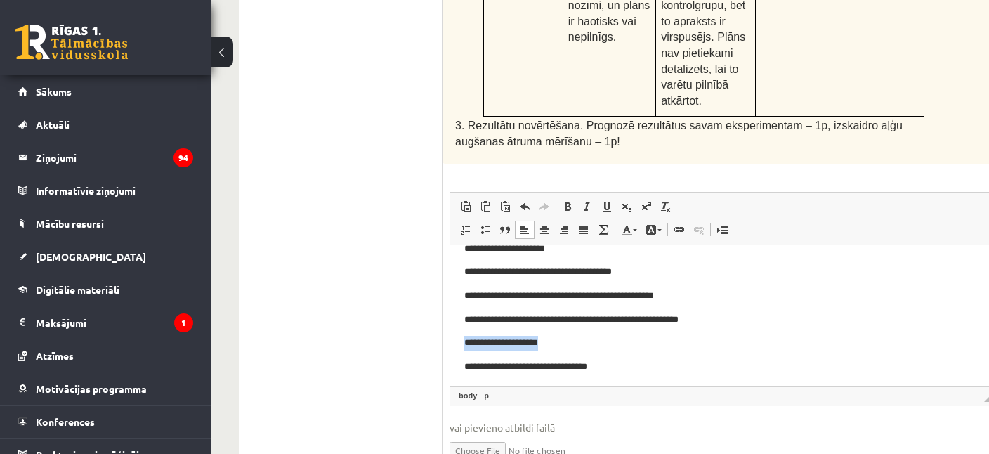
drag, startPoint x: 577, startPoint y: 337, endPoint x: 418, endPoint y: 336, distance: 159.4
click at [450, 329] on html "**********" at bounding box center [722, 258] width 544 height 140
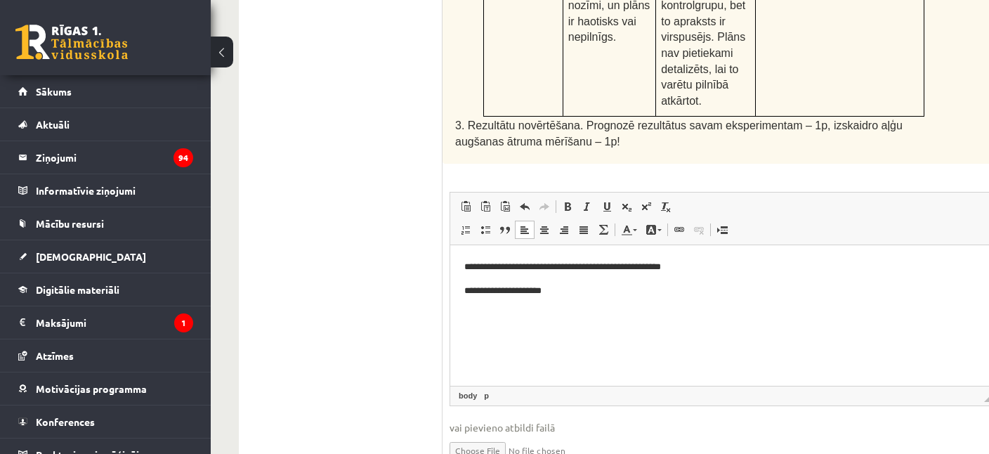
scroll to position [222, 0]
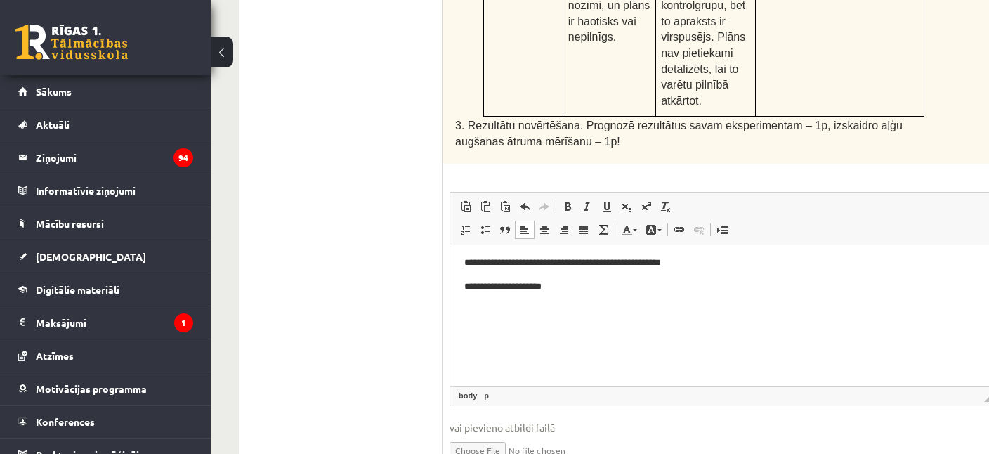
click at [585, 333] on p "Bagātinātā teksta redaktors, wiswyg-editor-user-answer-47433843143120" at bounding box center [721, 333] width 515 height 15
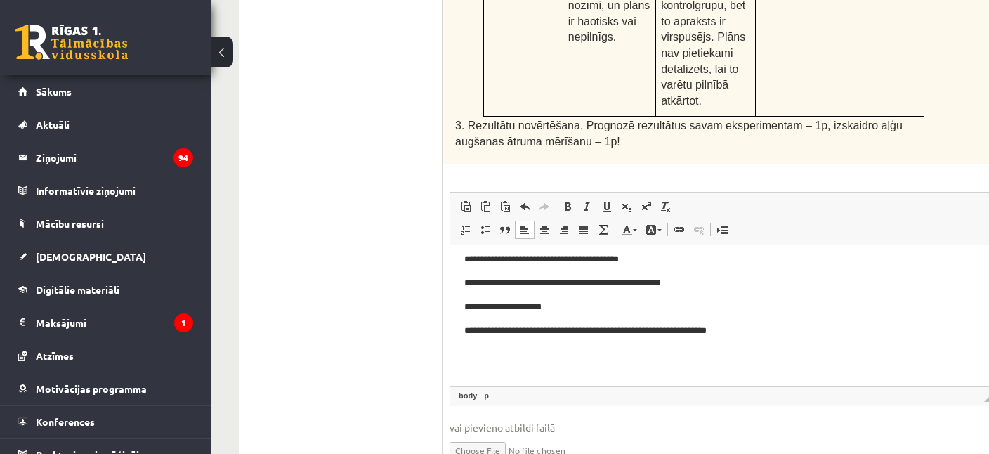
click at [839, 305] on p "**********" at bounding box center [701, 306] width 475 height 15
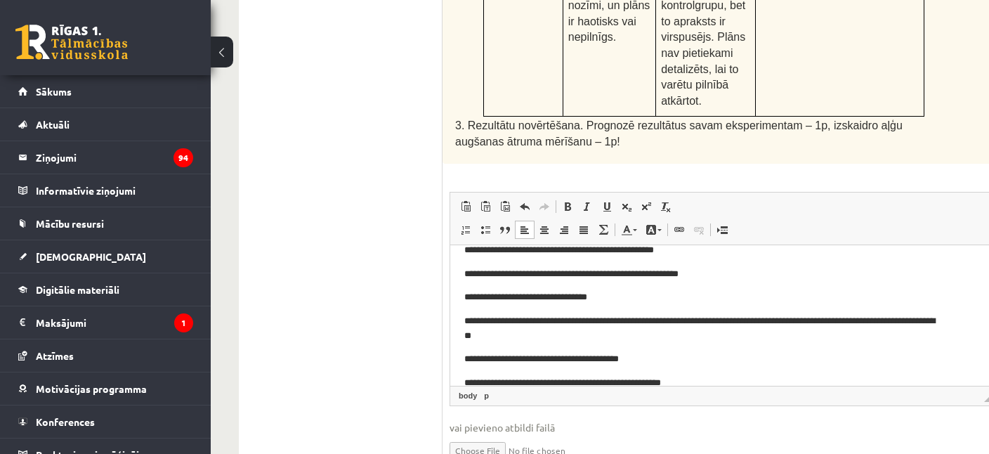
scroll to position [78, 0]
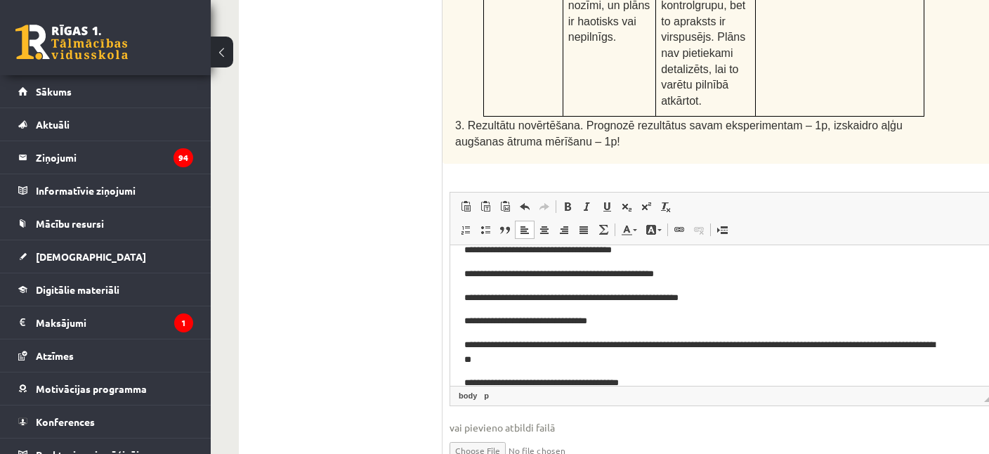
click at [624, 325] on p "**********" at bounding box center [701, 320] width 475 height 15
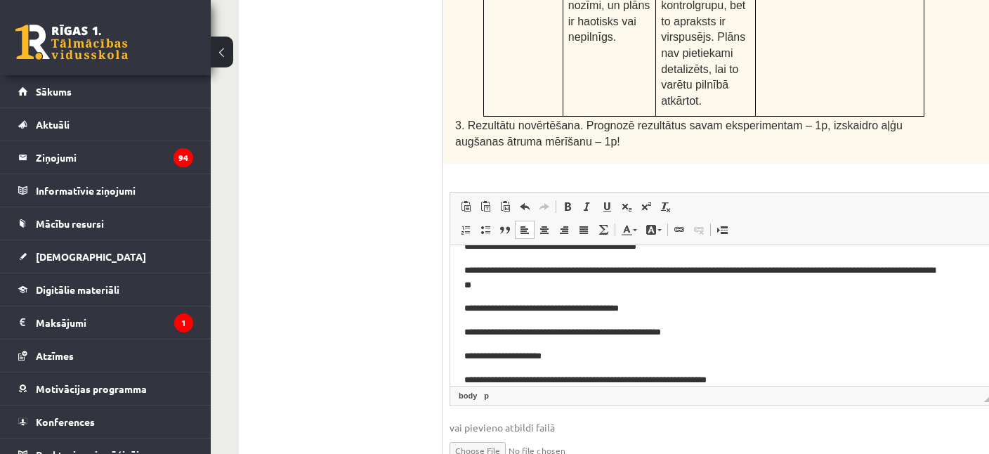
scroll to position [202, 0]
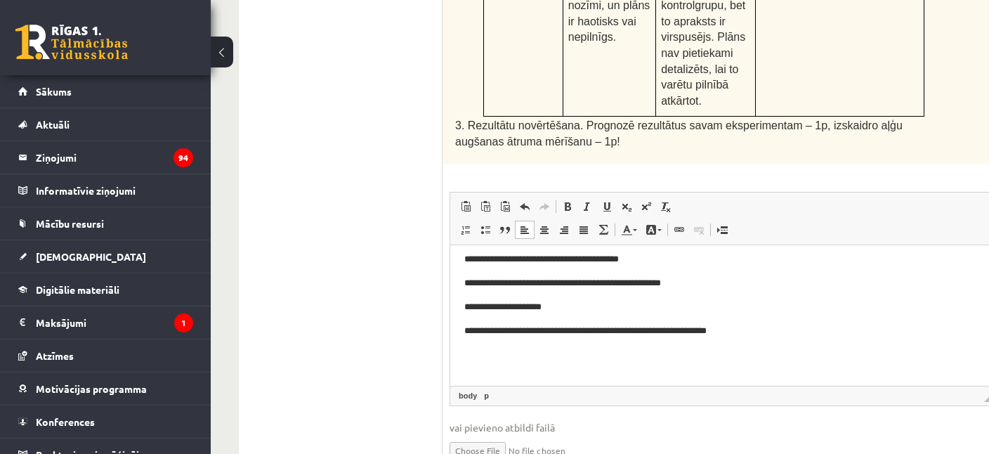
click at [711, 335] on p "**********" at bounding box center [701, 330] width 475 height 15
click at [828, 346] on body "**********" at bounding box center [721, 221] width 515 height 328
click at [822, 340] on body "**********" at bounding box center [721, 221] width 515 height 328
click at [648, 333] on p "**********" at bounding box center [701, 330] width 475 height 15
click at [863, 333] on p "**********" at bounding box center [701, 330] width 475 height 15
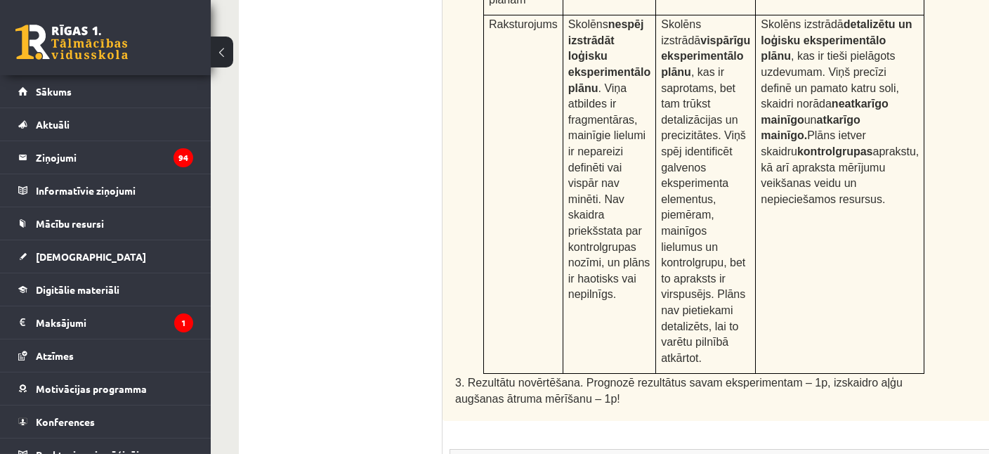
scroll to position [945, 0]
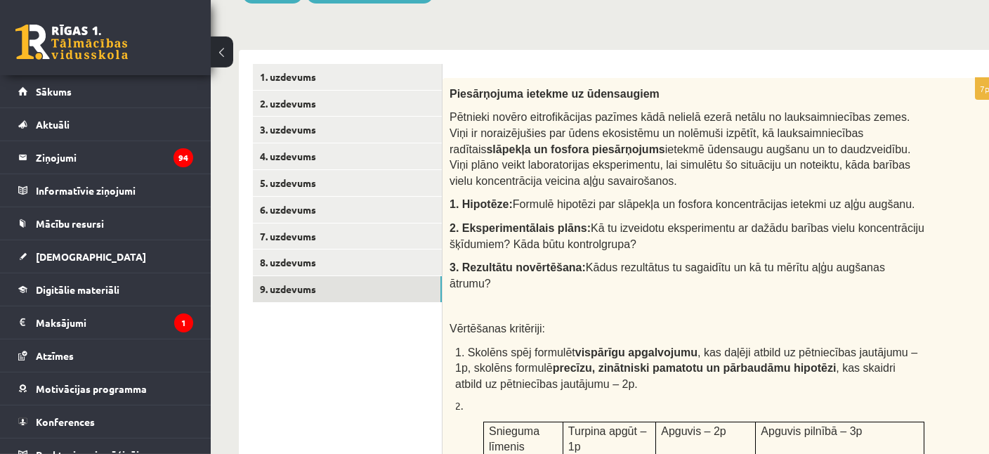
scroll to position [222, 0]
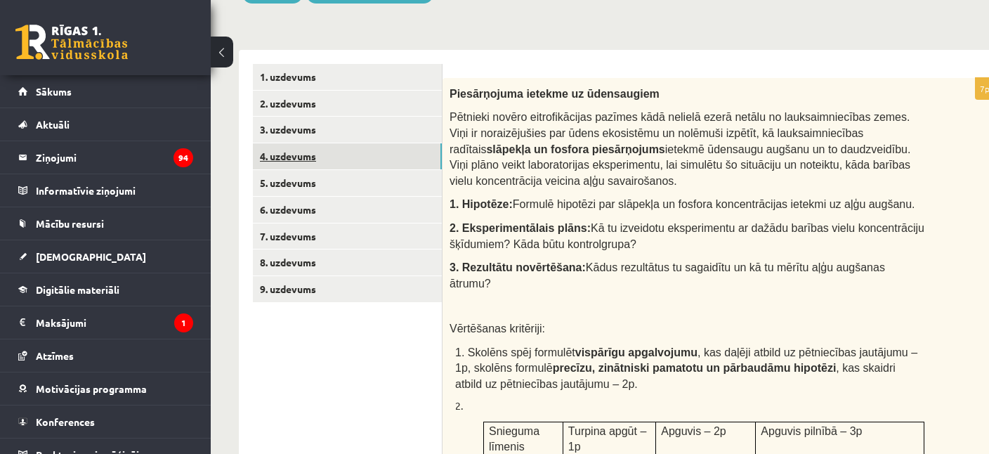
click at [396, 151] on link "4. uzdevums" at bounding box center [347, 156] width 189 height 26
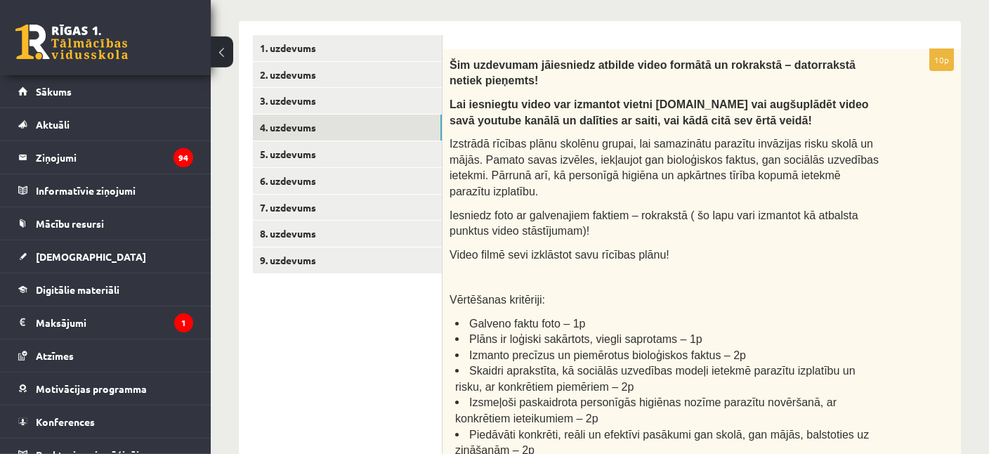
scroll to position [253, 0]
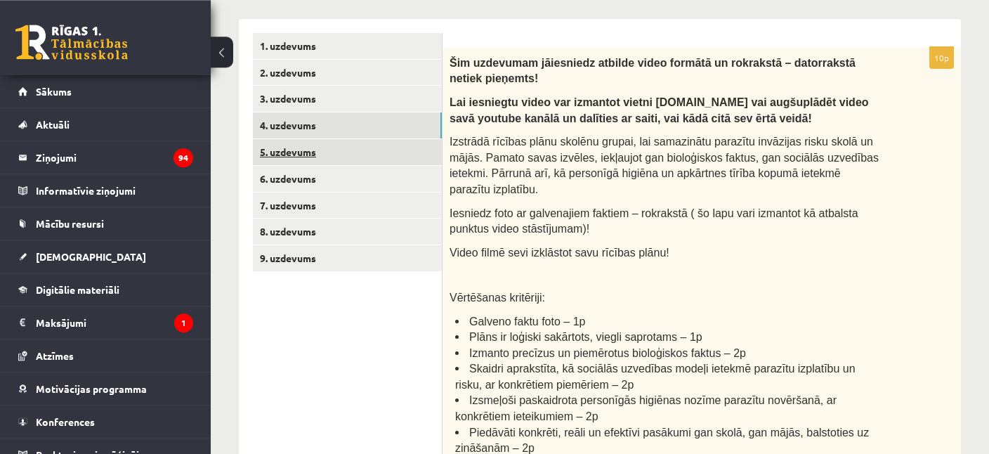
click at [312, 157] on link "5. uzdevums" at bounding box center [347, 152] width 189 height 26
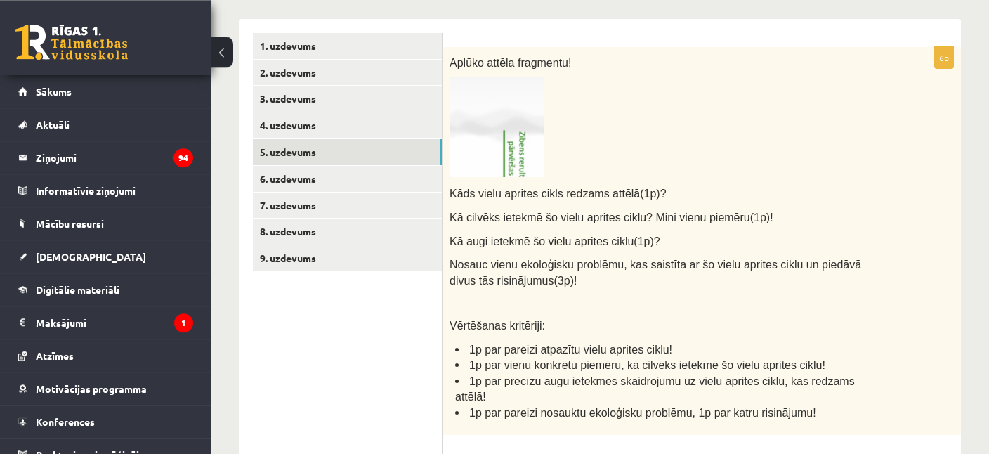
scroll to position [0, 0]
click at [532, 147] on img at bounding box center [496, 127] width 94 height 100
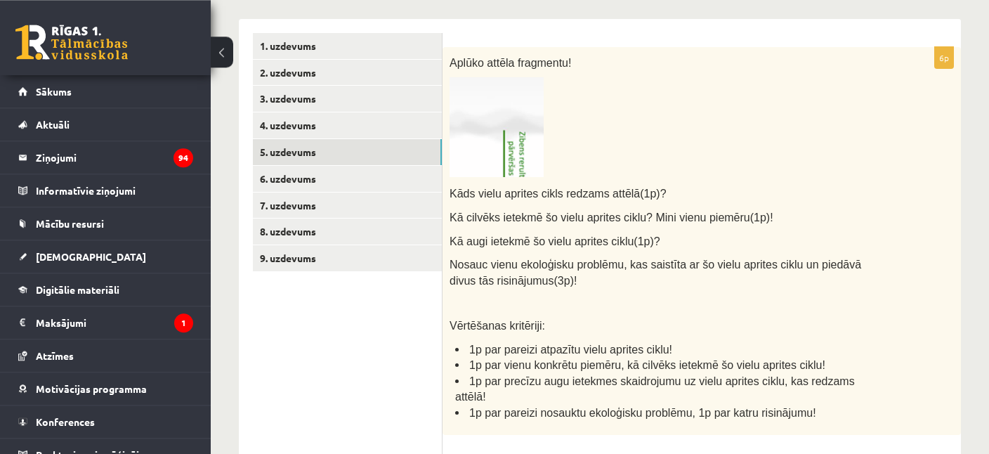
drag, startPoint x: 532, startPoint y: 147, endPoint x: 503, endPoint y: 143, distance: 29.0
click at [503, 143] on img at bounding box center [496, 127] width 94 height 100
click at [515, 149] on img at bounding box center [496, 127] width 94 height 100
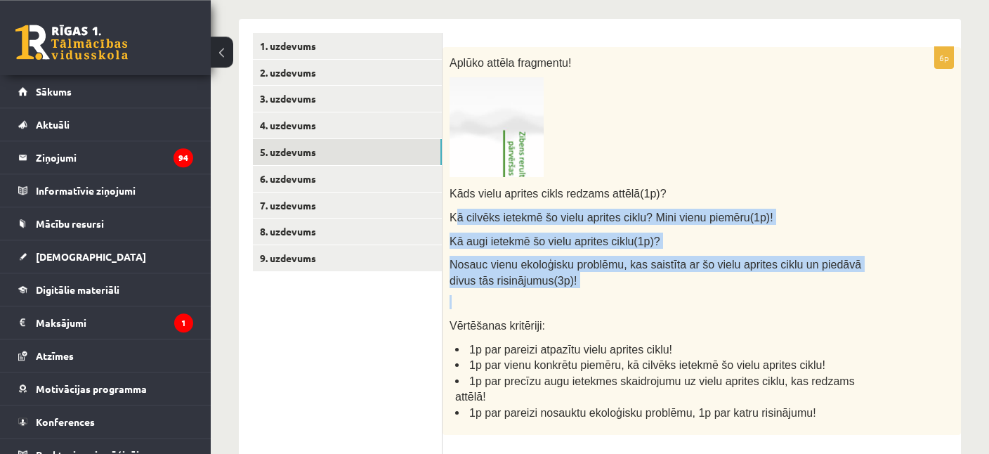
drag, startPoint x: 454, startPoint y: 216, endPoint x: 681, endPoint y: 290, distance: 238.5
click at [681, 290] on div "Aplūko attēla fragmentu! Kāds vielu aprites cikls redzams attēlā(1p)? Kā cilvēk…" at bounding box center [701, 241] width 518 height 388
copy div "ā cilvēks ietekmē šo vielu aprites ciklu? Mini vienu piemēru(1p)! Kā augi ietek…"
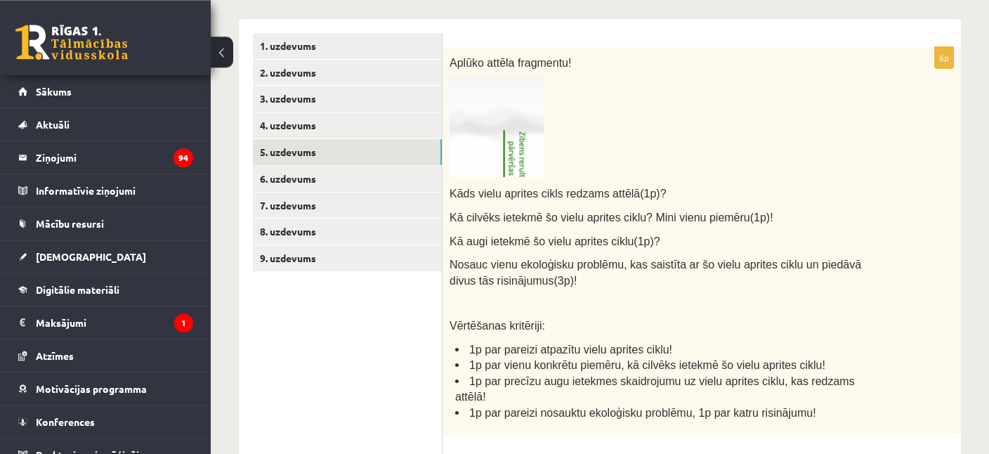
click at [363, 381] on ul "1. uzdevums 2. uzdevums 3. uzdevums 4. uzdevums 5. uzdevums 6. uzdevums 7. uzde…" at bounding box center [348, 394] width 190 height 723
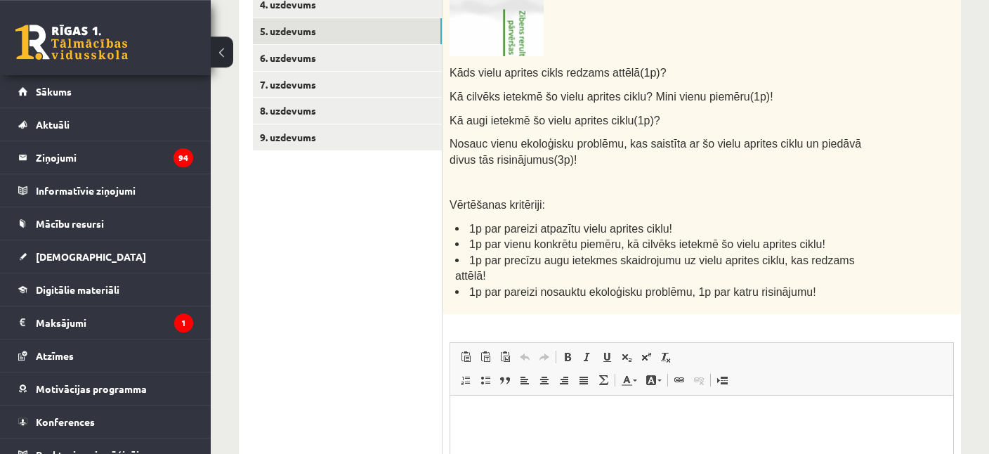
scroll to position [401, 0]
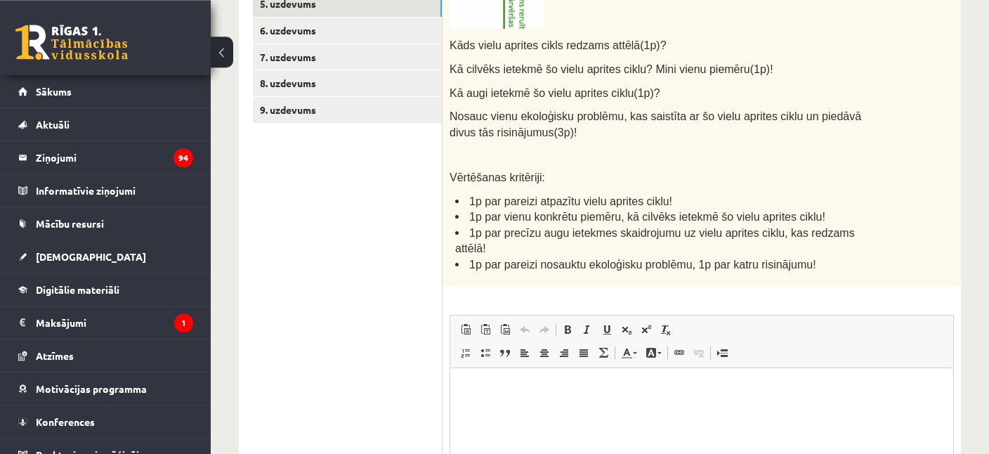
click at [517, 395] on p "Bagātinātā teksta redaktors, wiswyg-editor-user-answer-47433819053180" at bounding box center [701, 388] width 475 height 15
click at [614, 405] on body "**********" at bounding box center [701, 400] width 475 height 38
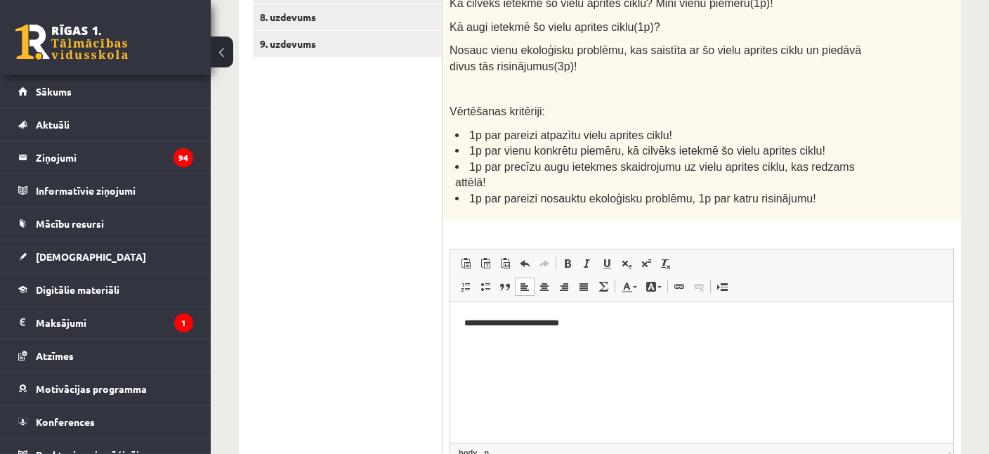
scroll to position [470, 0]
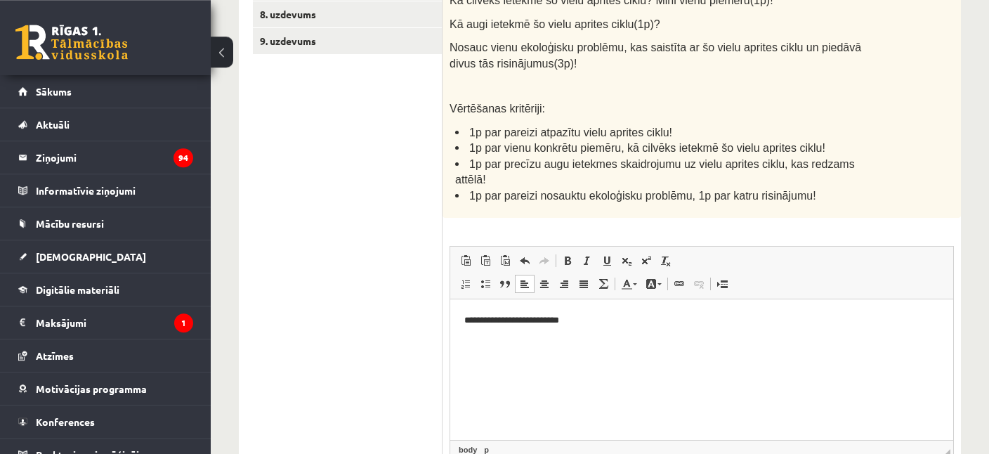
click at [976, 332] on div "**********" at bounding box center [600, 82] width 778 height 997
drag, startPoint x: 662, startPoint y: 391, endPoint x: 427, endPoint y: 364, distance: 236.8
click at [450, 364] on html "**********" at bounding box center [701, 368] width 503 height 140
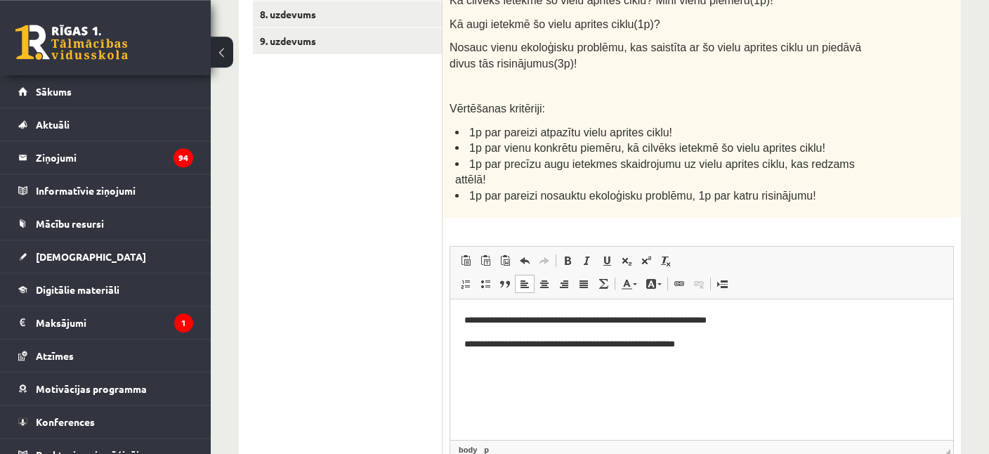
click at [737, 382] on html "**********" at bounding box center [701, 368] width 503 height 140
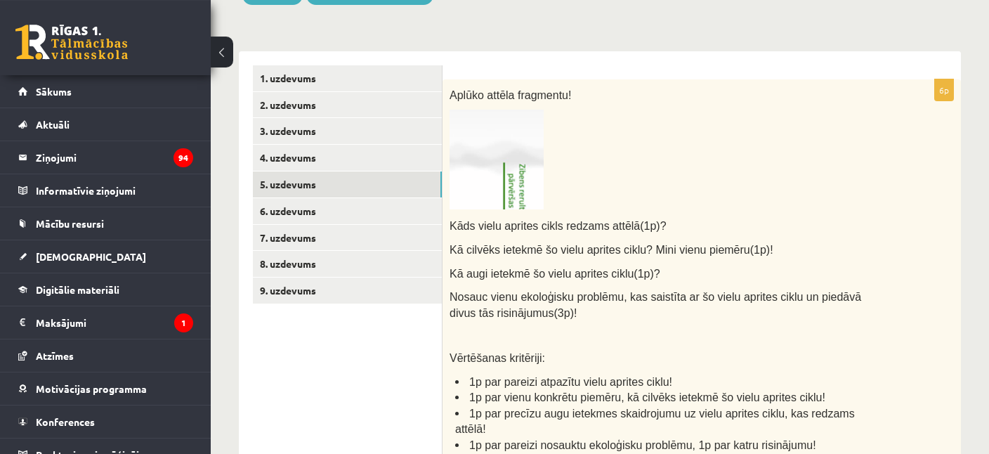
scroll to position [220, 0]
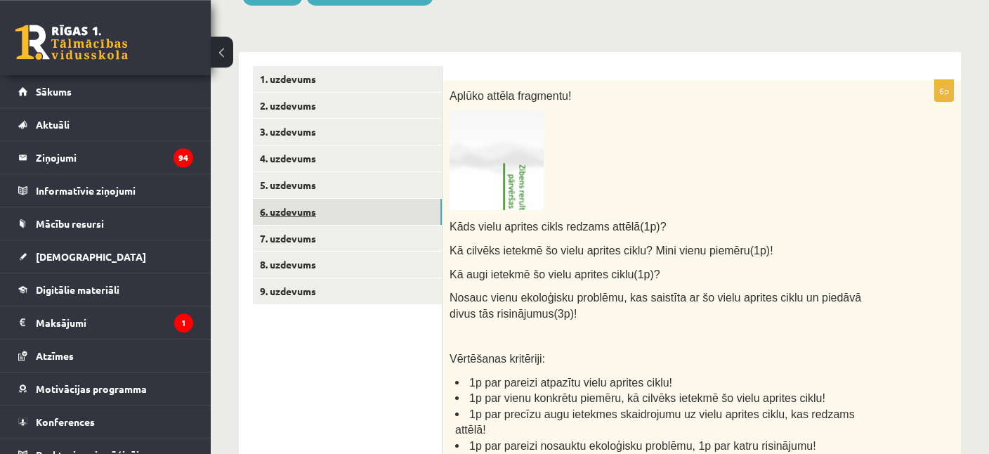
click at [337, 214] on link "6. uzdevums" at bounding box center [347, 212] width 189 height 26
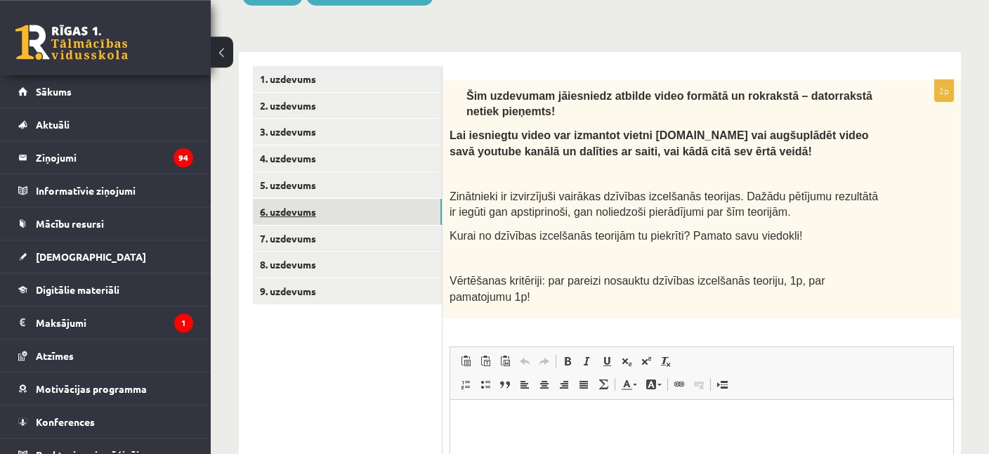
scroll to position [0, 0]
click at [303, 238] on link "7. uzdevums" at bounding box center [347, 238] width 189 height 26
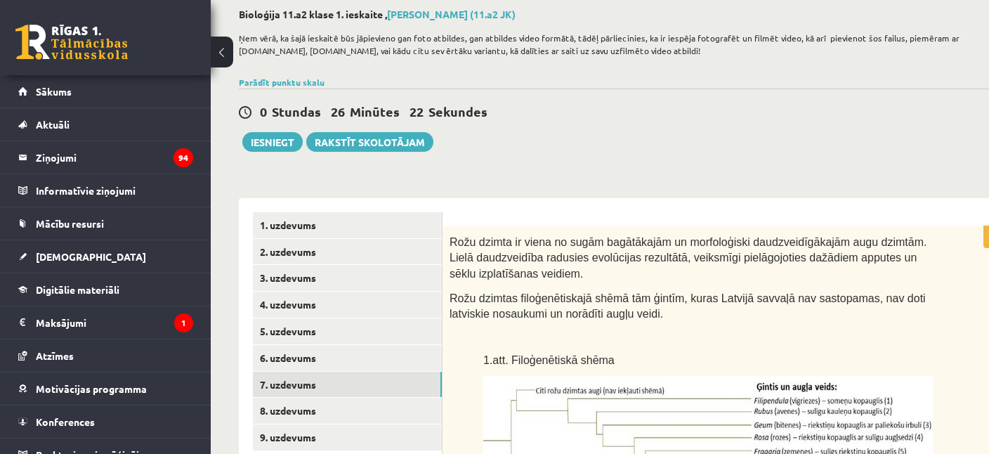
scroll to position [74, 26]
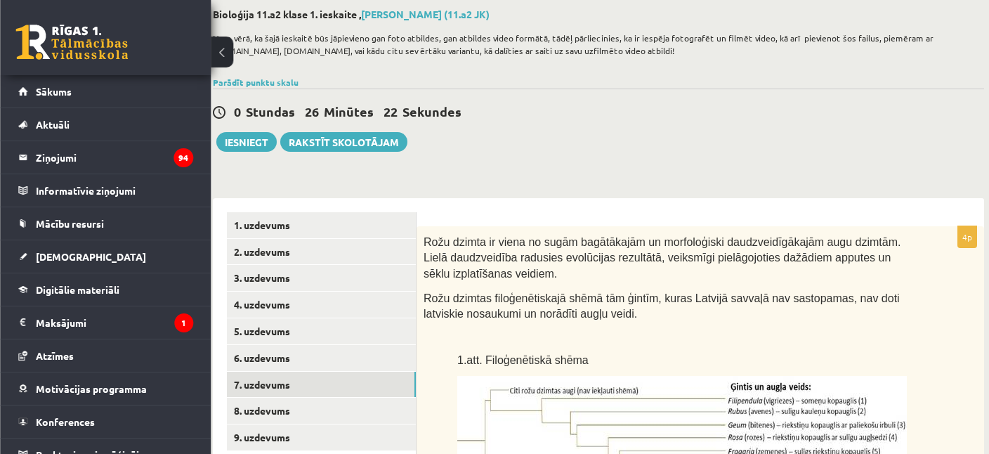
drag, startPoint x: 959, startPoint y: 258, endPoint x: 985, endPoint y: 261, distance: 26.8
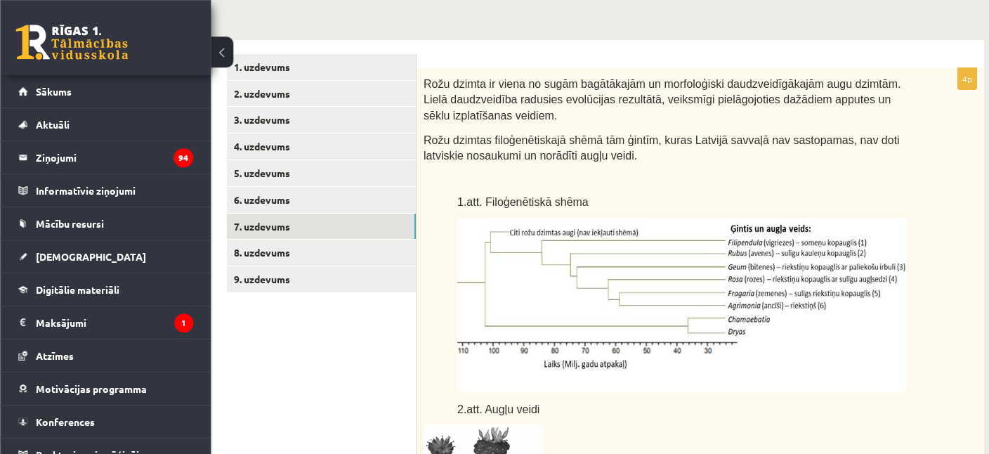
scroll to position [259, 26]
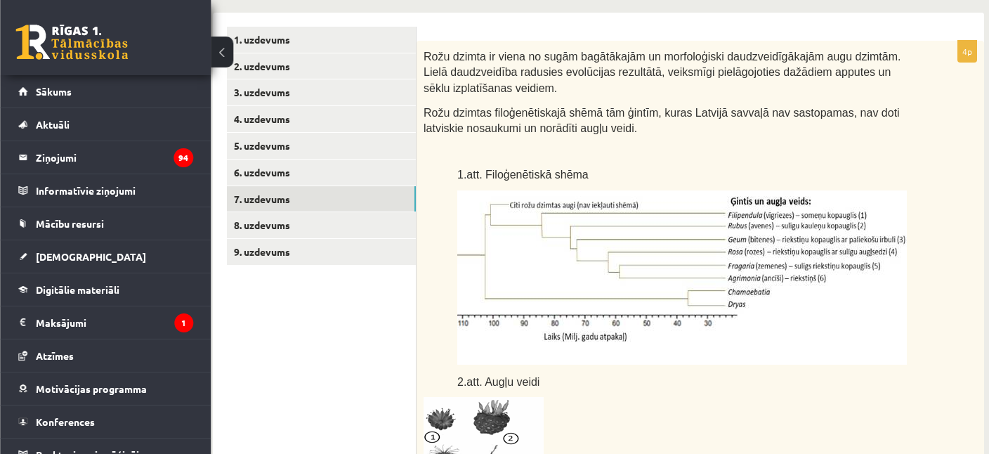
click at [683, 255] on img at bounding box center [681, 277] width 449 height 174
drag, startPoint x: 683, startPoint y: 255, endPoint x: 672, endPoint y: 254, distance: 10.6
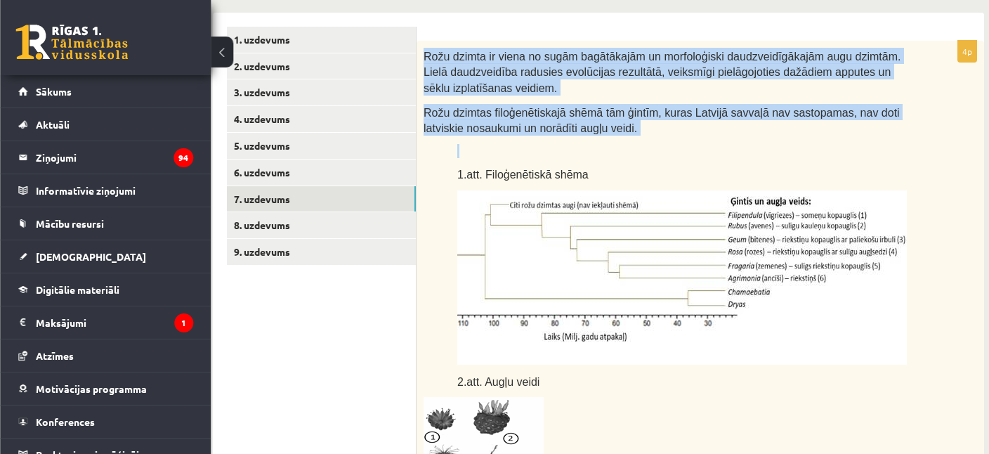
drag, startPoint x: 424, startPoint y: 52, endPoint x: 607, endPoint y: 139, distance: 202.3
click at [607, 139] on div "Rožu dzimta ir viena no sugām bagātākajām un morfoloģiski daudzveidīgākajām aug…" at bounding box center [699, 318] width 567 height 554
copy div "Rožu dzimta ir viena no sugām bagātākajām un morfoloģiski daudzveidīgākajām aug…"
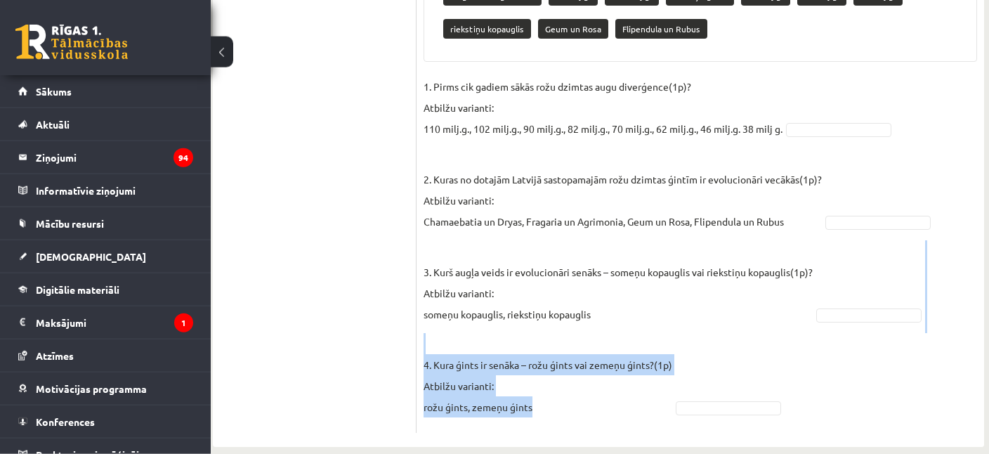
scroll to position [961, 26]
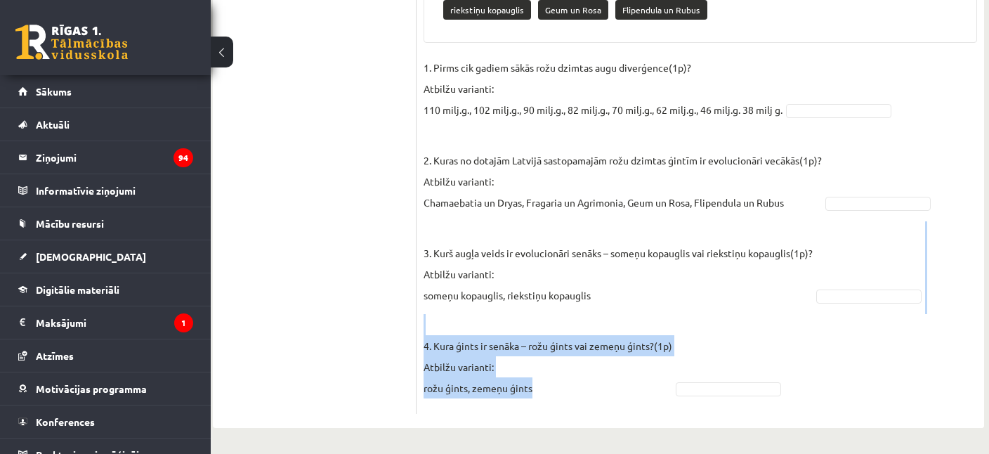
drag, startPoint x: 425, startPoint y: 208, endPoint x: 642, endPoint y: 407, distance: 294.3
copy fieldset "4. Kura ģints ir senāka – rožu ģints vai zemeņu ģints?(1p) Atbilžu varianti: ro…"
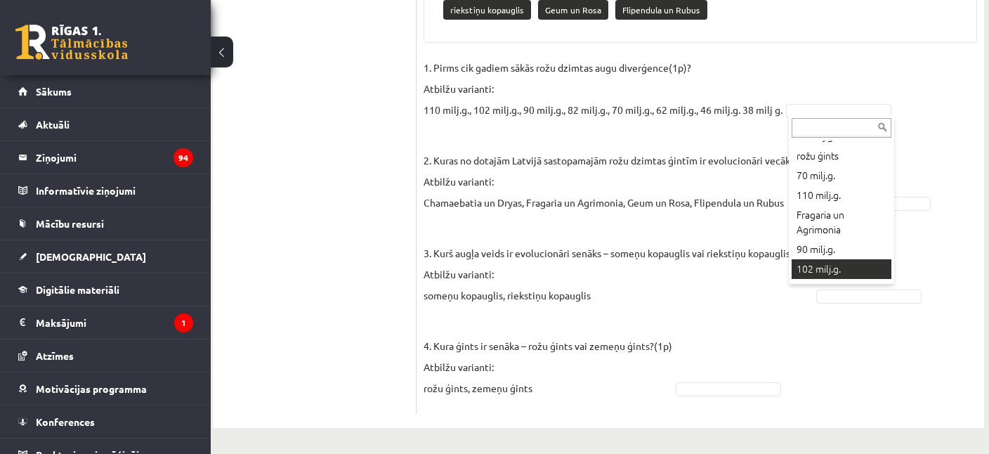
scroll to position [105, 0]
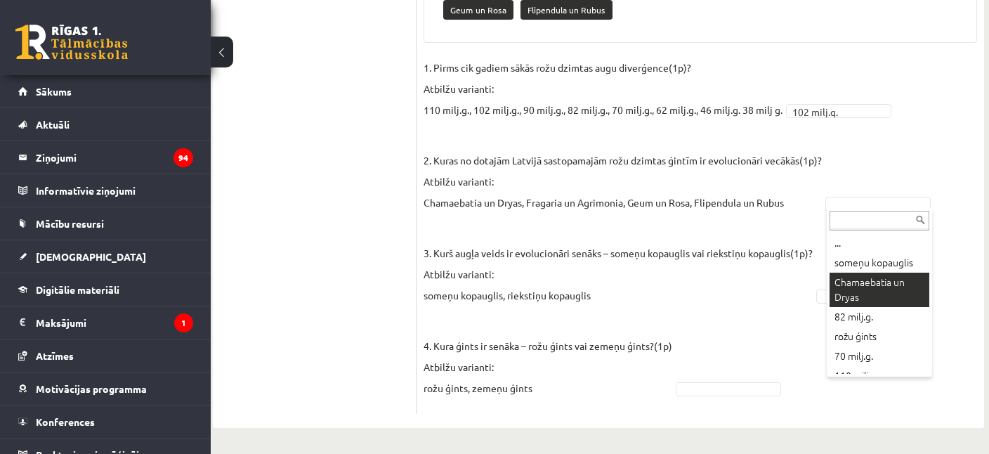
scroll to position [928, 26]
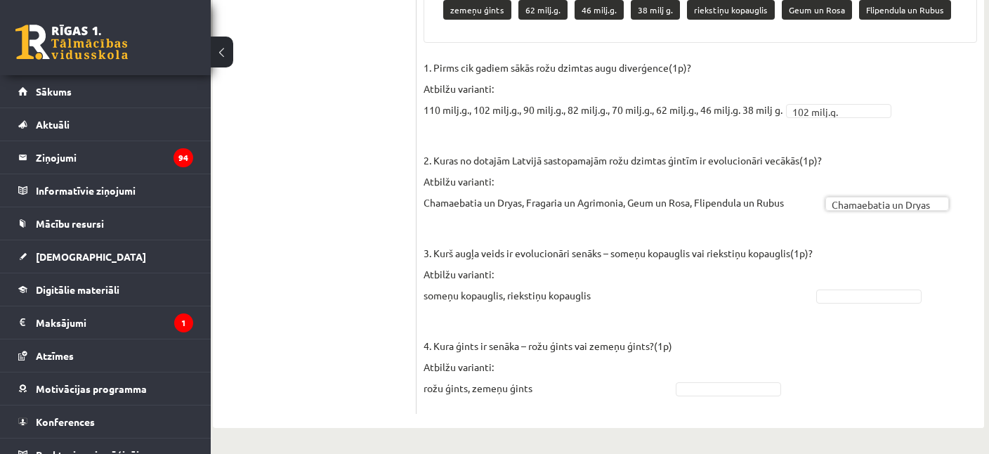
click at [869, 272] on fieldset "**********" at bounding box center [699, 232] width 553 height 350
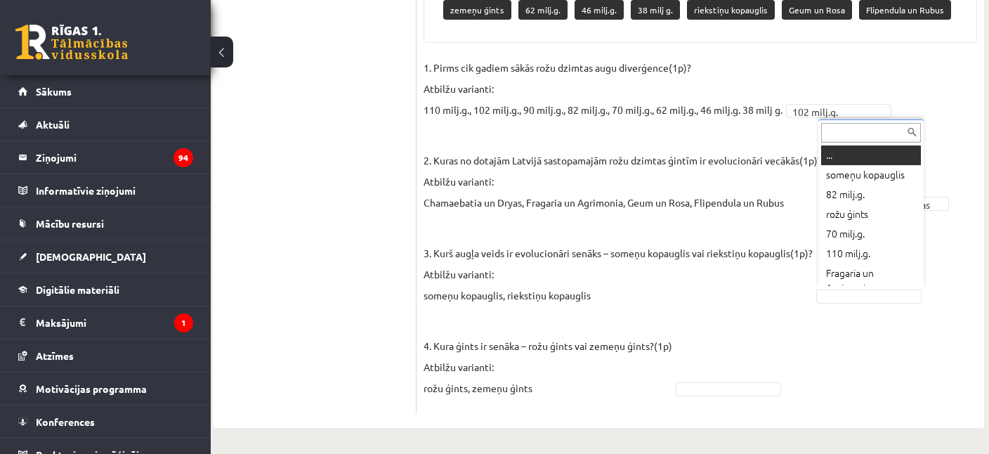
scroll to position [11, 0]
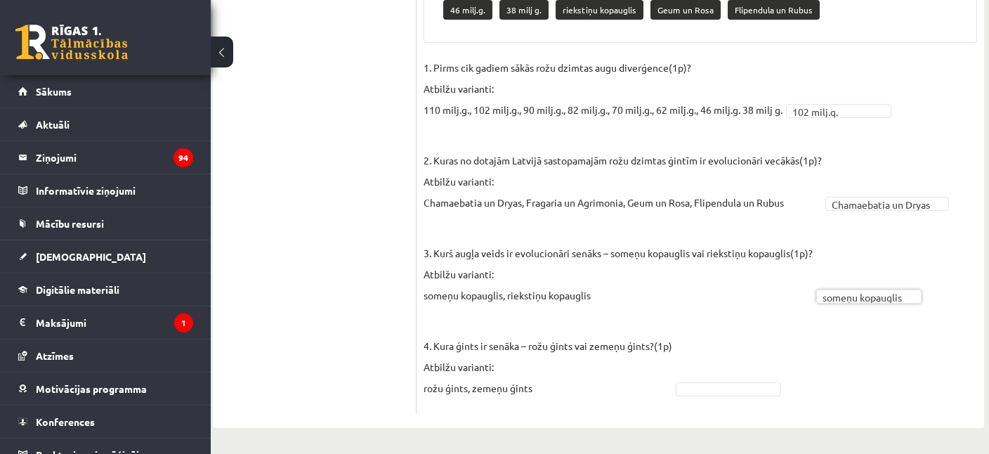
click at [826, 365] on fieldset "**********" at bounding box center [699, 232] width 553 height 350
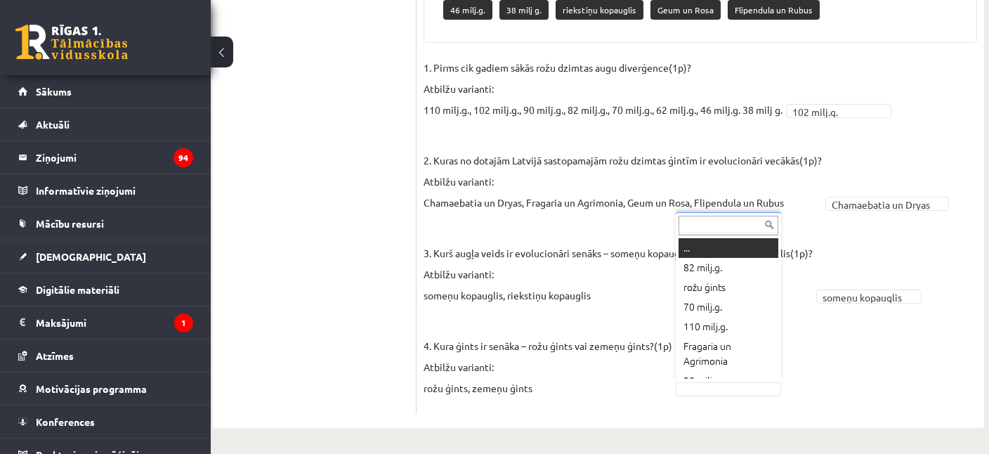
click at [739, 225] on input "text" at bounding box center [728, 226] width 100 height 20
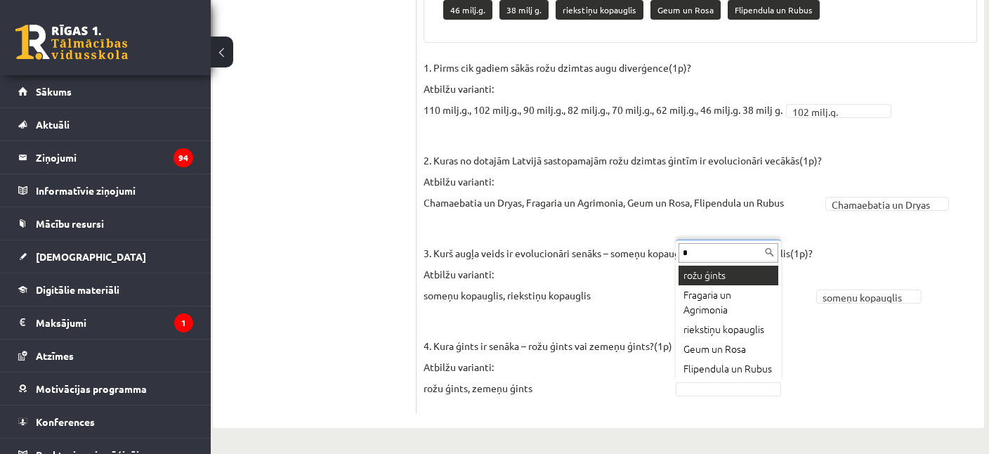
type input "*"
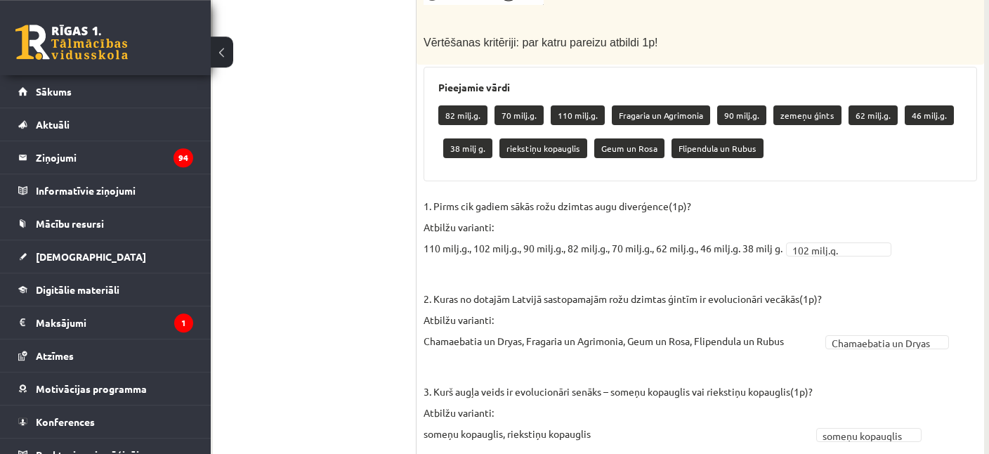
scroll to position [788, 26]
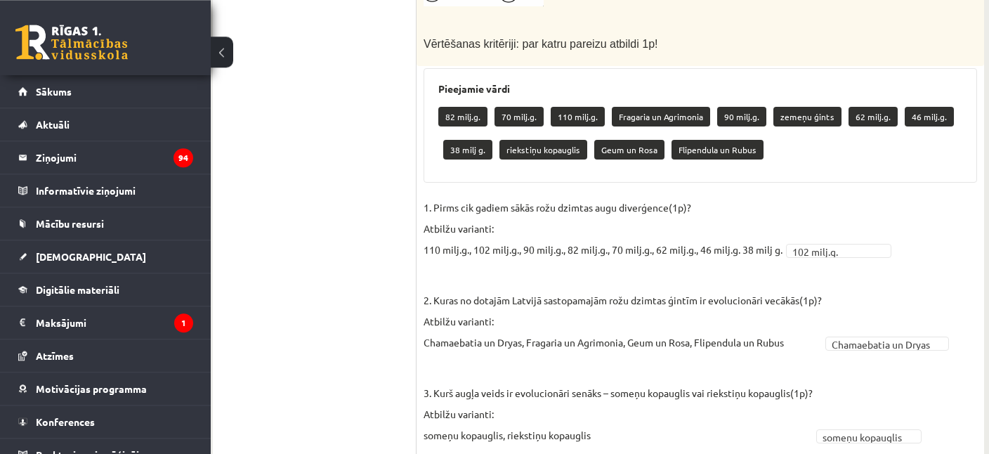
drag, startPoint x: 988, startPoint y: 341, endPoint x: 987, endPoint y: 228, distance: 113.8
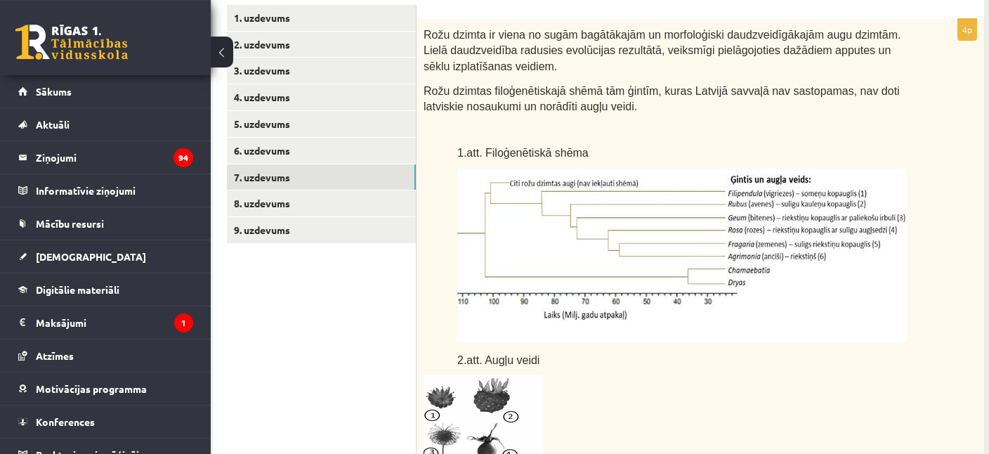
scroll to position [282, 26]
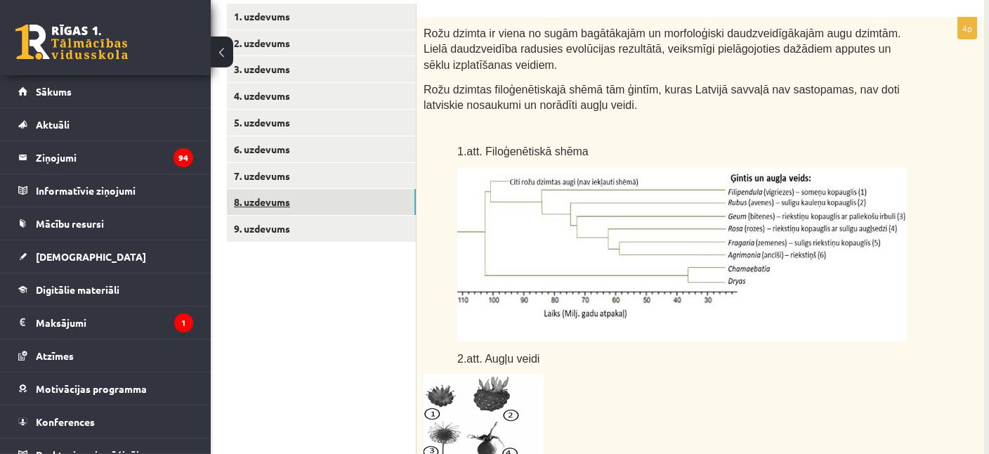
click at [281, 208] on link "8. uzdevums" at bounding box center [321, 202] width 189 height 26
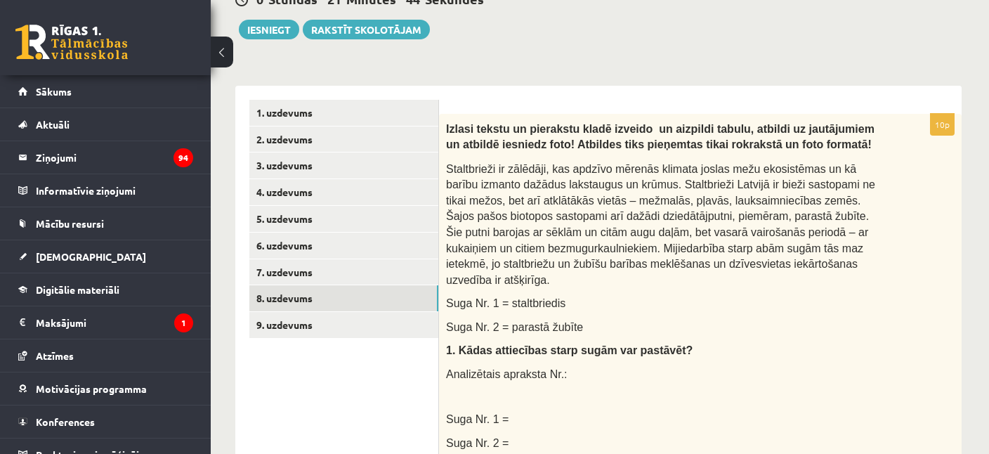
scroll to position [186, 4]
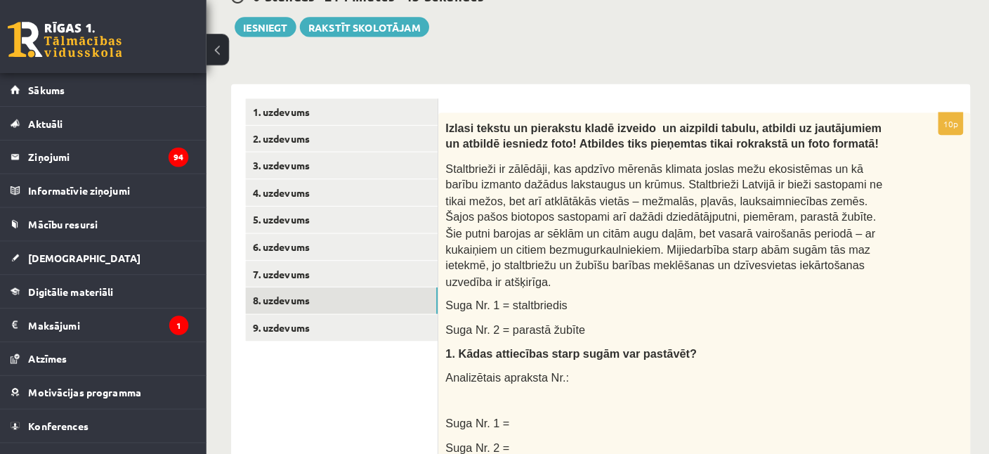
click at [451, 185] on span "Staltbrieži ir zālēdāji, kas apdzīvo mērenās klimata joslas mežu ekosistēmas un…" at bounding box center [660, 224] width 429 height 123
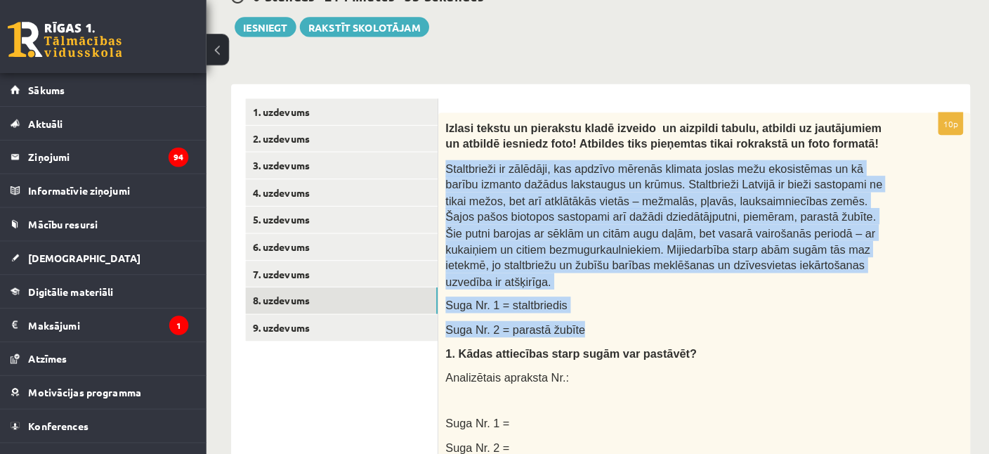
drag, startPoint x: 443, startPoint y: 166, endPoint x: 592, endPoint y: 304, distance: 203.2
copy div "Staltbrieži ir zālēdāji, kas apdzīvo mērenās klimata joslas mežu ekosistēmas un…"
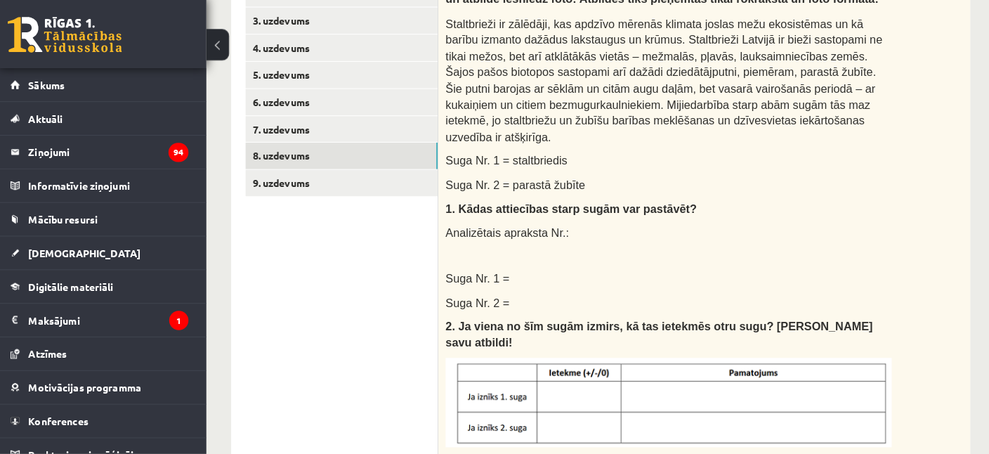
scroll to position [330, 4]
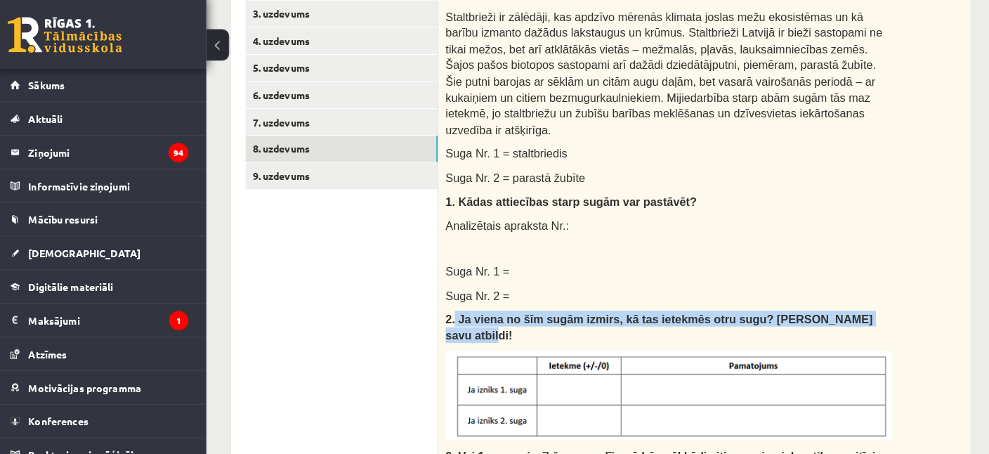
drag, startPoint x: 454, startPoint y: 301, endPoint x: 850, endPoint y: 303, distance: 396.1
click at [850, 313] on p "2. Ja viena no šīm sugām izmirs, kā tas ietekmēs otru sugu? Pamatojiet savu atb…" at bounding box center [665, 329] width 438 height 32
copy span "Ja viena no šīm sugām izmirs, kā tas ietekmēs otru sugu? Pamatojiet savu atbild…"
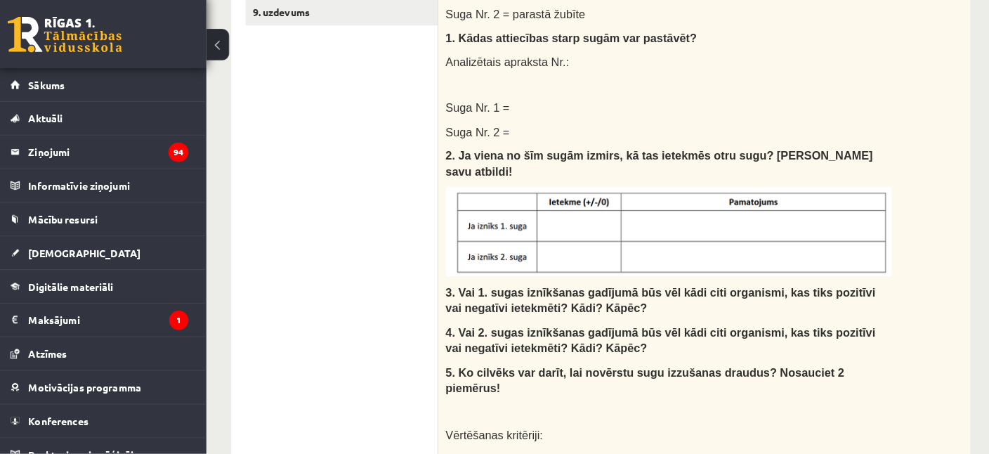
scroll to position [515, 4]
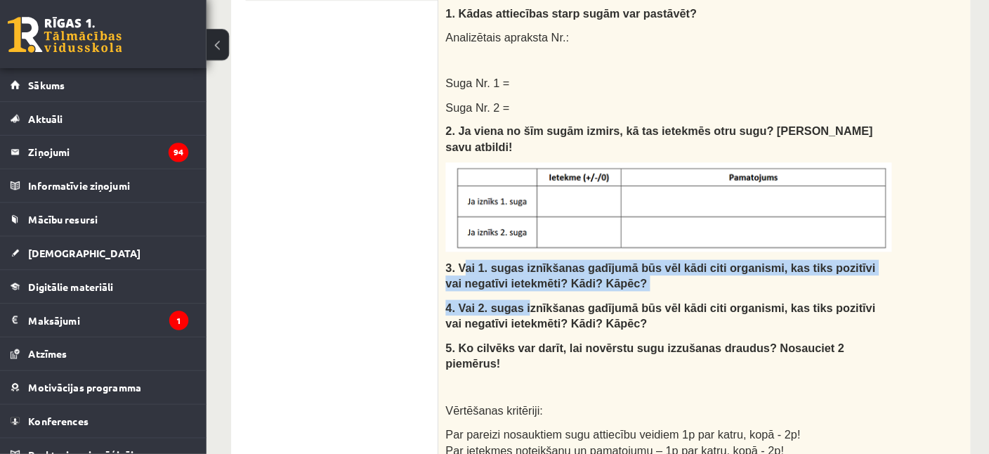
drag, startPoint x: 461, startPoint y: 239, endPoint x: 517, endPoint y: 276, distance: 67.0
click at [517, 276] on div "Izlasi tekstu un pierakstu kladē izveido un aizpildi tabulu, atbildi uz jautāju…" at bounding box center [700, 152] width 523 height 735
click at [470, 265] on span "3. Vai 1. sugas iznīkšanas gadījumā būs vēl kādi citi organismi, kas tiks pozit…" at bounding box center [657, 278] width 422 height 27
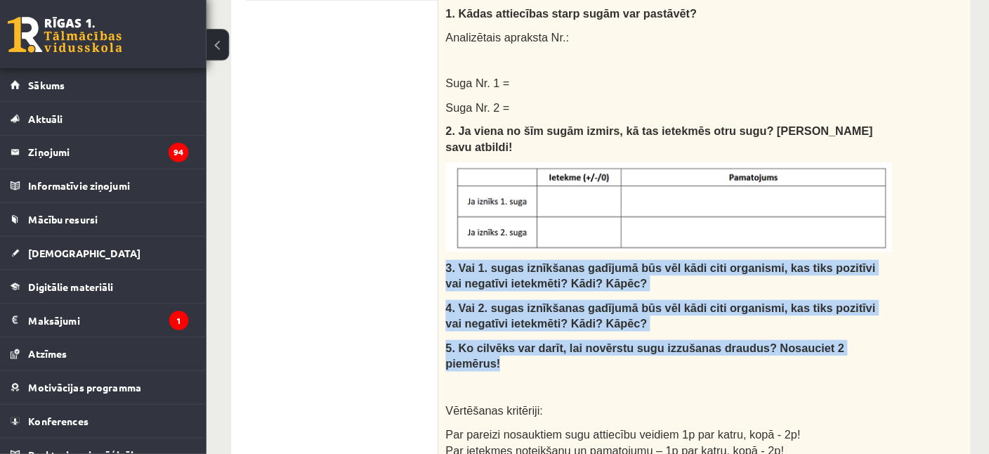
drag, startPoint x: 445, startPoint y: 240, endPoint x: 853, endPoint y: 312, distance: 415.0
click at [853, 312] on div "Izlasi tekstu un pierakstu kladē izveido un aizpildi tabulu, atbildi uz jautāju…" at bounding box center [700, 152] width 523 height 735
copy div "3. Vai 1. sugas iznīkšanas gadījumā būs vēl kādi citi organismi, kas tiks pozit…"
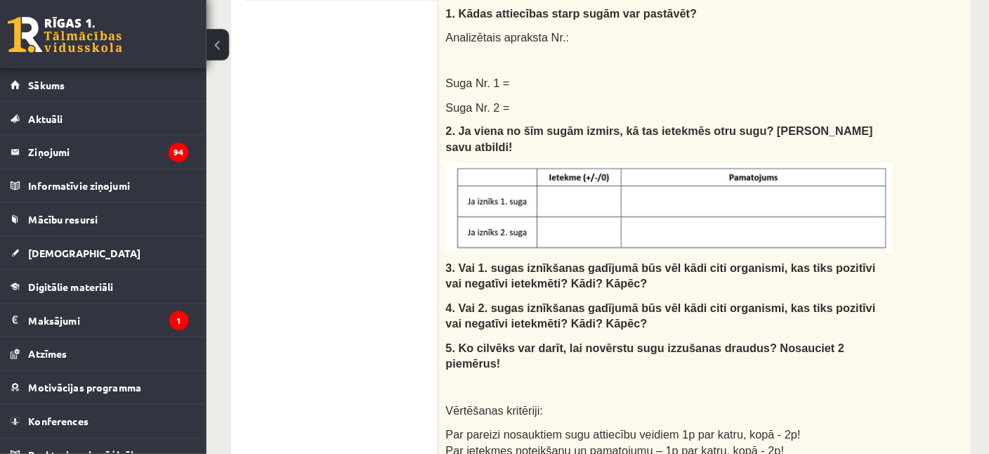
click at [311, 308] on ul "1. uzdevums 2. uzdevums 3. uzdevums 4. uzdevums 5. uzdevums 6. uzdevums 7. uzde…" at bounding box center [344, 306] width 190 height 1070
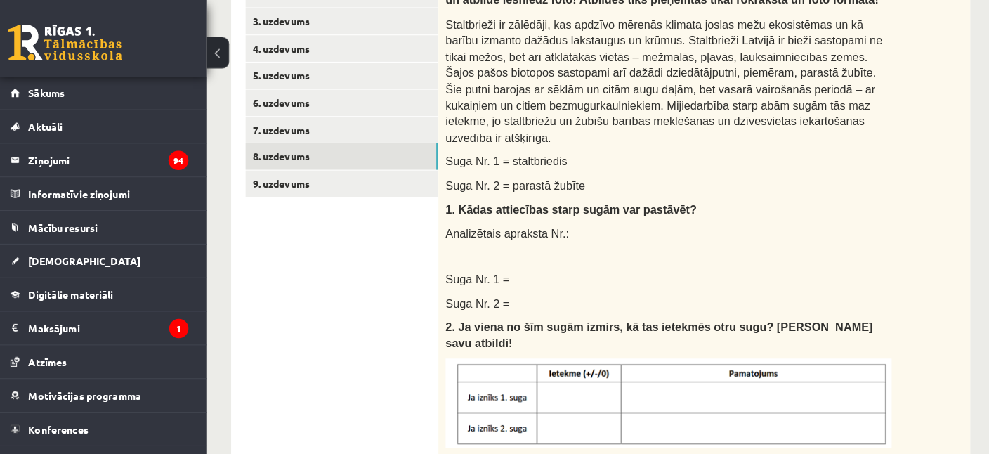
scroll to position [263, 4]
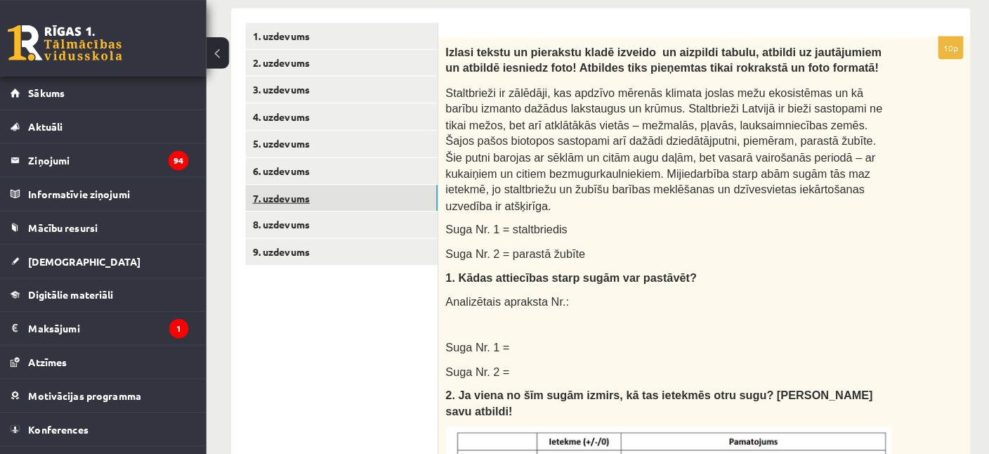
click at [296, 199] on link "7. uzdevums" at bounding box center [343, 195] width 189 height 26
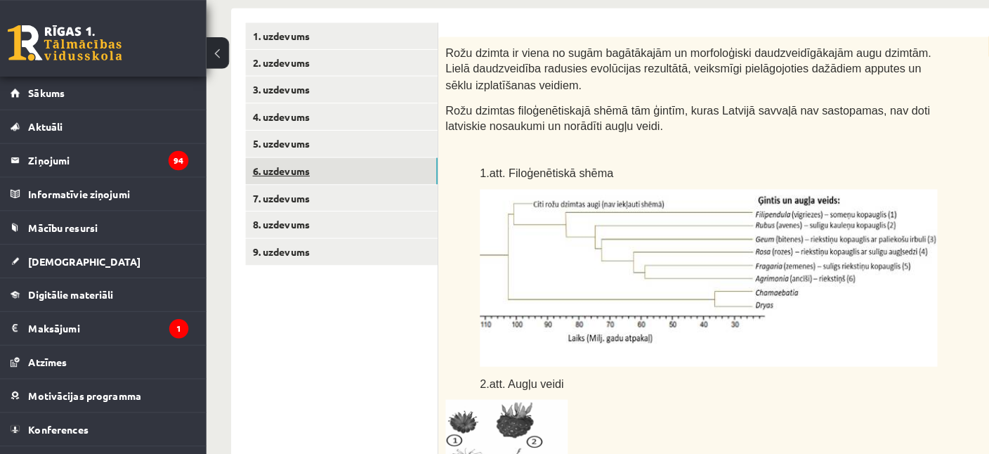
click at [299, 166] on link "6. uzdevums" at bounding box center [343, 168] width 189 height 26
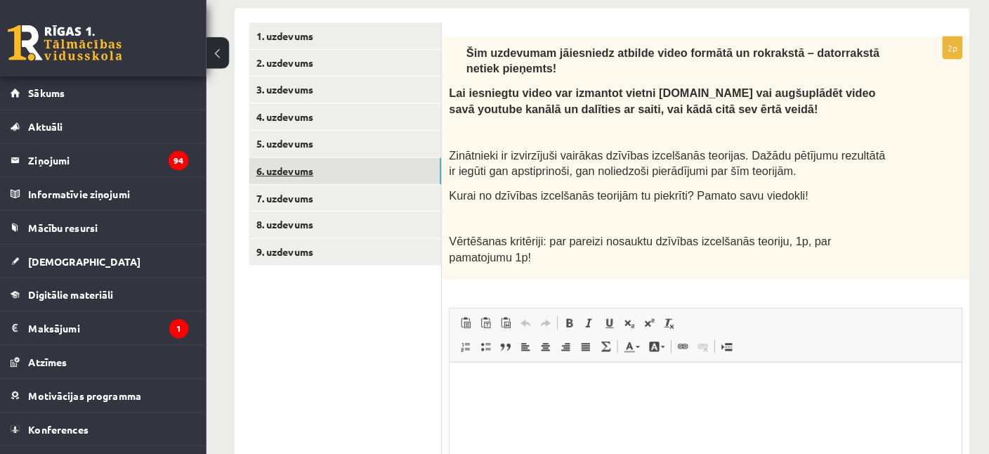
scroll to position [0, 0]
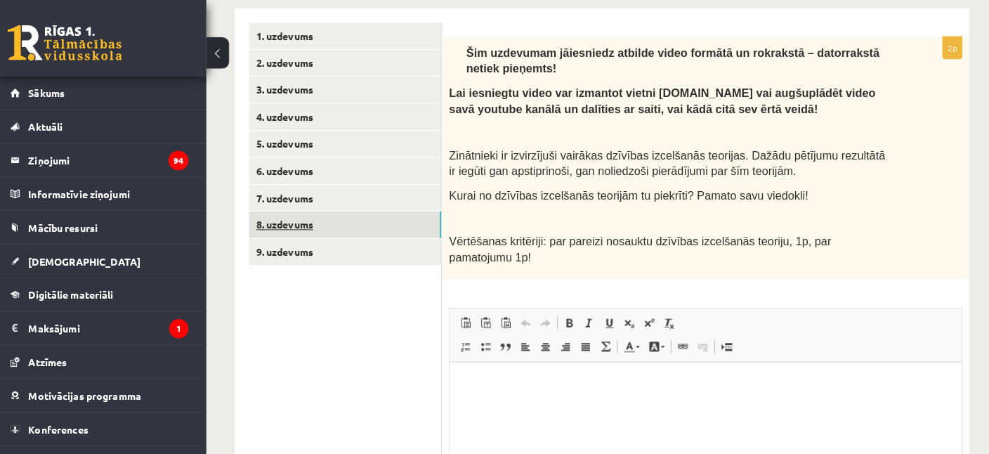
click at [298, 223] on link "8. uzdevums" at bounding box center [347, 221] width 189 height 26
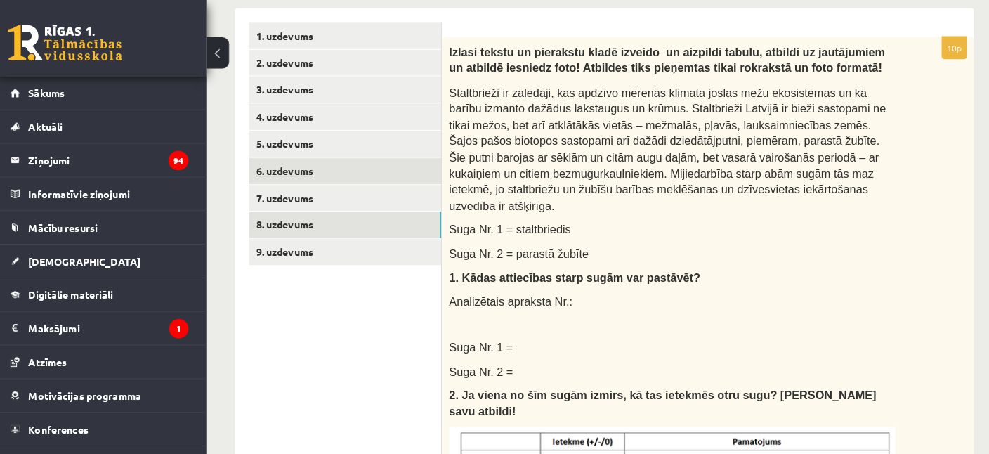
click at [298, 173] on link "6. uzdevums" at bounding box center [347, 168] width 189 height 26
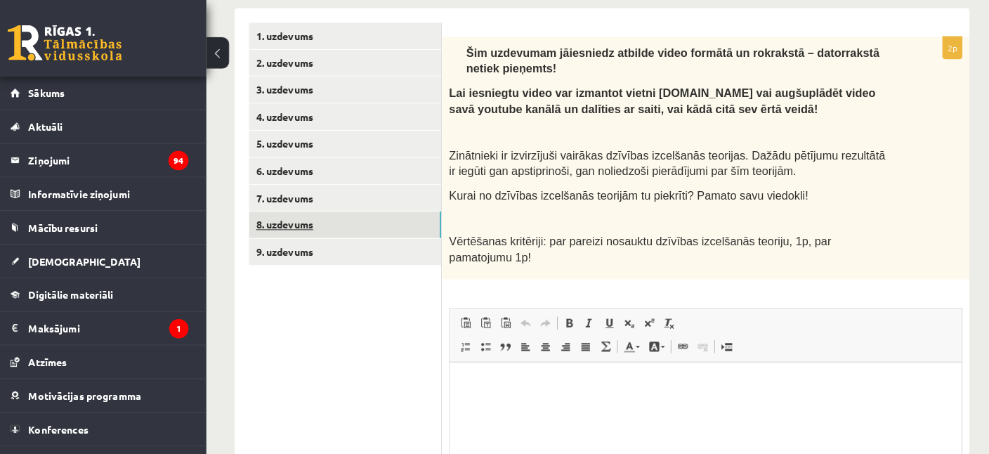
click at [305, 220] on link "8. uzdevums" at bounding box center [347, 221] width 189 height 26
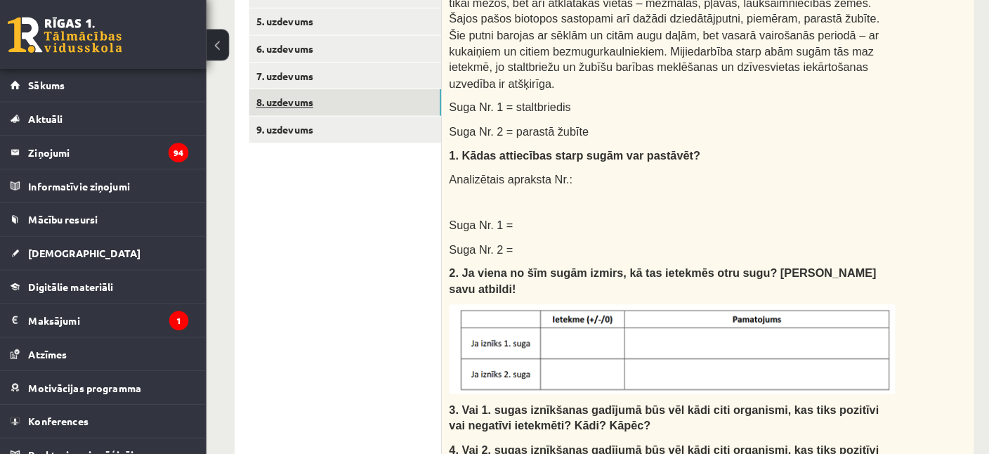
scroll to position [404, 0]
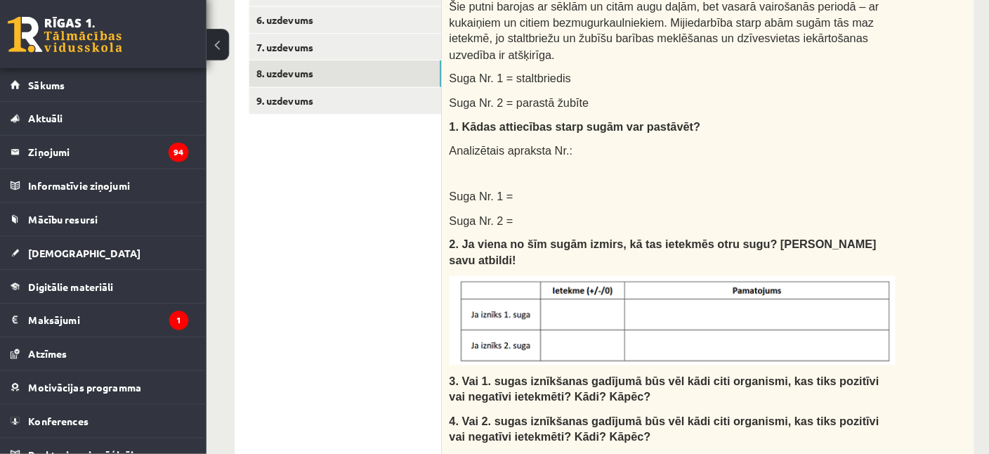
click at [270, 152] on ul "1. uzdevums 2. uzdevums 3. uzdevums 4. uzdevums 5. uzdevums 6. uzdevums 7. uzde…" at bounding box center [348, 417] width 190 height 1070
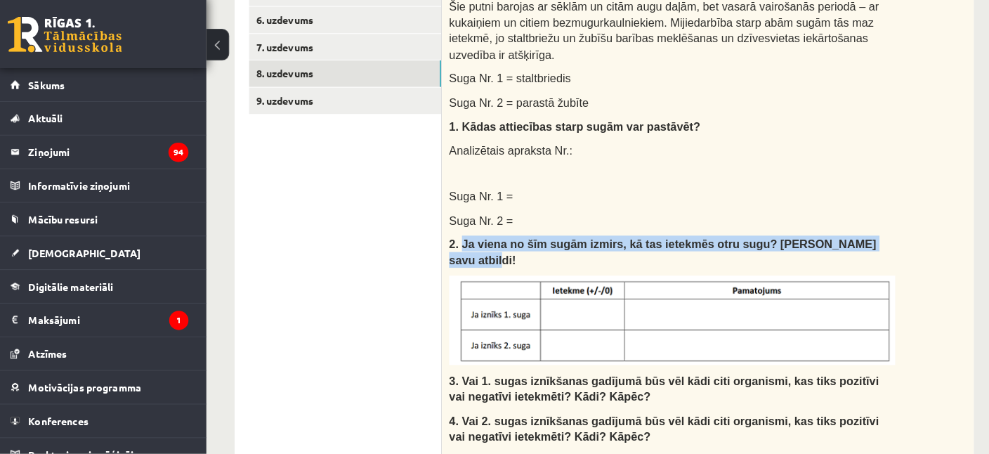
drag, startPoint x: 844, startPoint y: 231, endPoint x: 461, endPoint y: 230, distance: 383.5
click at [461, 239] on p "2. Ja viena no šīm sugām izmirs, kā tas ietekmēs otru sugu? Pamatojiet savu atb…" at bounding box center [668, 255] width 438 height 32
copy span "Ja viena no šīm sugām izmirs, kā tas ietekmēs otru sugu? Pamatojiet savu atbild…"
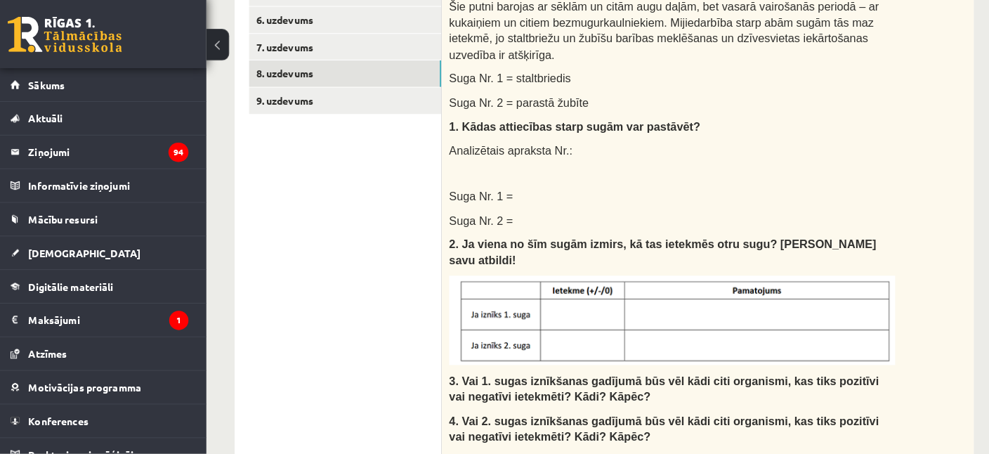
click at [364, 252] on ul "1. uzdevums 2. uzdevums 3. uzdevums 4. uzdevums 5. uzdevums 6. uzdevums 7. uzde…" at bounding box center [348, 417] width 190 height 1070
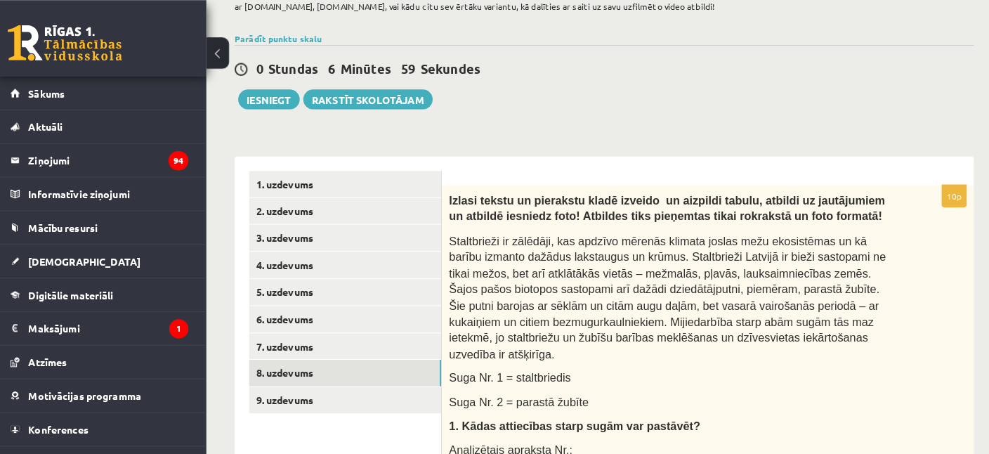
scroll to position [79, 0]
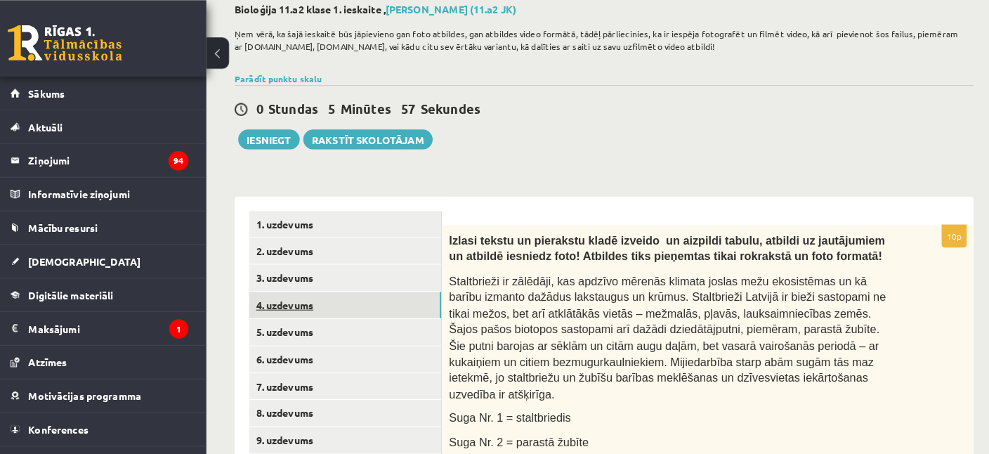
click at [328, 298] on link "4. uzdevums" at bounding box center [347, 300] width 189 height 26
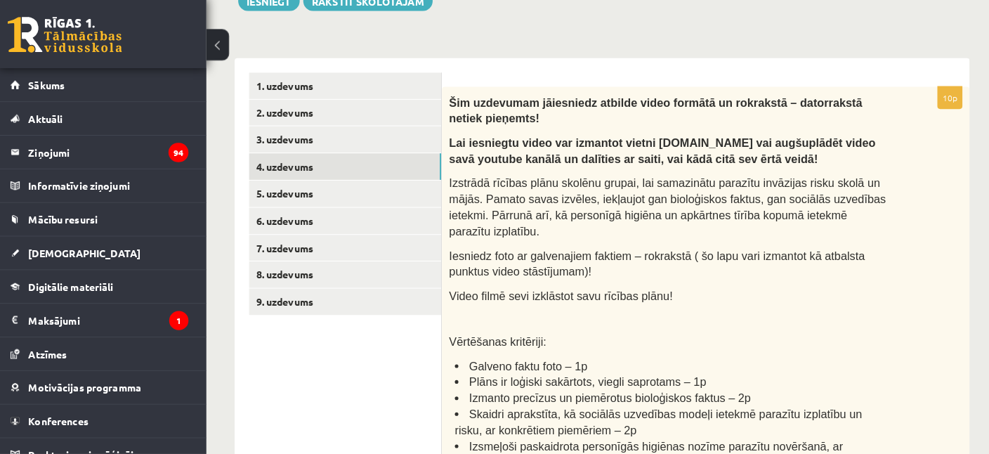
scroll to position [215, 0]
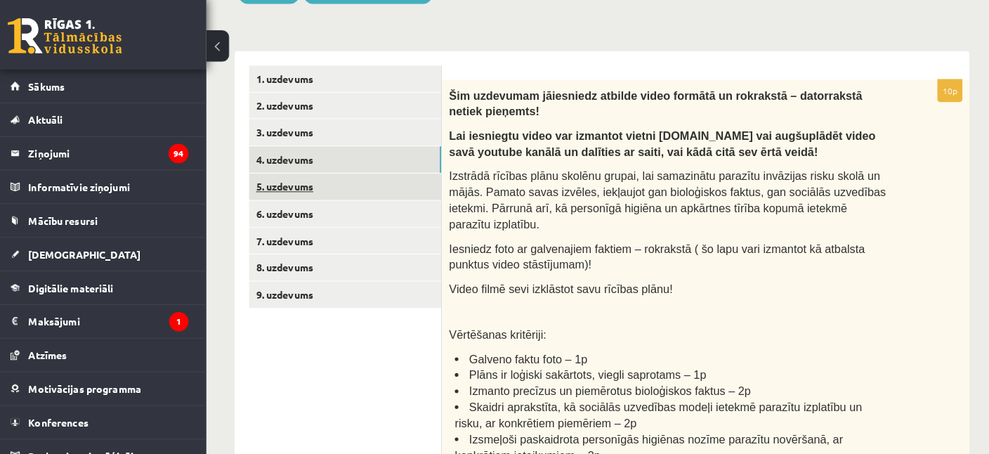
click at [321, 184] on link "5. uzdevums" at bounding box center [347, 190] width 189 height 26
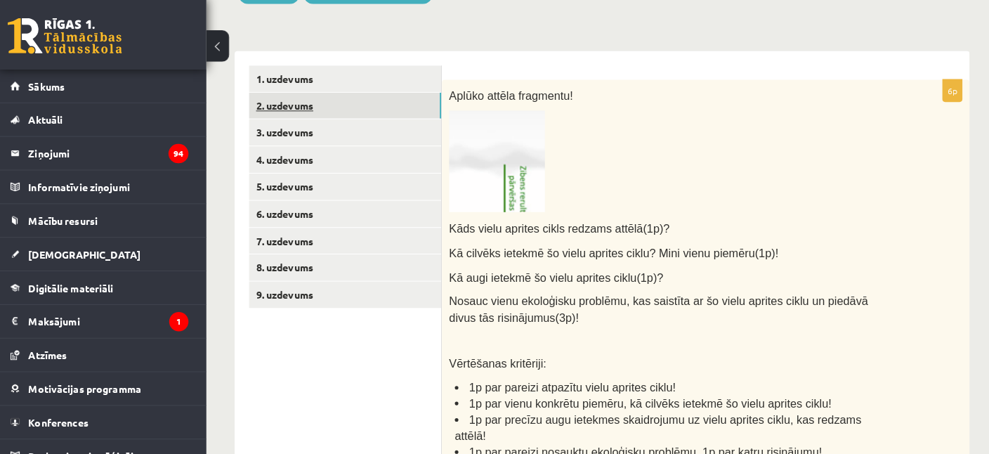
click at [319, 121] on link "2. uzdevums" at bounding box center [347, 111] width 189 height 26
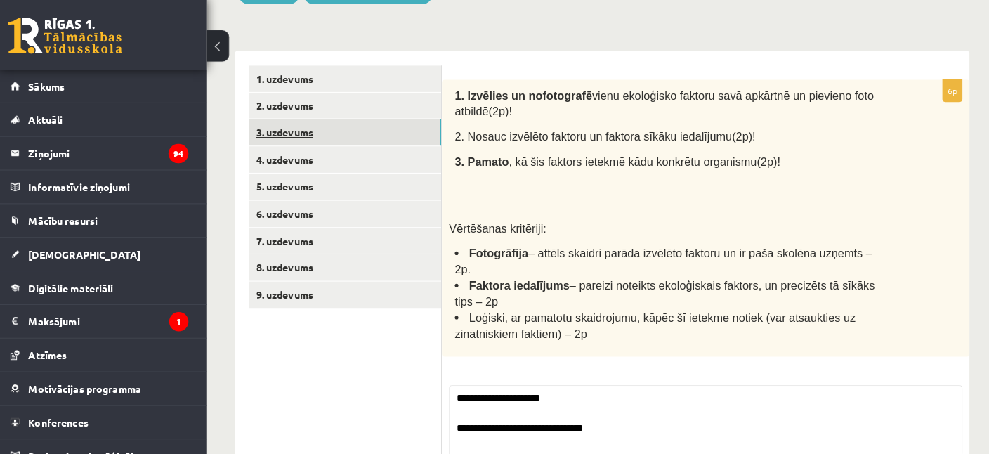
click at [319, 139] on link "3. uzdevums" at bounding box center [347, 137] width 189 height 26
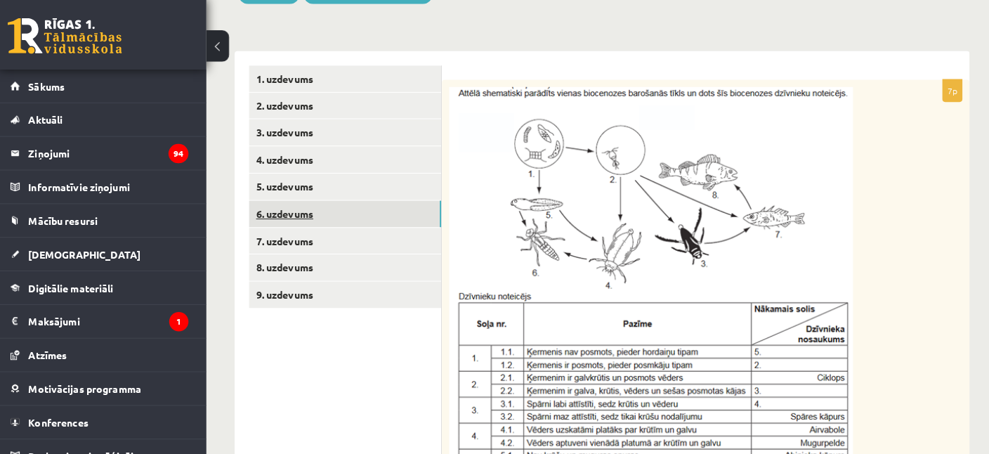
click at [330, 206] on link "6. uzdevums" at bounding box center [347, 217] width 189 height 26
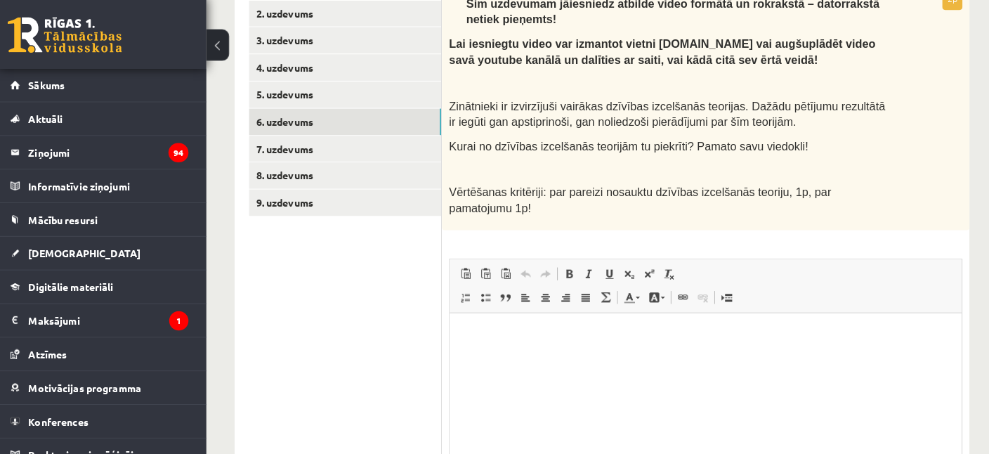
scroll to position [305, 0]
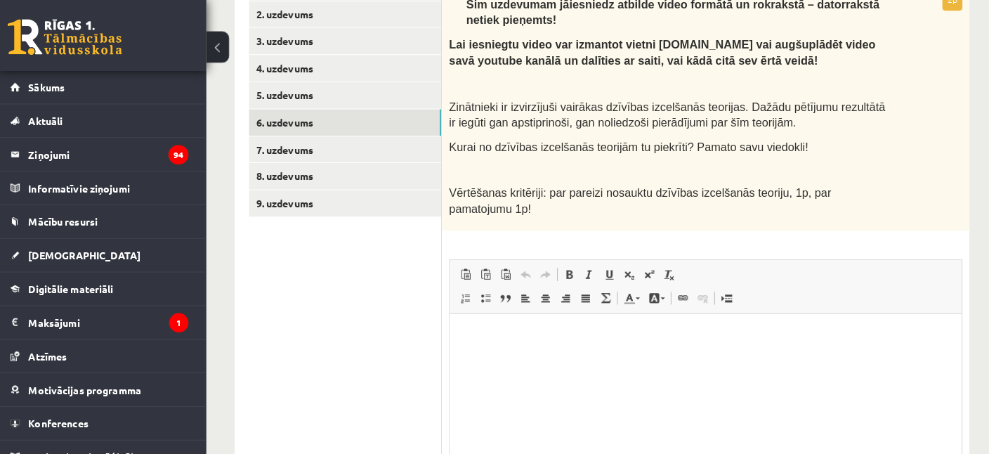
click at [699, 363] on html at bounding box center [700, 383] width 503 height 140
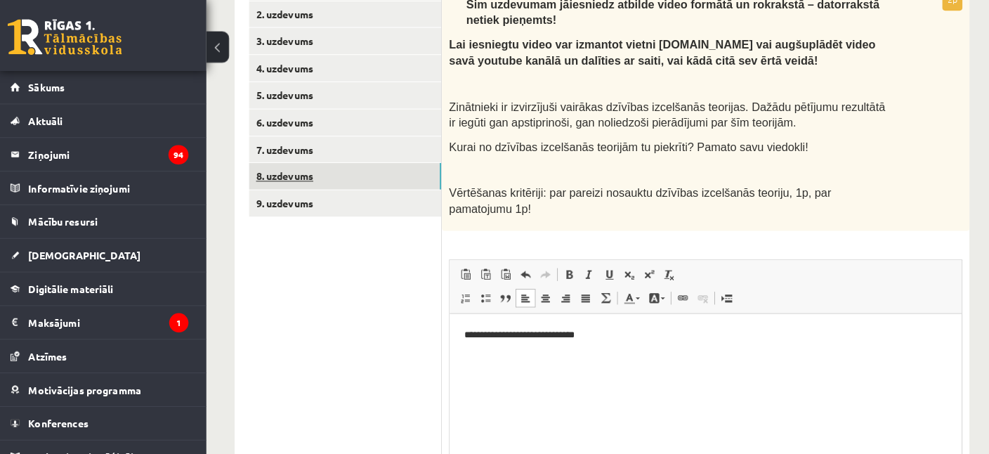
click at [352, 173] on link "8. uzdevums" at bounding box center [347, 179] width 189 height 26
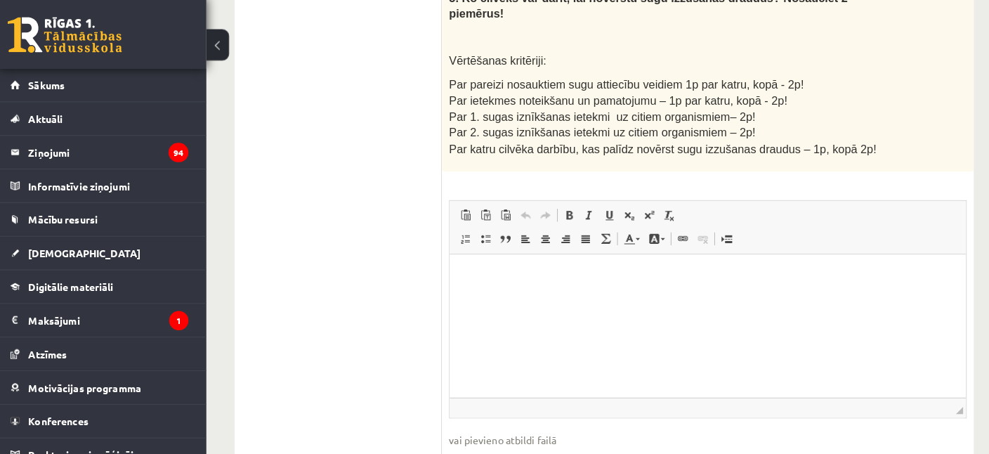
scroll to position [872, 0]
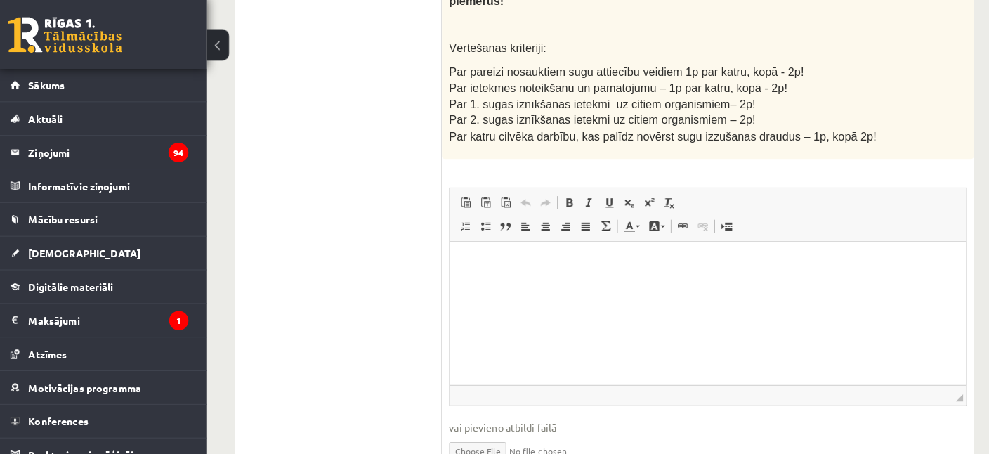
click at [575, 356] on html at bounding box center [702, 311] width 507 height 140
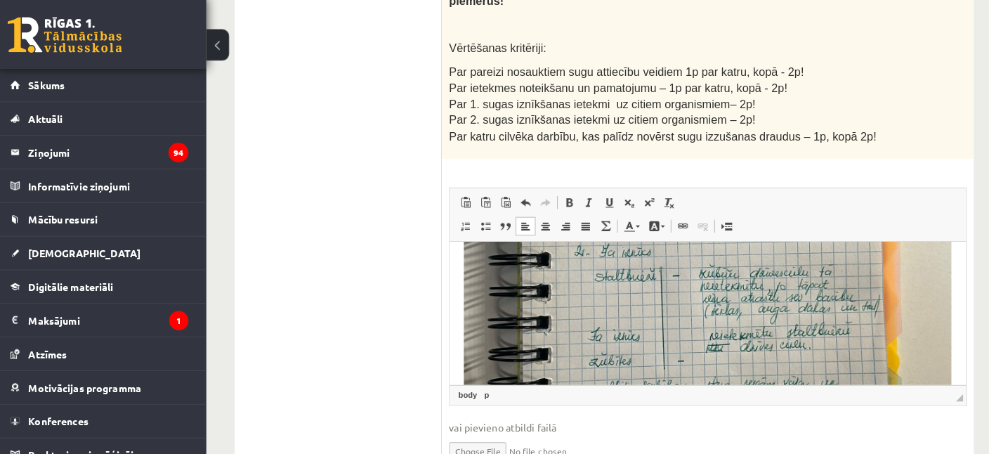
scroll to position [516, 0]
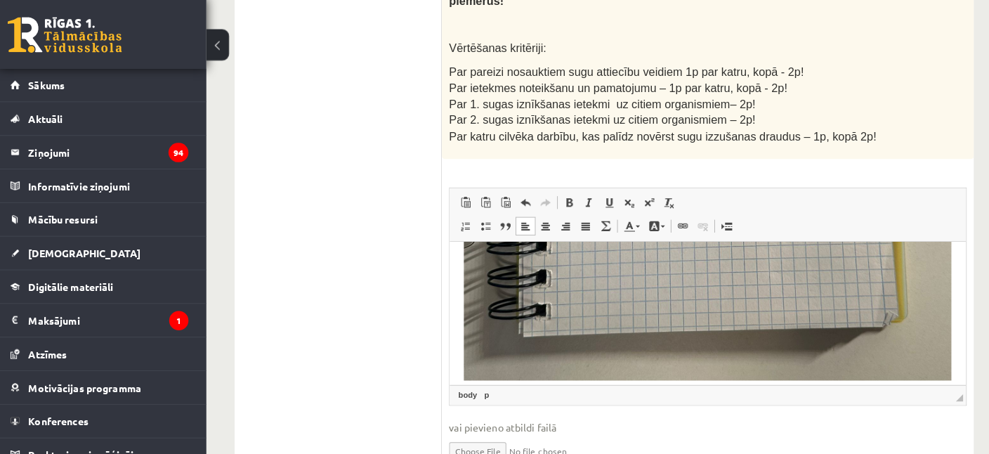
click at [748, 412] on fieldset "Rich Text Editor, wiswyg-editor-user-answer-47433979570740 Redaktora rīkjoslas …" at bounding box center [703, 335] width 508 height 286
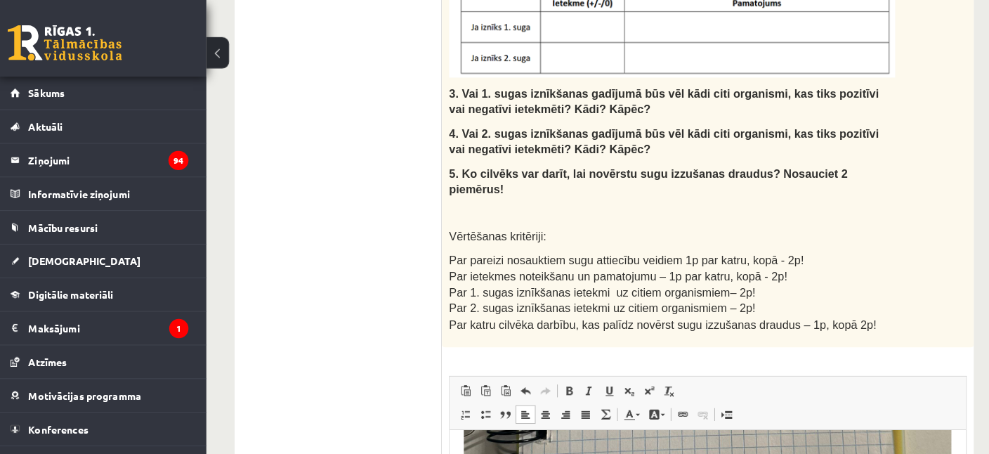
scroll to position [657, 0]
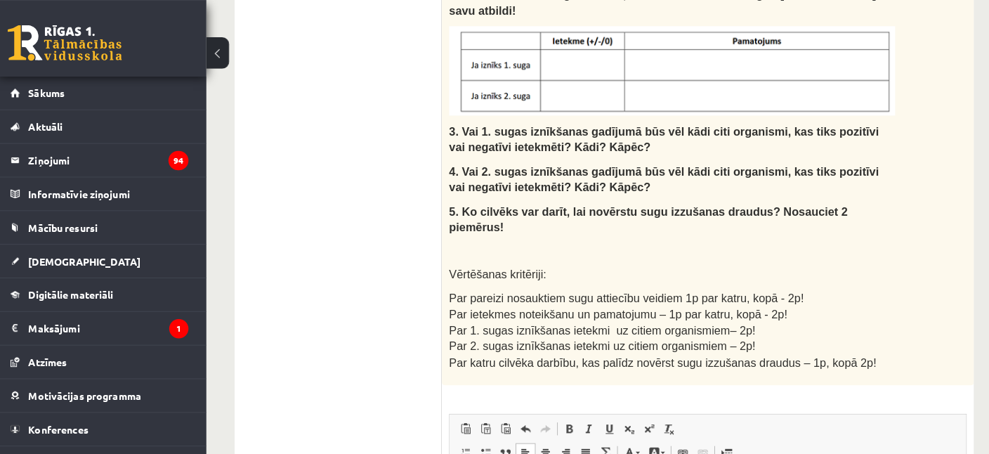
click at [469, 124] on span "3. Vai 1. sugas iznīkšanas gadījumā būs vēl kādi citi organismi, kas tiks pozit…" at bounding box center [660, 137] width 422 height 27
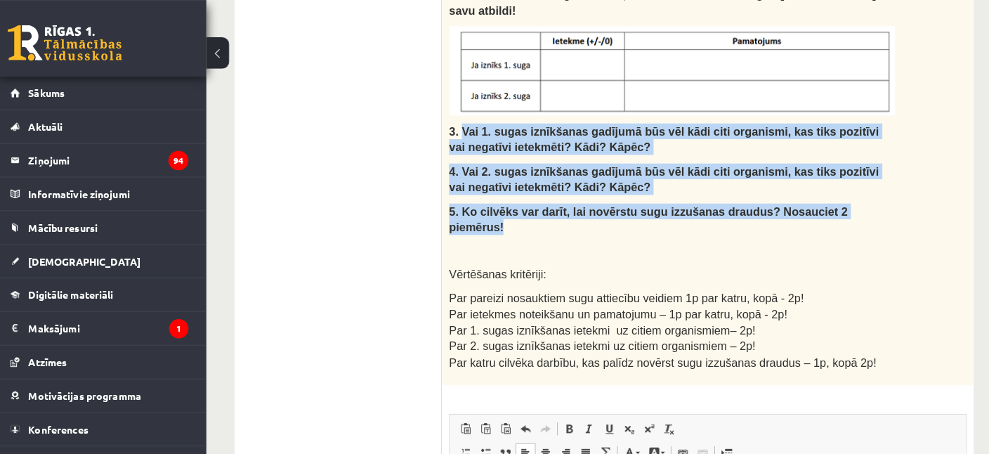
drag, startPoint x: 462, startPoint y: 93, endPoint x: 841, endPoint y: 168, distance: 386.5
click at [841, 168] on div "Izlasi tekstu un pierakstu kladē izveido un aizpildi tabulu, atbildi uz jautāju…" at bounding box center [703, 10] width 523 height 735
copy div "Vai 1. sugas iznīkšanas gadījumā būs vēl kādi citi organismi, kas tiks pozitīvi…"
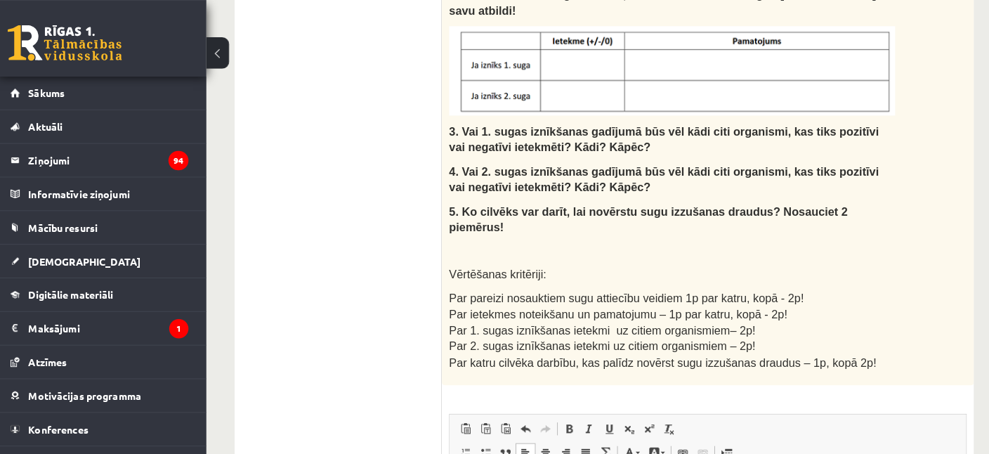
click at [242, 167] on div "1. uzdevums 2. uzdevums 3. uzdevums 4. uzdevums 5. uzdevums 6. uzdevums 7. uzde…" at bounding box center [341, 164] width 204 height 1098
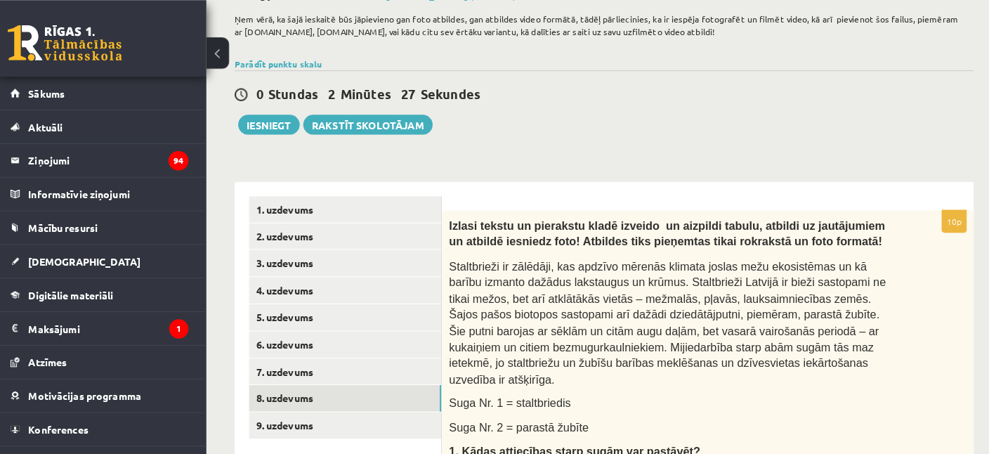
scroll to position [0, 0]
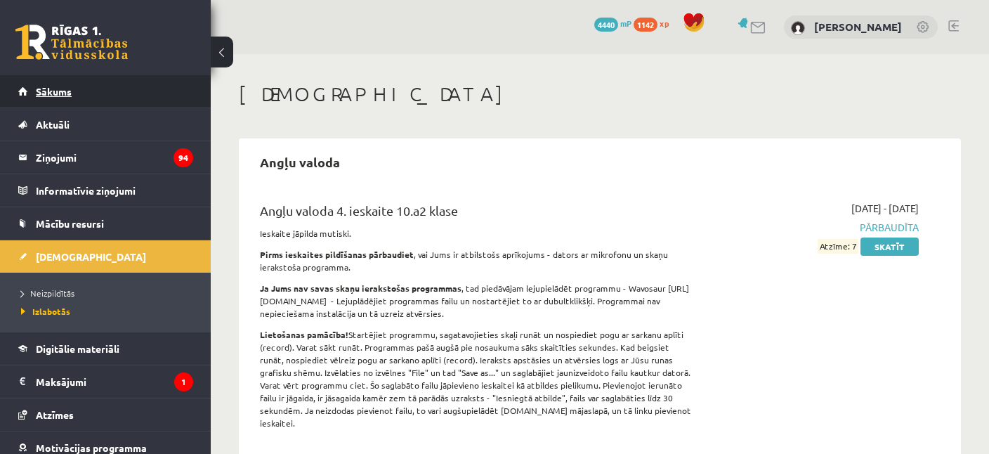
click at [74, 104] on link "Sākums" at bounding box center [105, 91] width 175 height 32
